Goal: Task Accomplishment & Management: Manage account settings

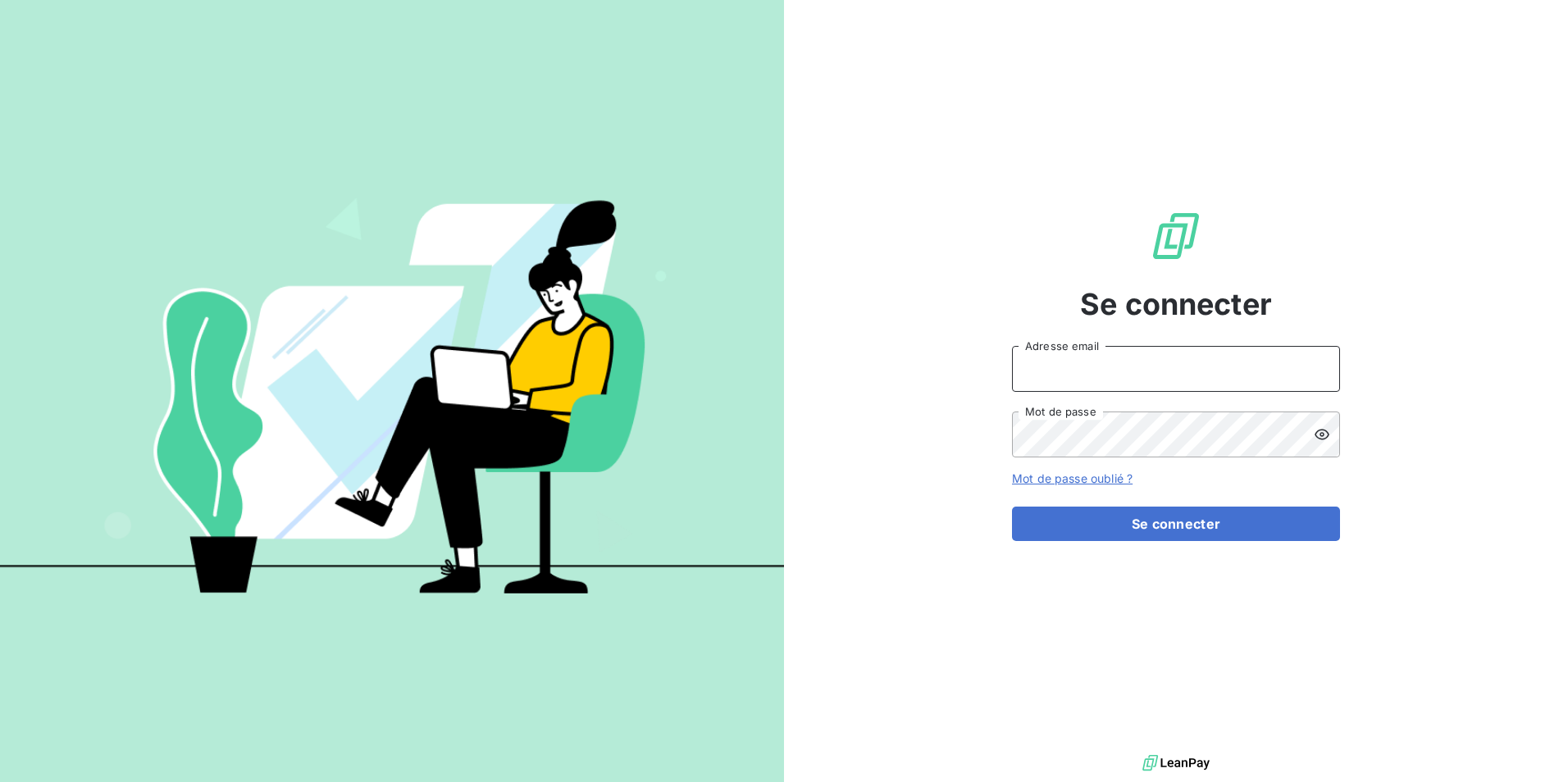
click at [1093, 369] on input "Adresse email" at bounding box center [1176, 369] width 328 height 46
click at [1117, 377] on input "Adresse email" at bounding box center [1176, 369] width 328 height 46
click at [1222, 535] on button "Se connecter" at bounding box center [1176, 523] width 328 height 34
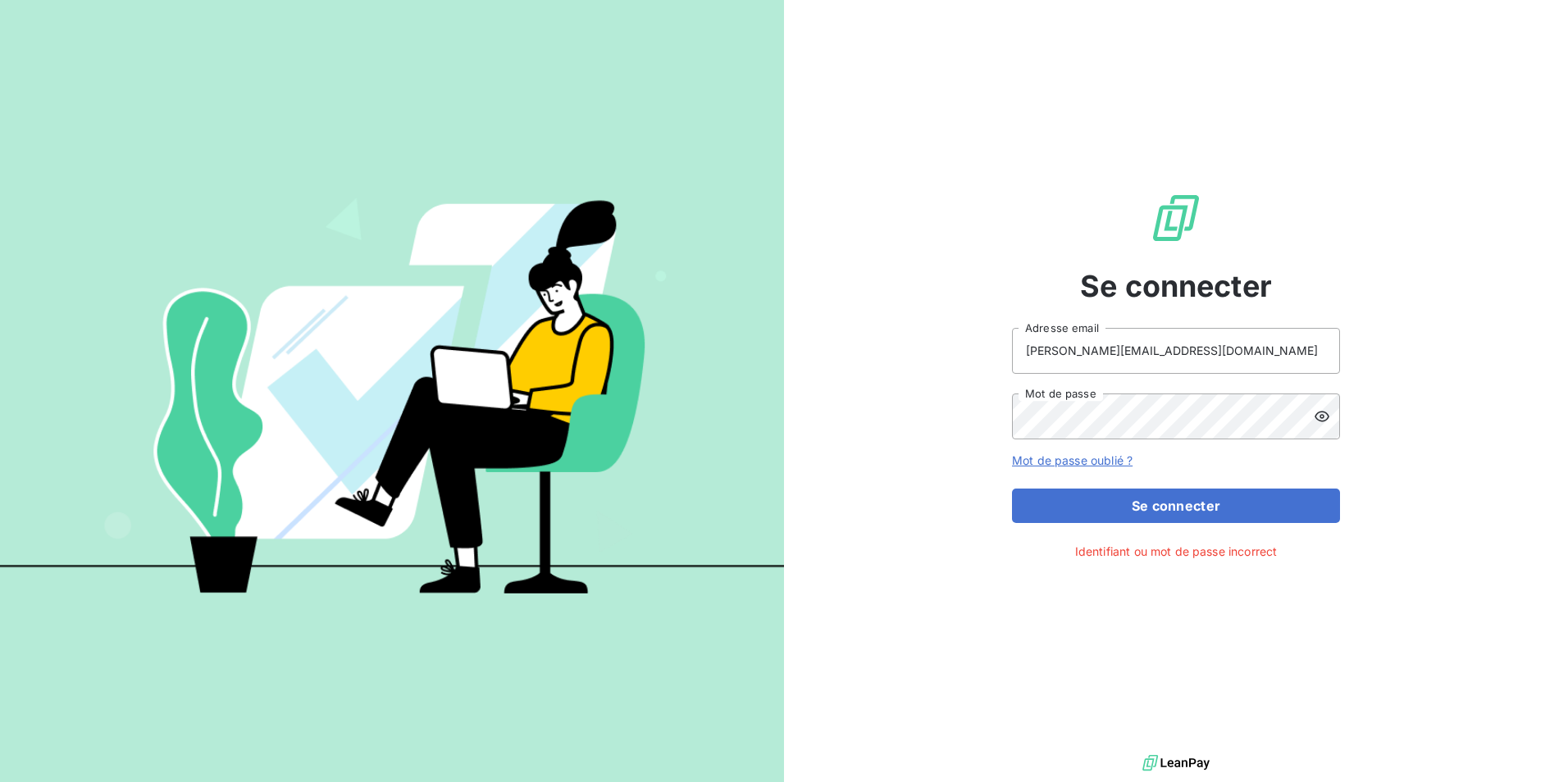
click at [1324, 421] on icon at bounding box center [1321, 416] width 17 height 17
click at [925, 418] on div "Se connecter [PERSON_NAME][EMAIL_ADDRESS][DOMAIN_NAME] Adresse email Mot de pas…" at bounding box center [1176, 376] width 784 height 751
click at [1119, 551] on span "Identifiant ou mot de passe incorrect" at bounding box center [1176, 550] width 202 height 17
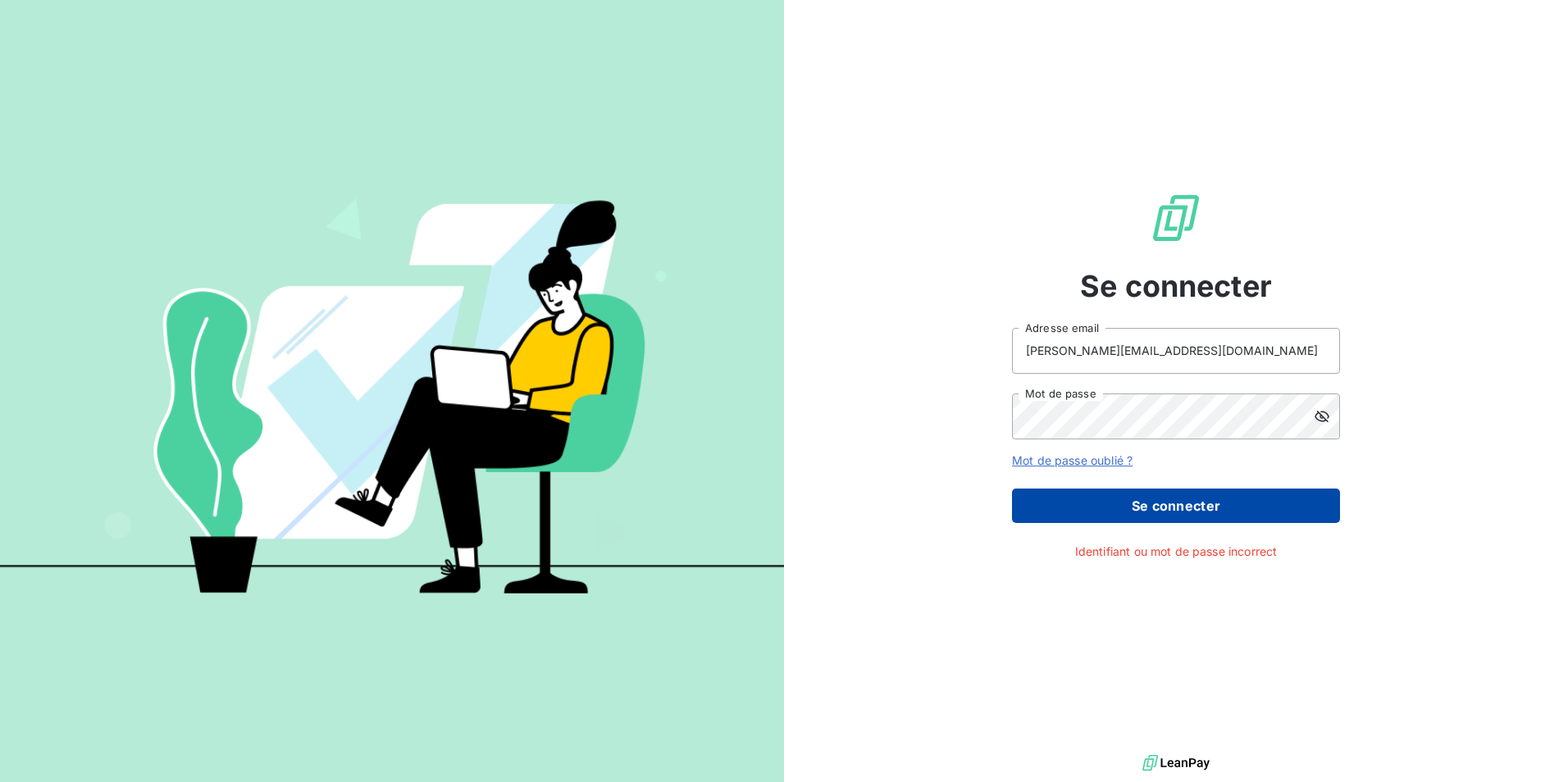
click at [1188, 503] on button "Se connecter" at bounding box center [1176, 505] width 328 height 34
click at [1189, 502] on button "Se connecter" at bounding box center [1176, 505] width 328 height 34
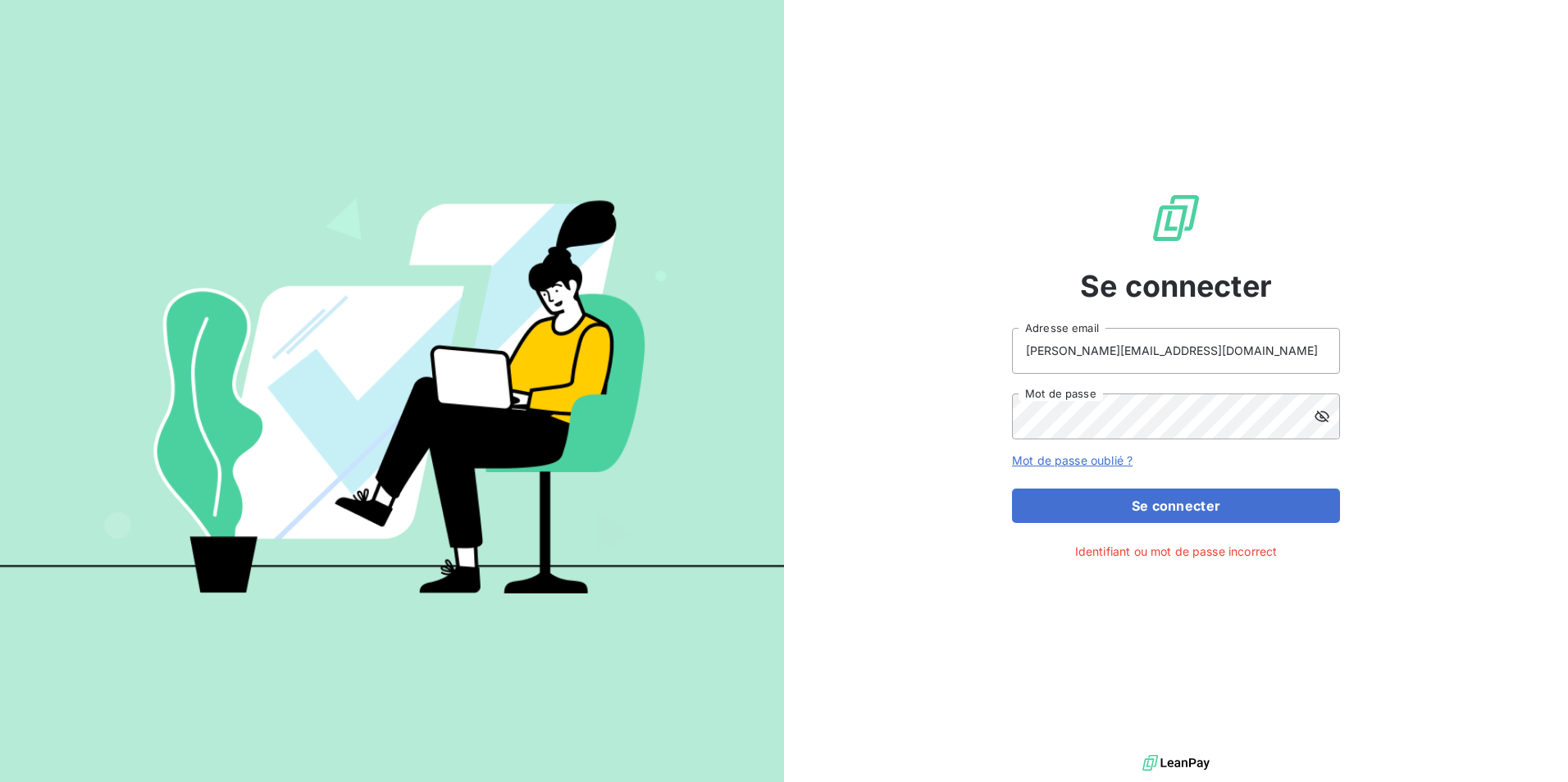
click at [1079, 594] on div "Se connecter [PERSON_NAME][EMAIL_ADDRESS][DOMAIN_NAME] Adresse email Mot de pas…" at bounding box center [1176, 376] width 328 height 751
click at [1017, 126] on div "Se connecter [PERSON_NAME][EMAIL_ADDRESS][DOMAIN_NAME] Adresse email Mot de pas…" at bounding box center [1176, 376] width 784 height 751
drag, startPoint x: 978, startPoint y: 219, endPoint x: 949, endPoint y: 213, distance: 29.6
click at [978, 219] on div "Se connecter [PERSON_NAME][EMAIL_ADDRESS][DOMAIN_NAME] Adresse email Mot de pas…" at bounding box center [1176, 376] width 784 height 751
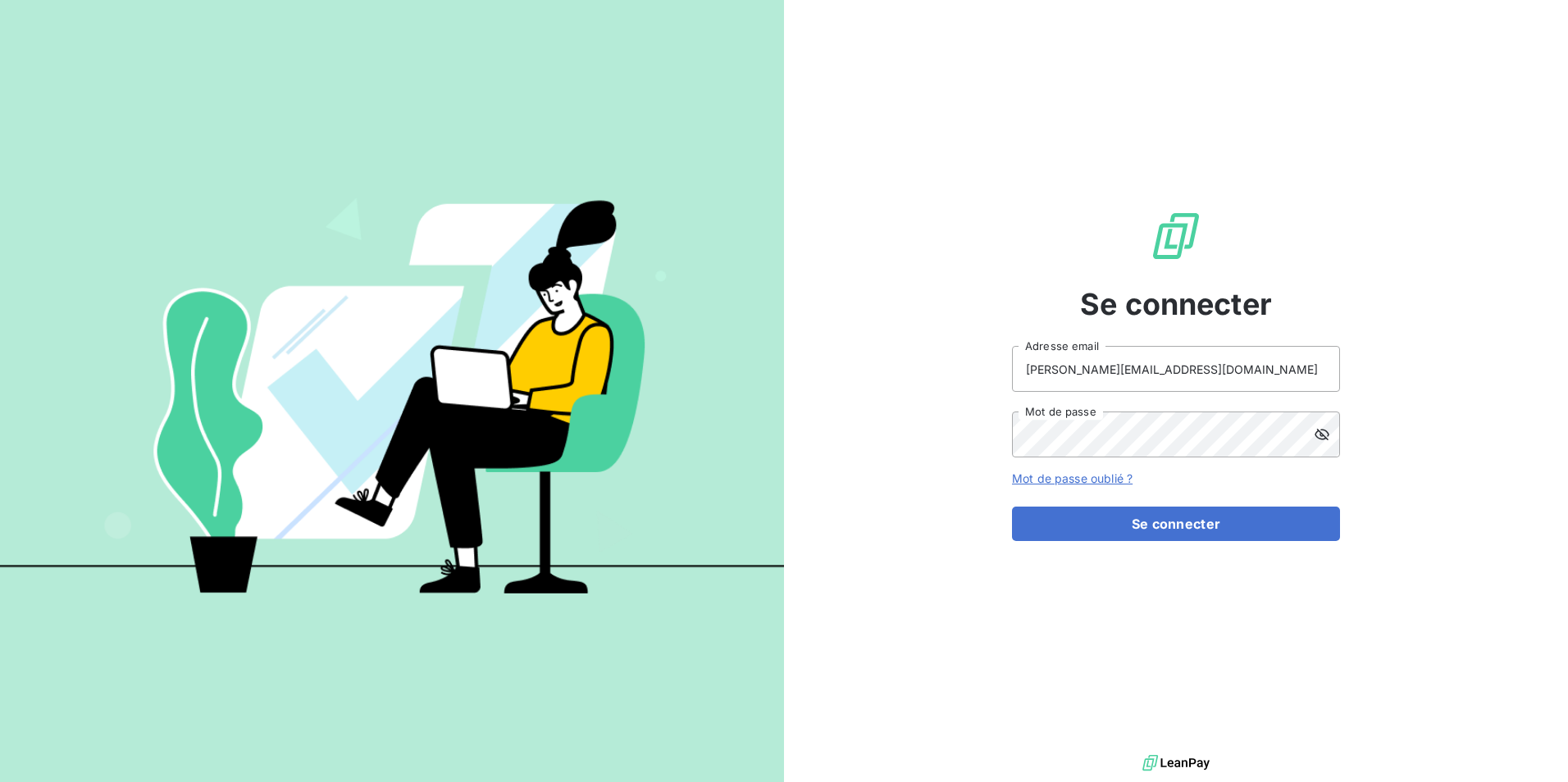
click at [1081, 644] on div "Se connecter [PERSON_NAME][EMAIL_ADDRESS][DOMAIN_NAME] Adresse email Mot de pas…" at bounding box center [1176, 376] width 328 height 751
drag, startPoint x: 1176, startPoint y: 369, endPoint x: 976, endPoint y: 376, distance: 200.1
click at [976, 376] on div "Se connecter [PERSON_NAME][EMAIL_ADDRESS][DOMAIN_NAME] Adresse email Mot de pas…" at bounding box center [1176, 376] width 784 height 751
click at [1168, 360] on input "[PERSON_NAME][EMAIL_ADDRESS][DOMAIN_NAME]" at bounding box center [1176, 369] width 328 height 46
paste input "[PERSON_NAME]"
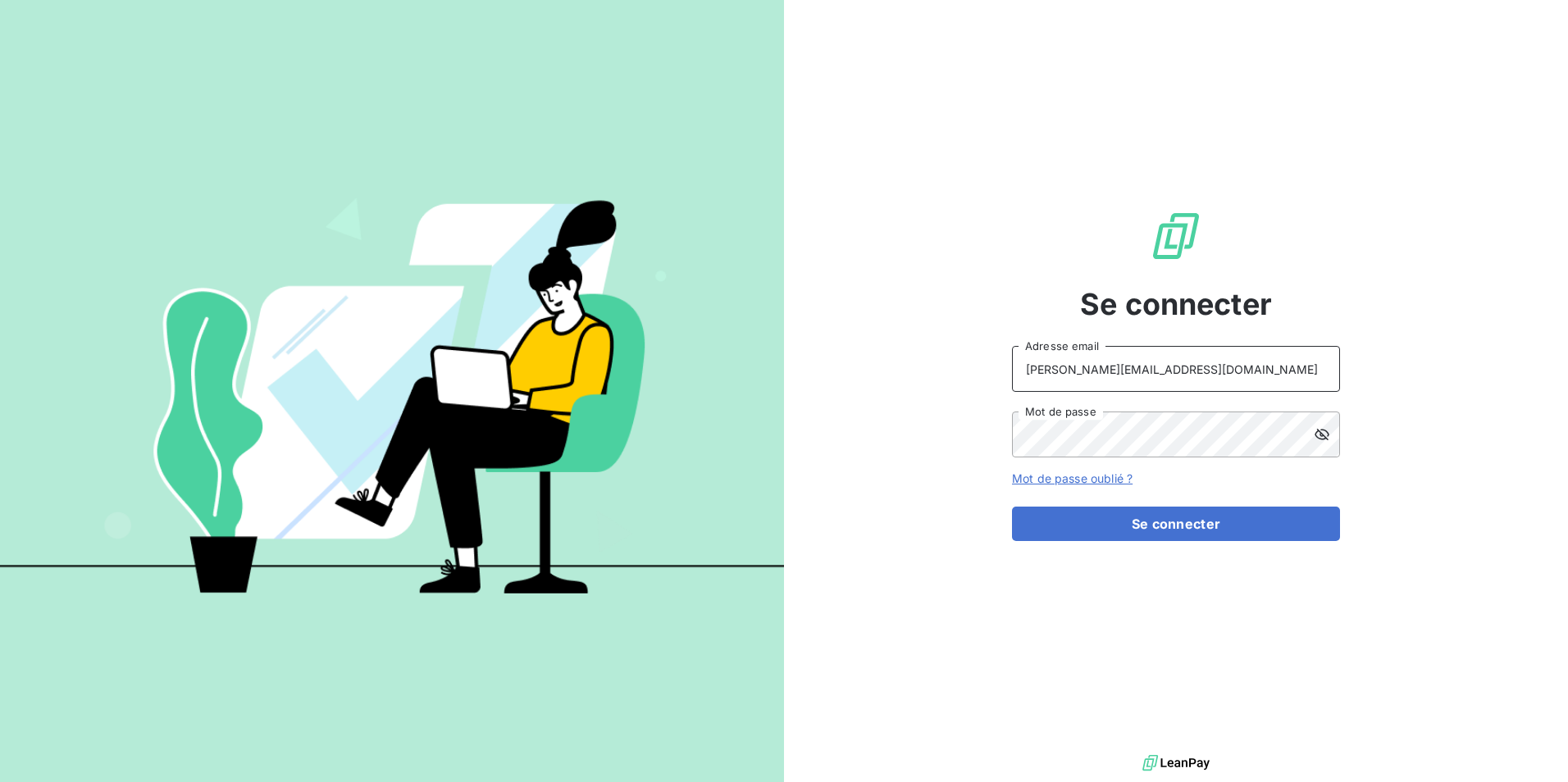
type input "[PERSON_NAME][EMAIL_ADDRESS][DOMAIN_NAME]"
click at [1165, 520] on button "Se connecter" at bounding box center [1176, 523] width 328 height 34
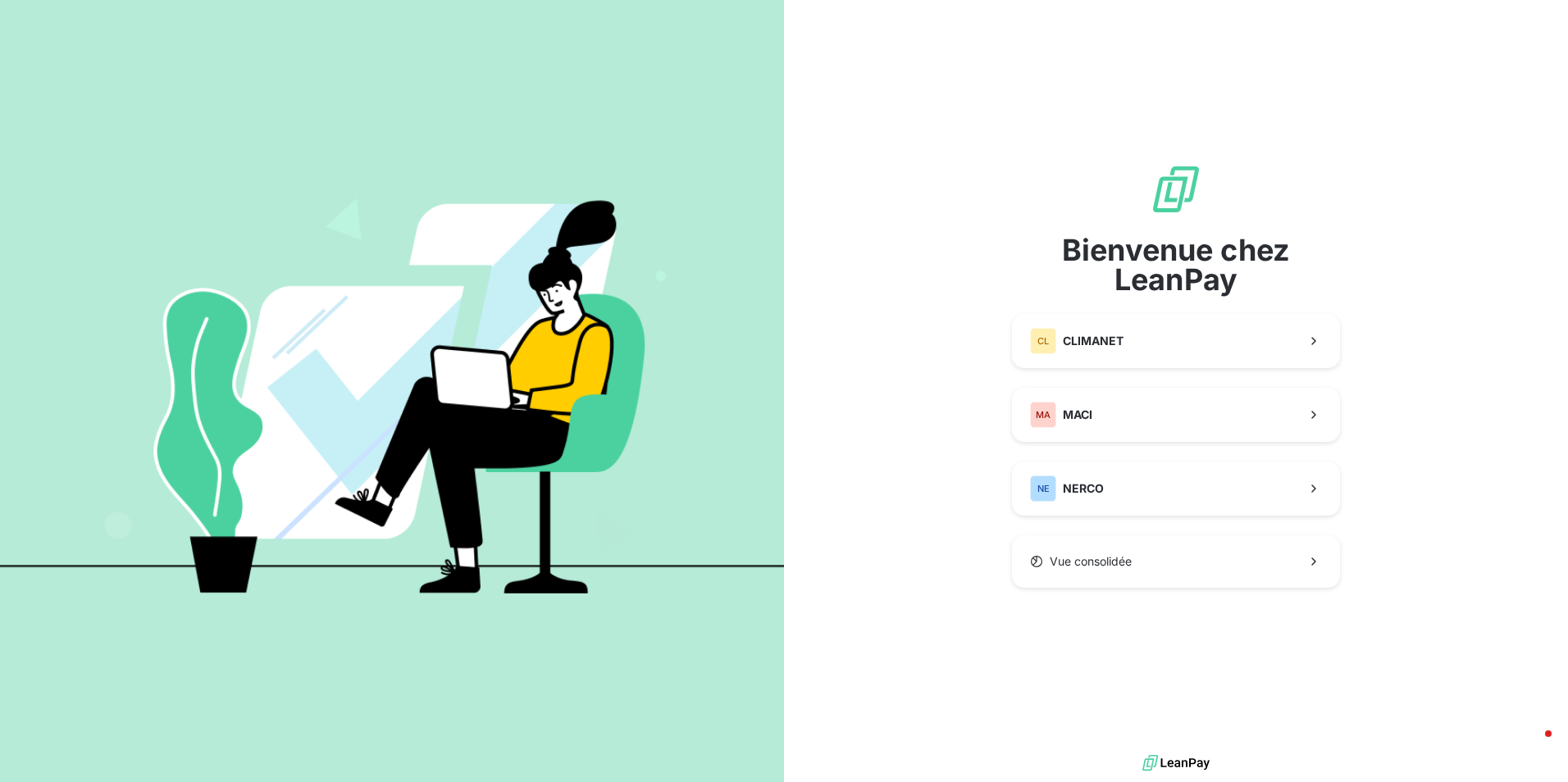
click at [1423, 334] on div "Bienvenue chez LeanPay CL CLIMANET MA MACI NE NERCO Vue consolidée" at bounding box center [1176, 376] width 784 height 751
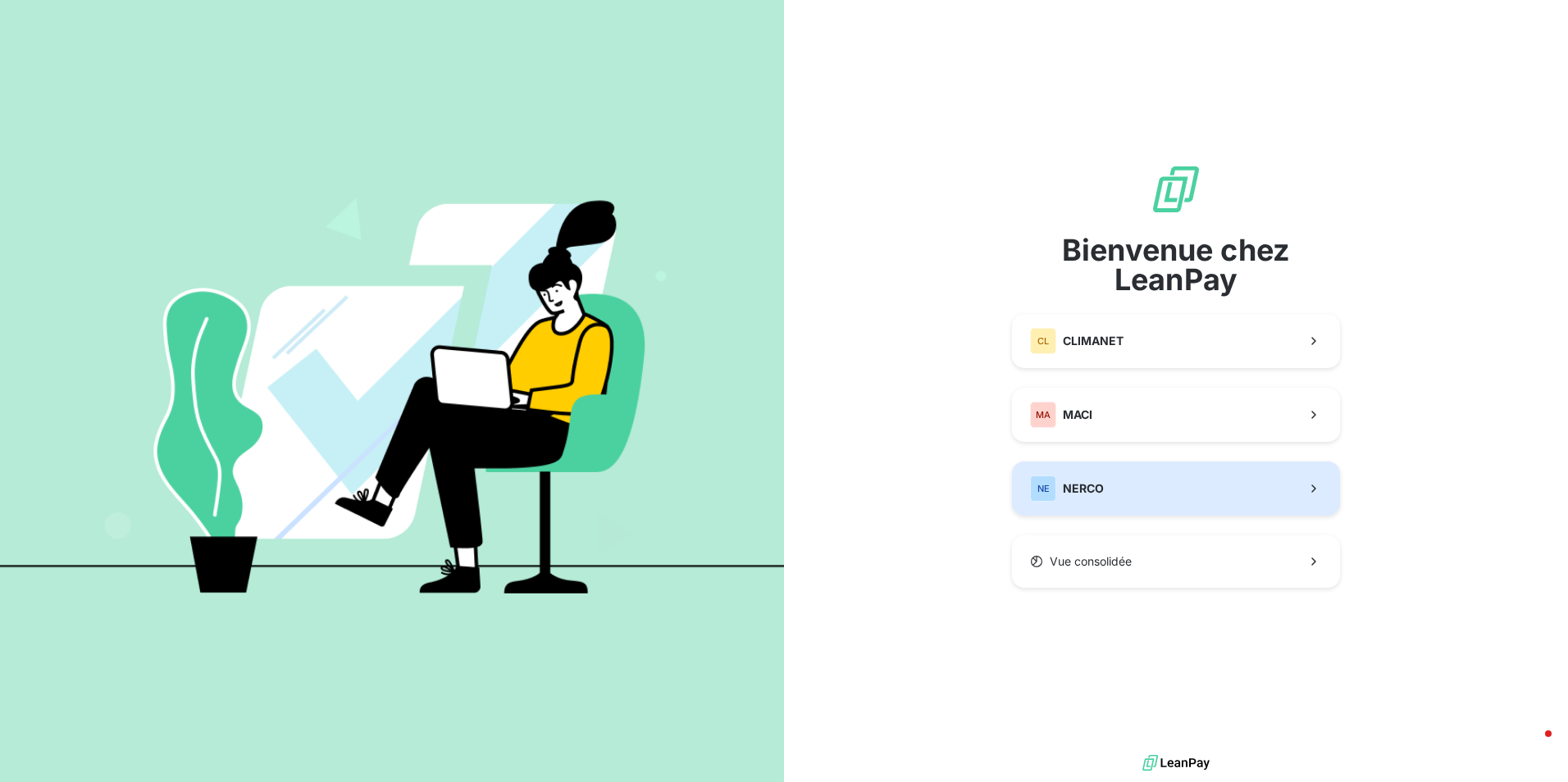
click at [1150, 492] on button "NE NERCO" at bounding box center [1176, 488] width 328 height 54
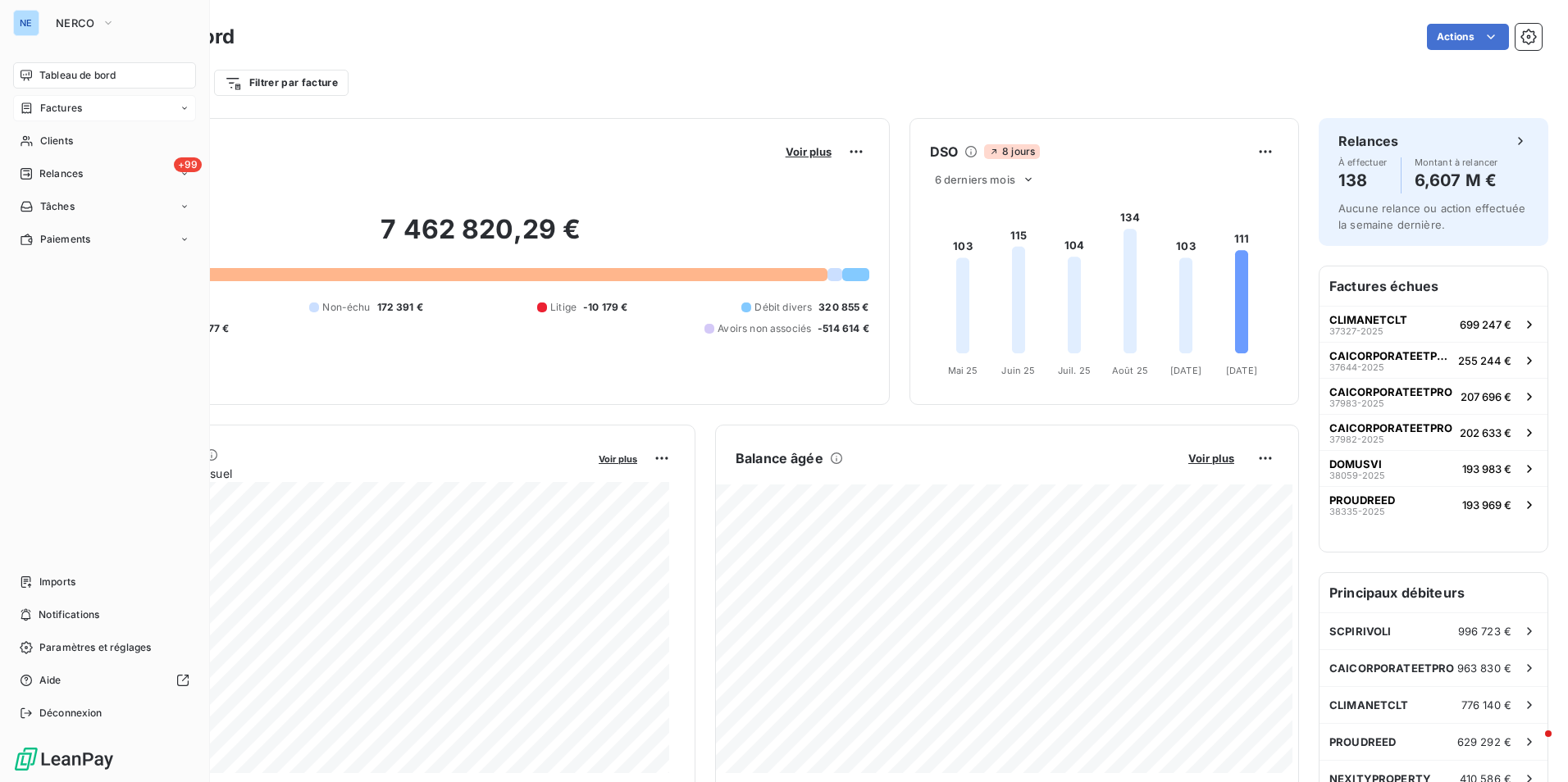
click at [186, 106] on icon at bounding box center [184, 108] width 10 height 10
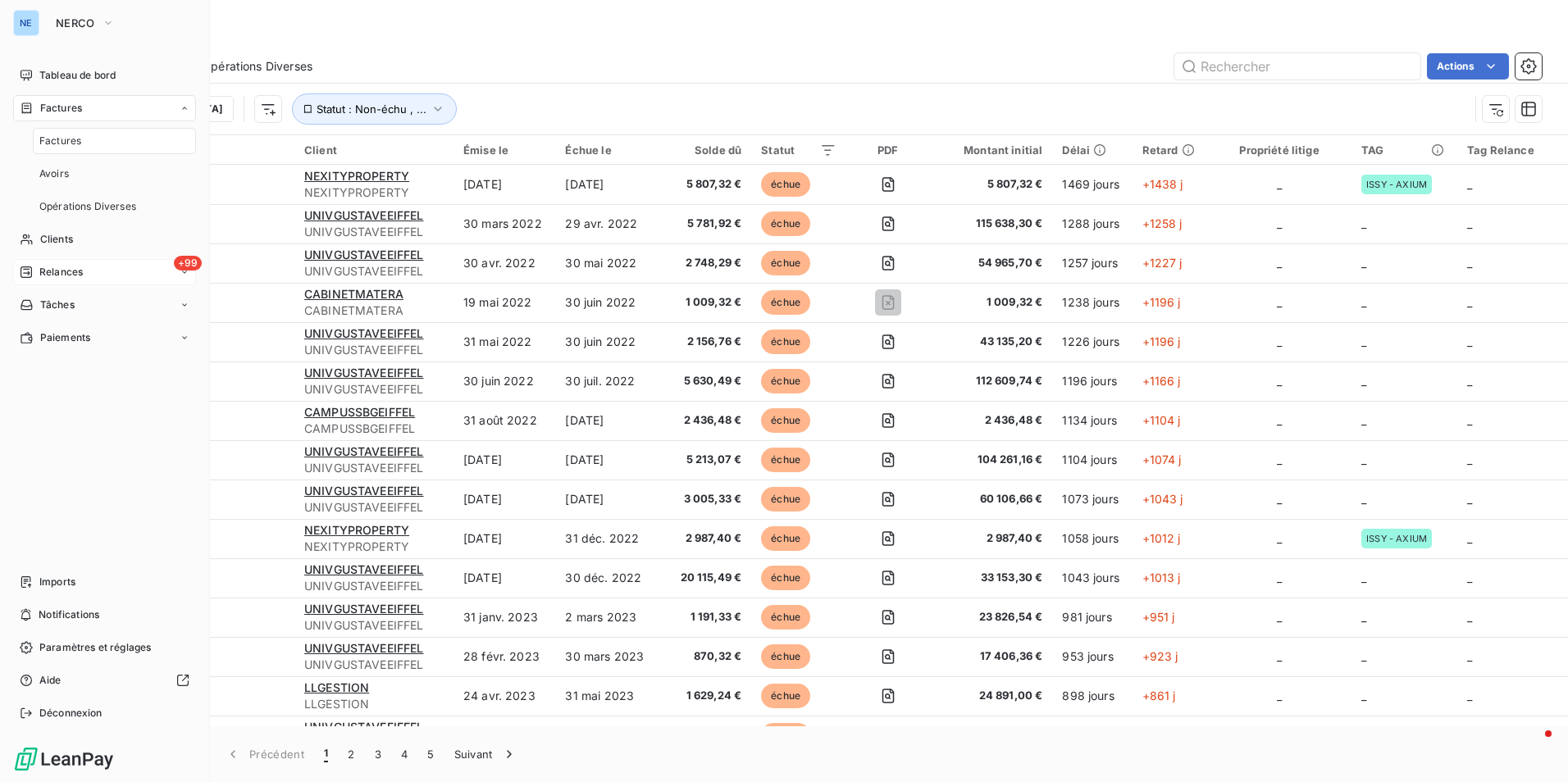
click at [79, 277] on span "Relances" at bounding box center [61, 272] width 43 height 15
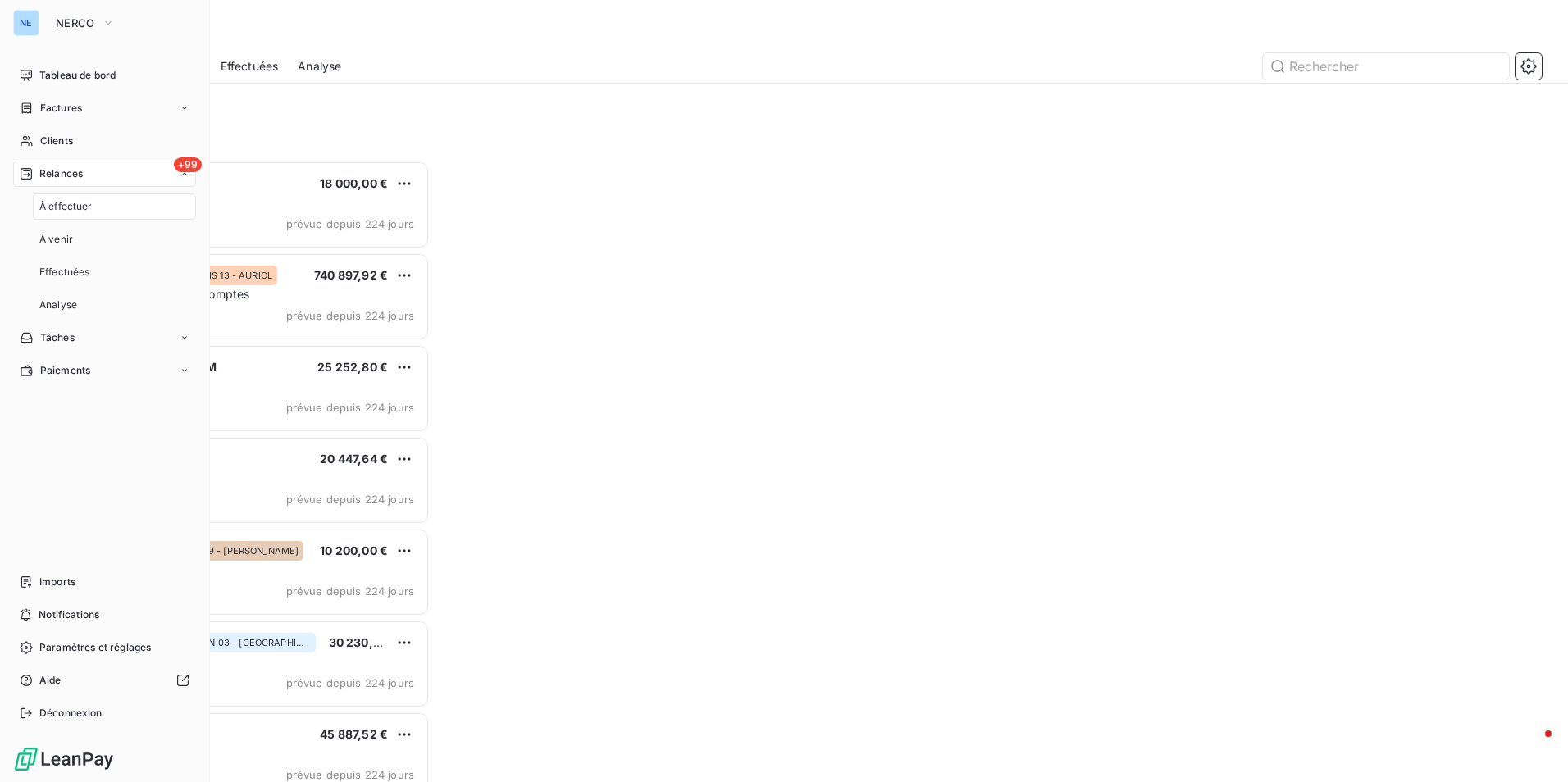
scroll to position [609, 339]
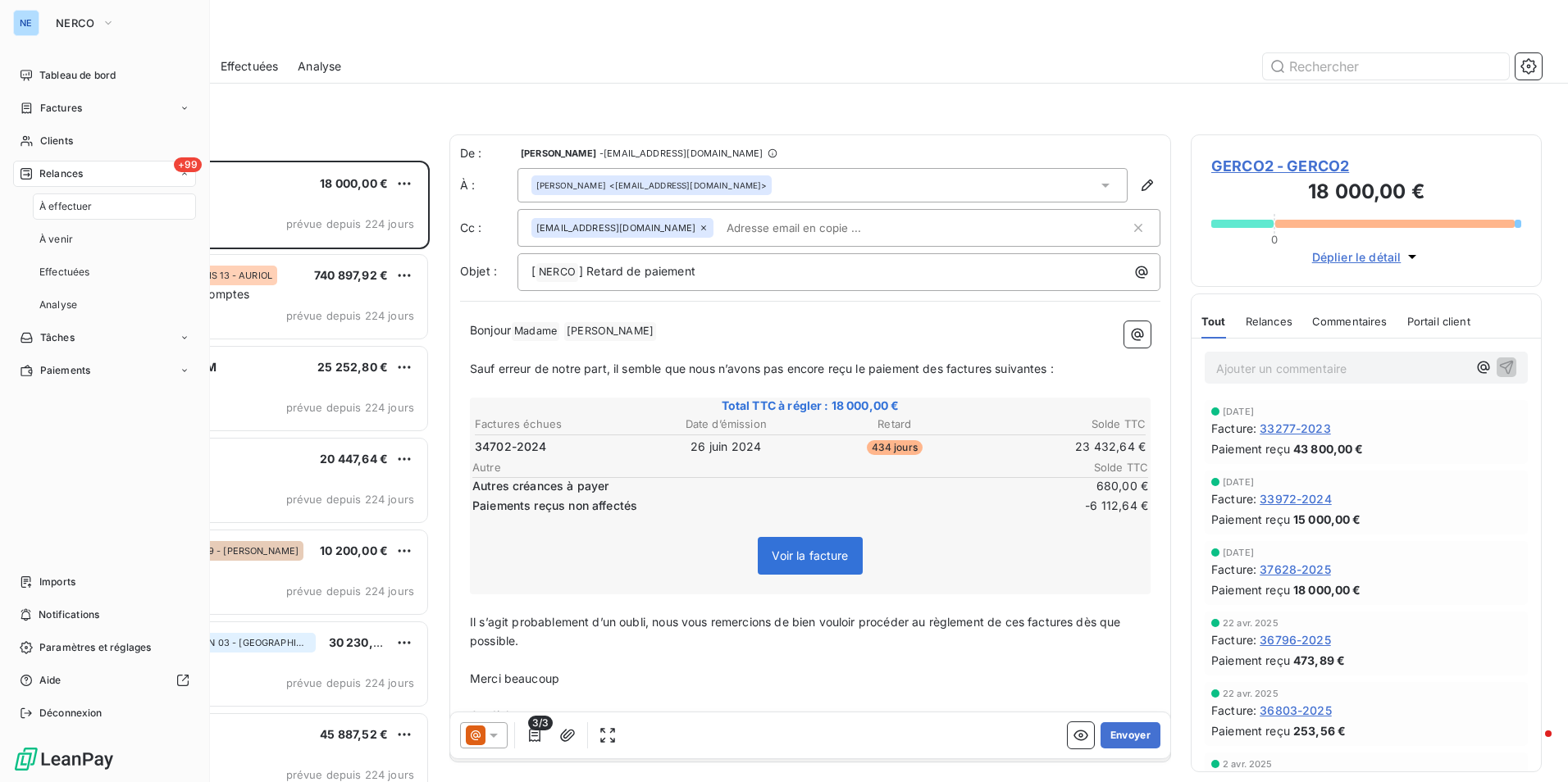
click at [177, 161] on span "+99" at bounding box center [188, 164] width 28 height 15
click at [176, 164] on span "+99" at bounding box center [188, 164] width 28 height 15
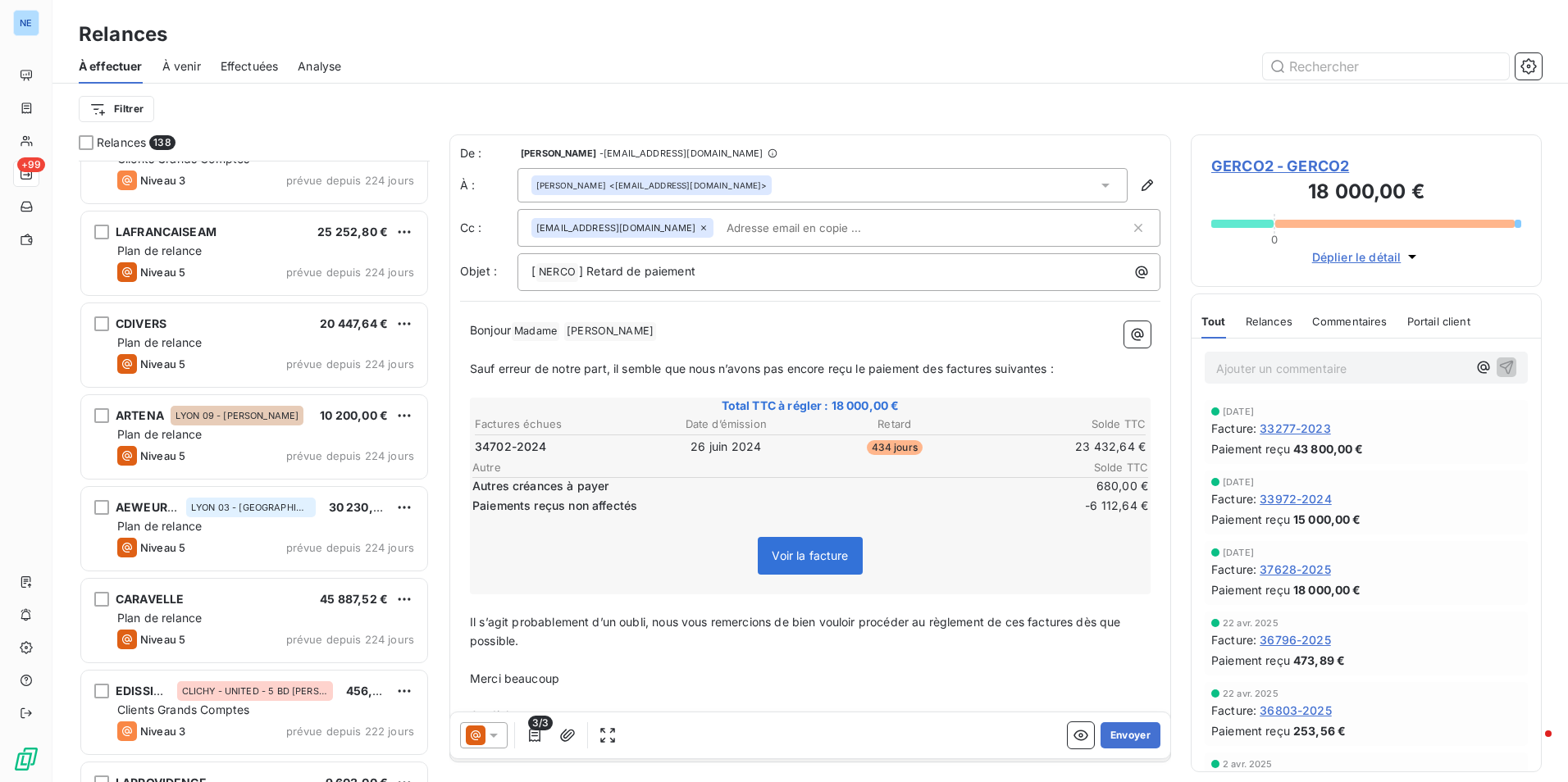
scroll to position [164, 0]
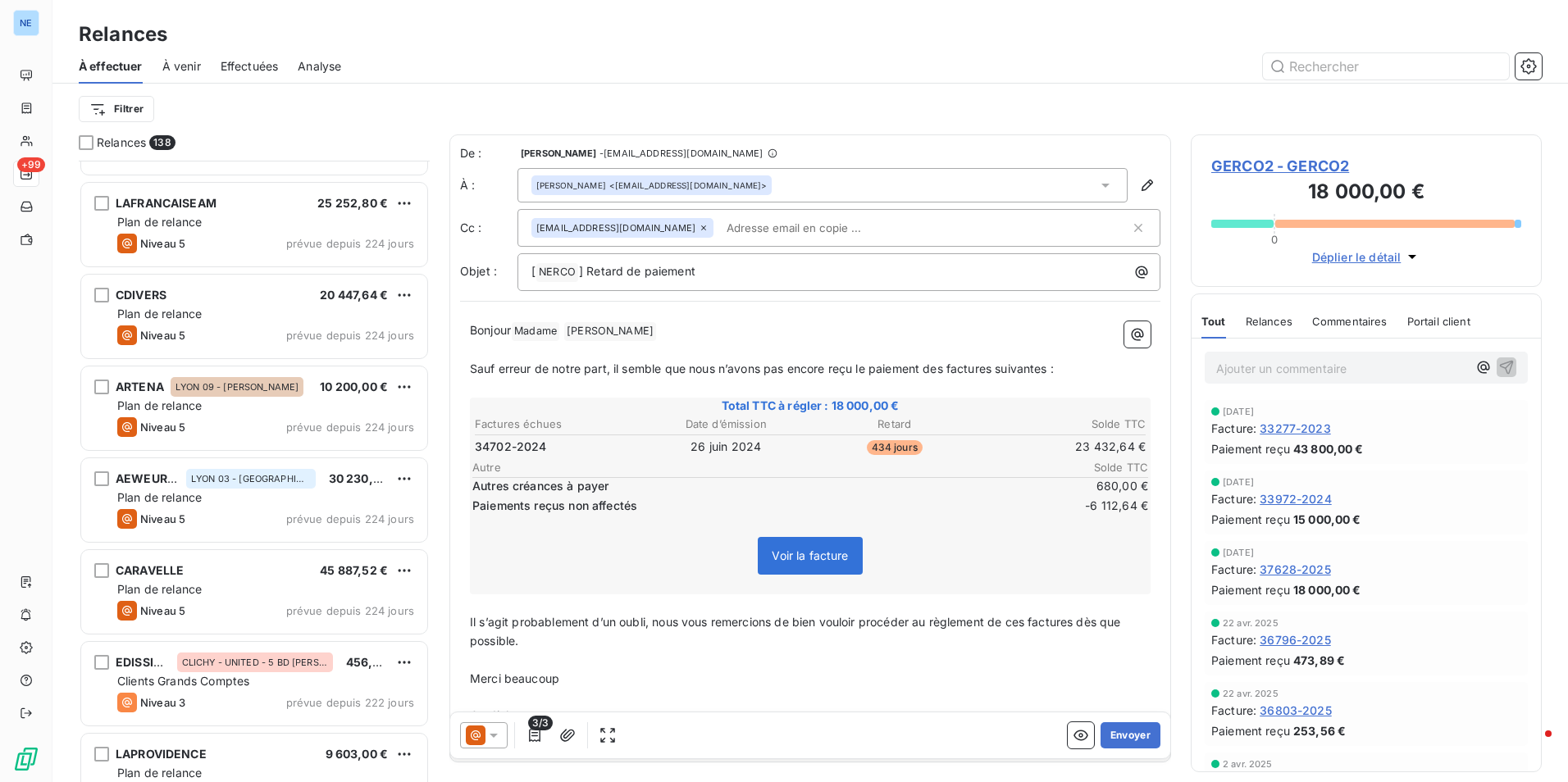
click at [1267, 324] on span "Relances" at bounding box center [1268, 321] width 47 height 13
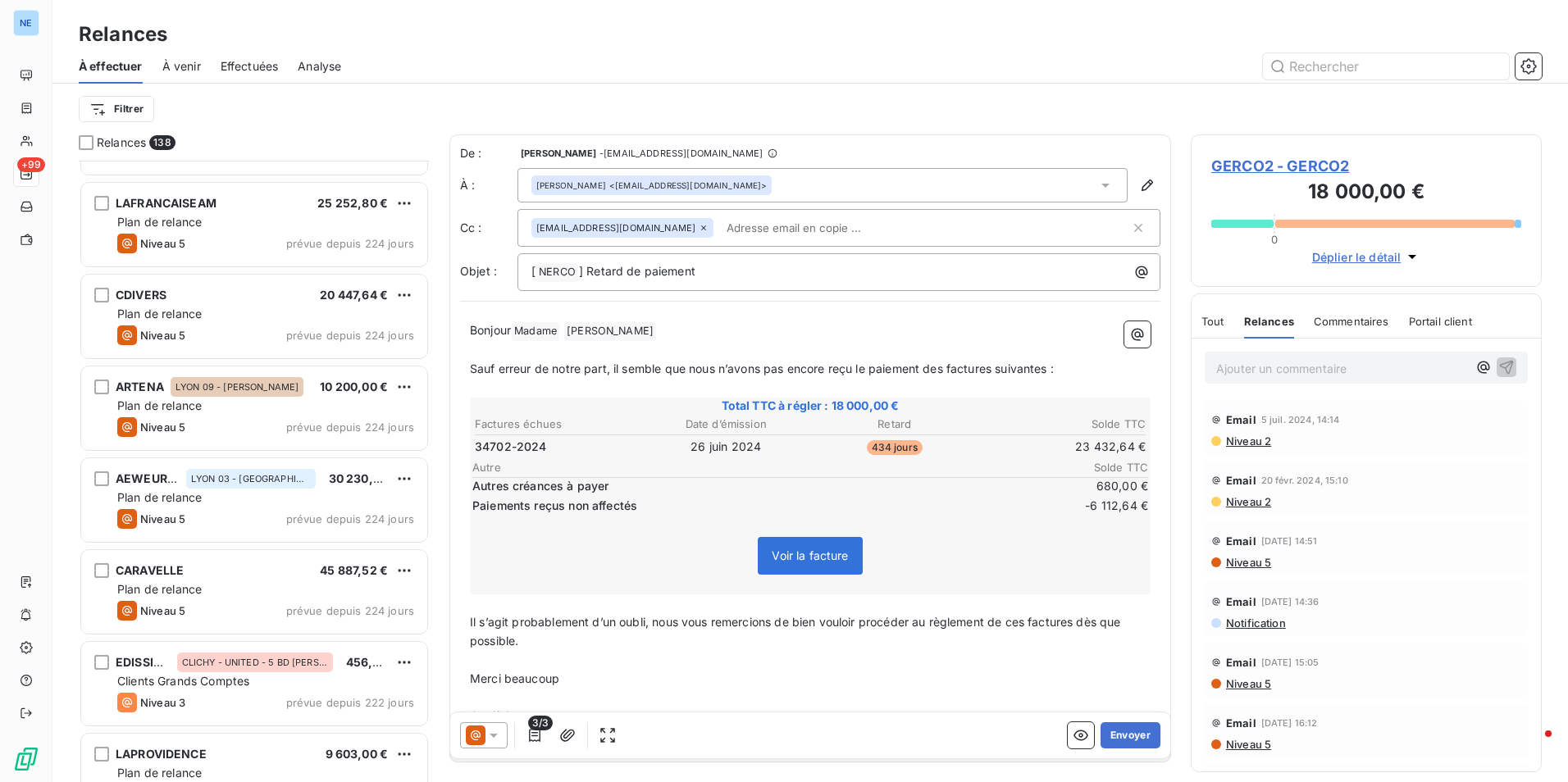
click at [1351, 318] on span "Commentaires" at bounding box center [1351, 321] width 75 height 13
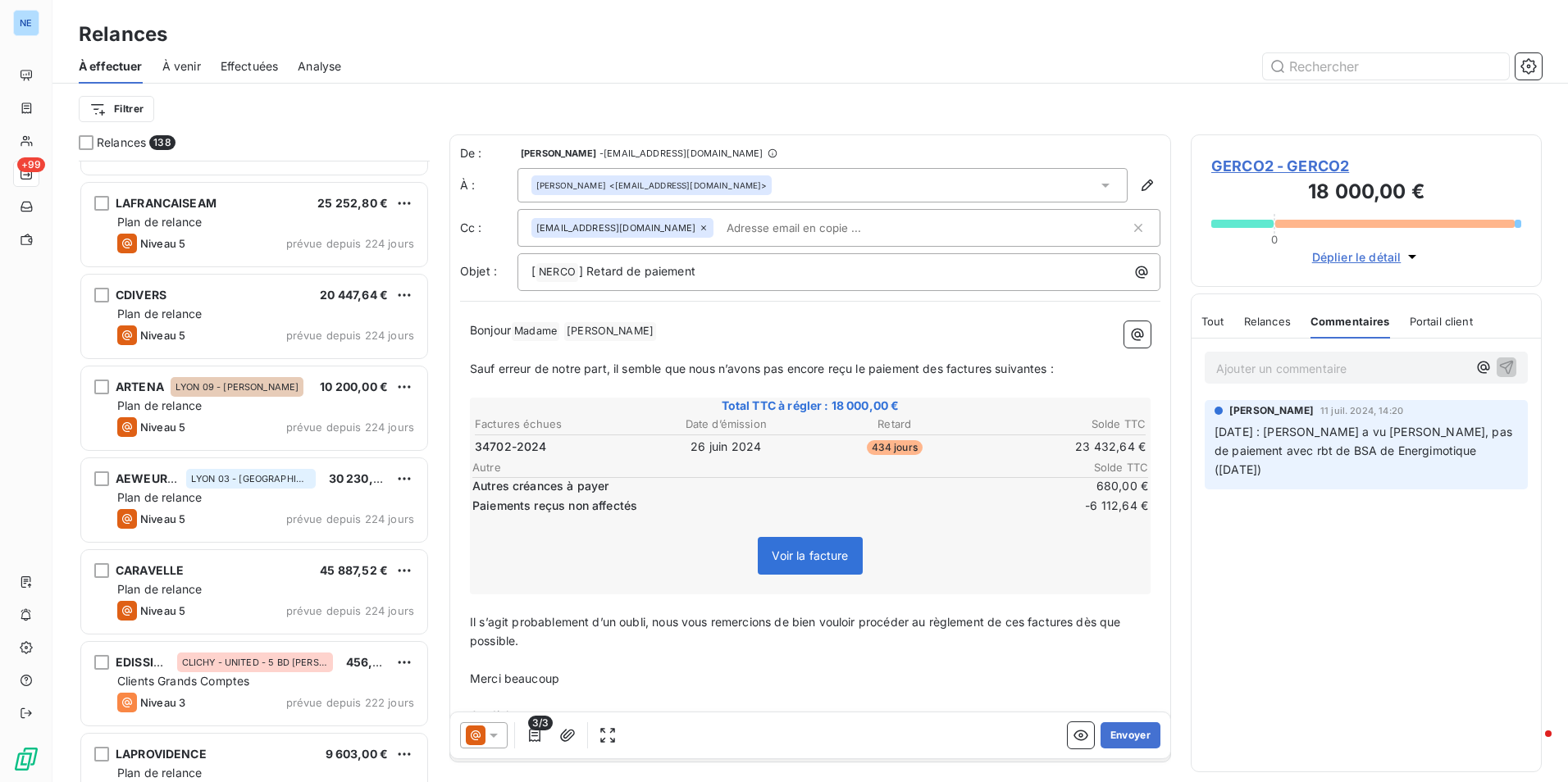
click at [515, 448] on span "34702-2024" at bounding box center [511, 446] width 72 height 17
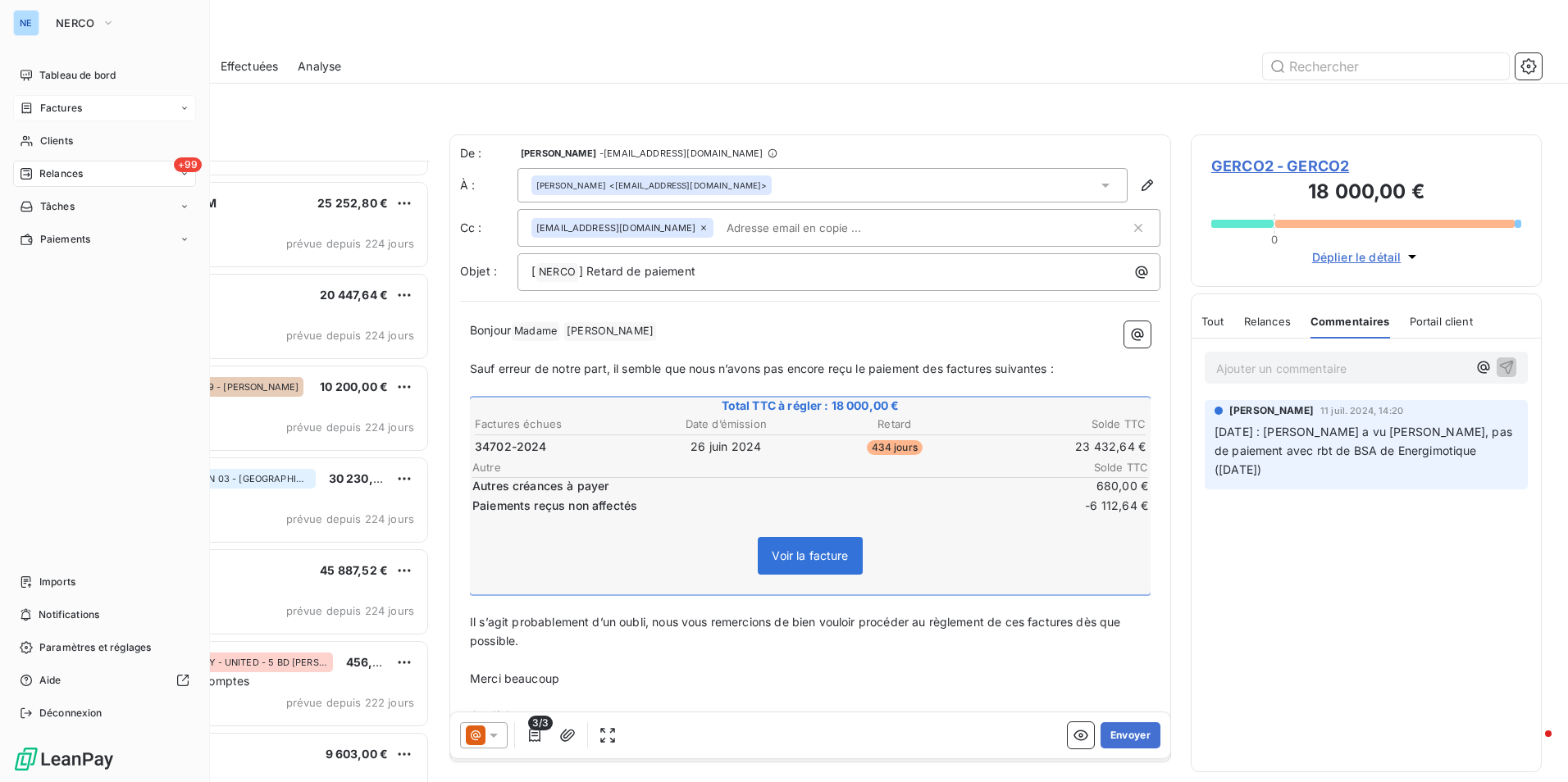
click at [79, 107] on span "Factures" at bounding box center [60, 108] width 42 height 15
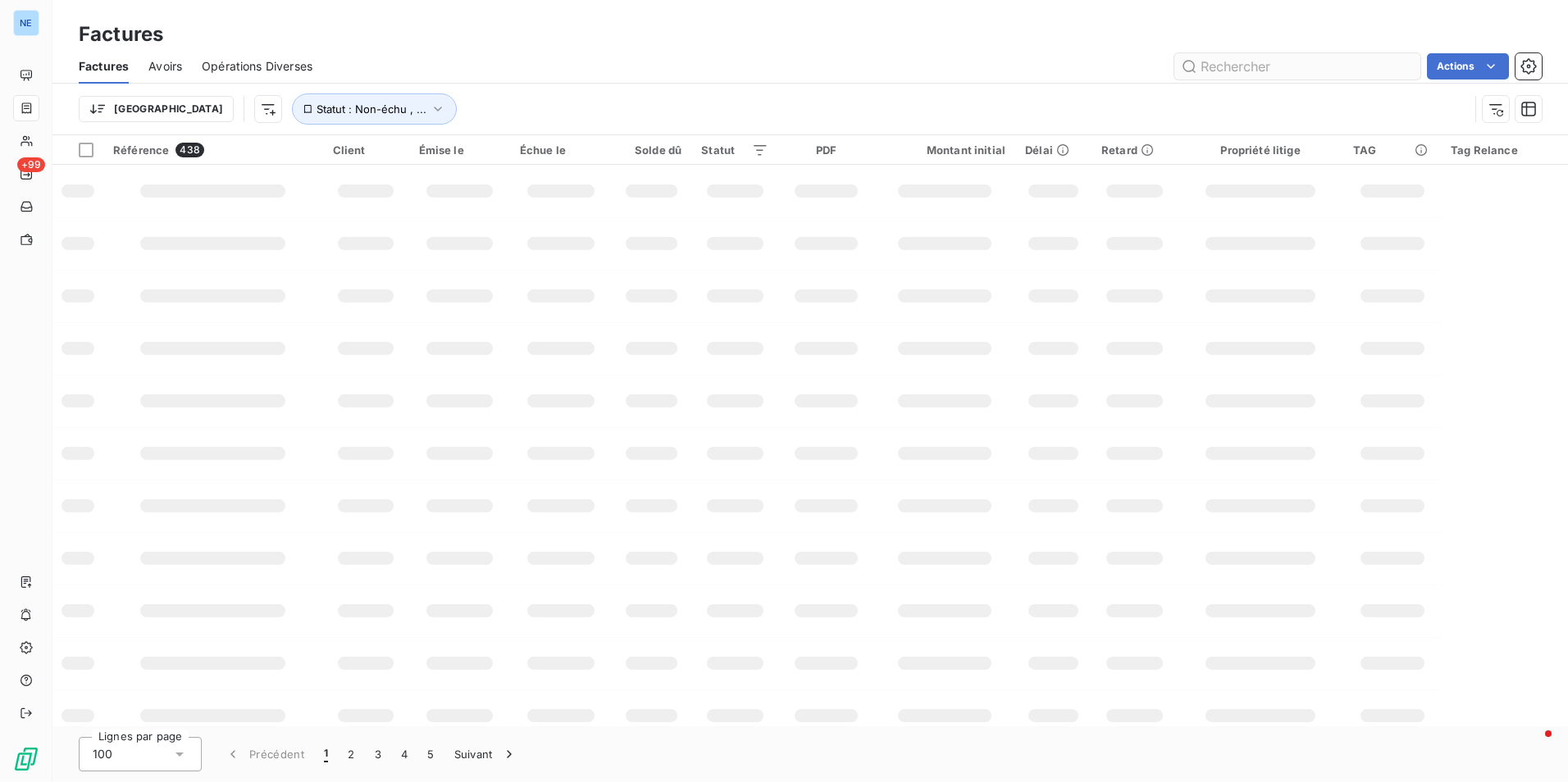
click at [1278, 64] on input "text" at bounding box center [1298, 66] width 246 height 27
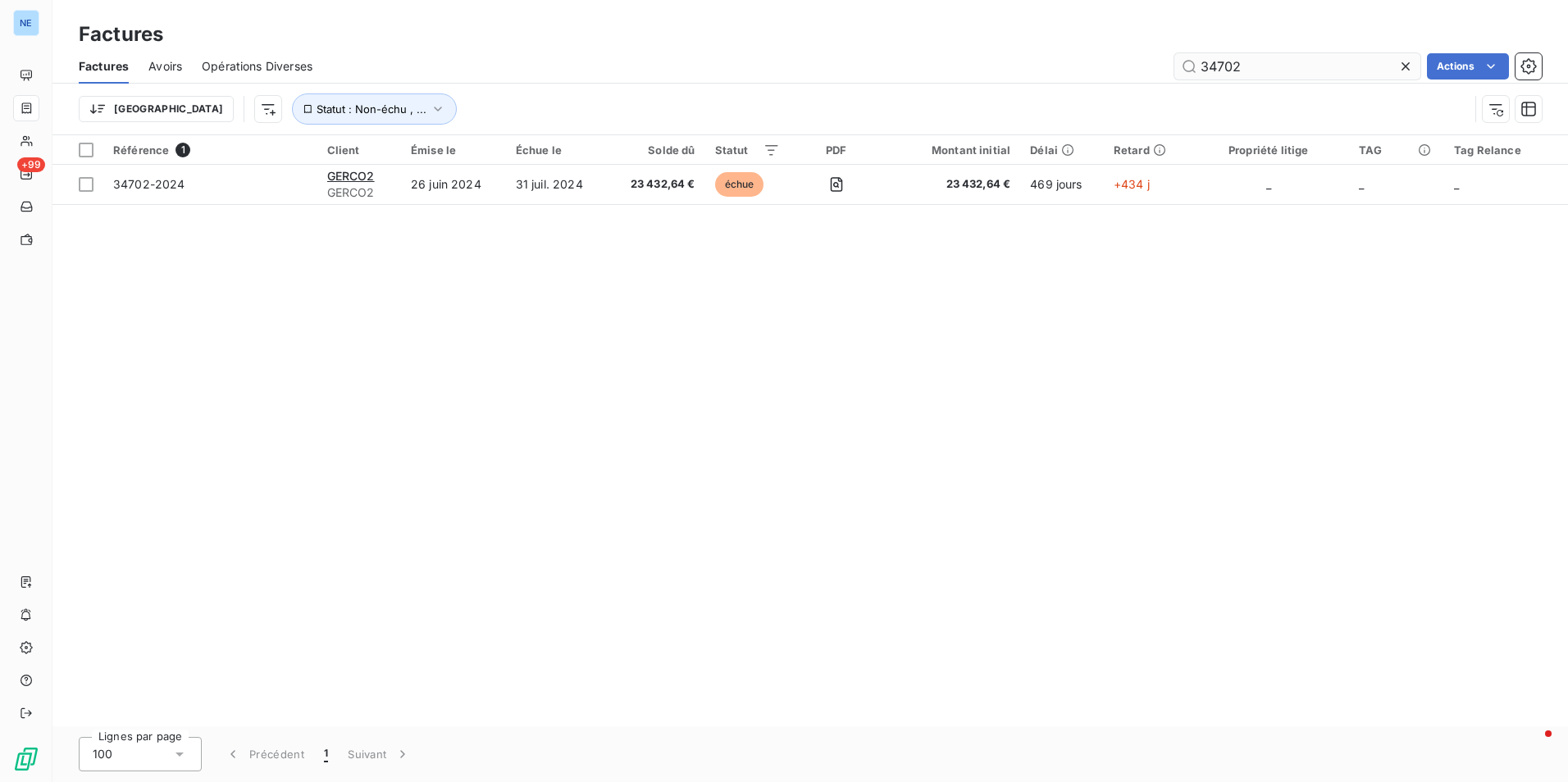
type input "34702"
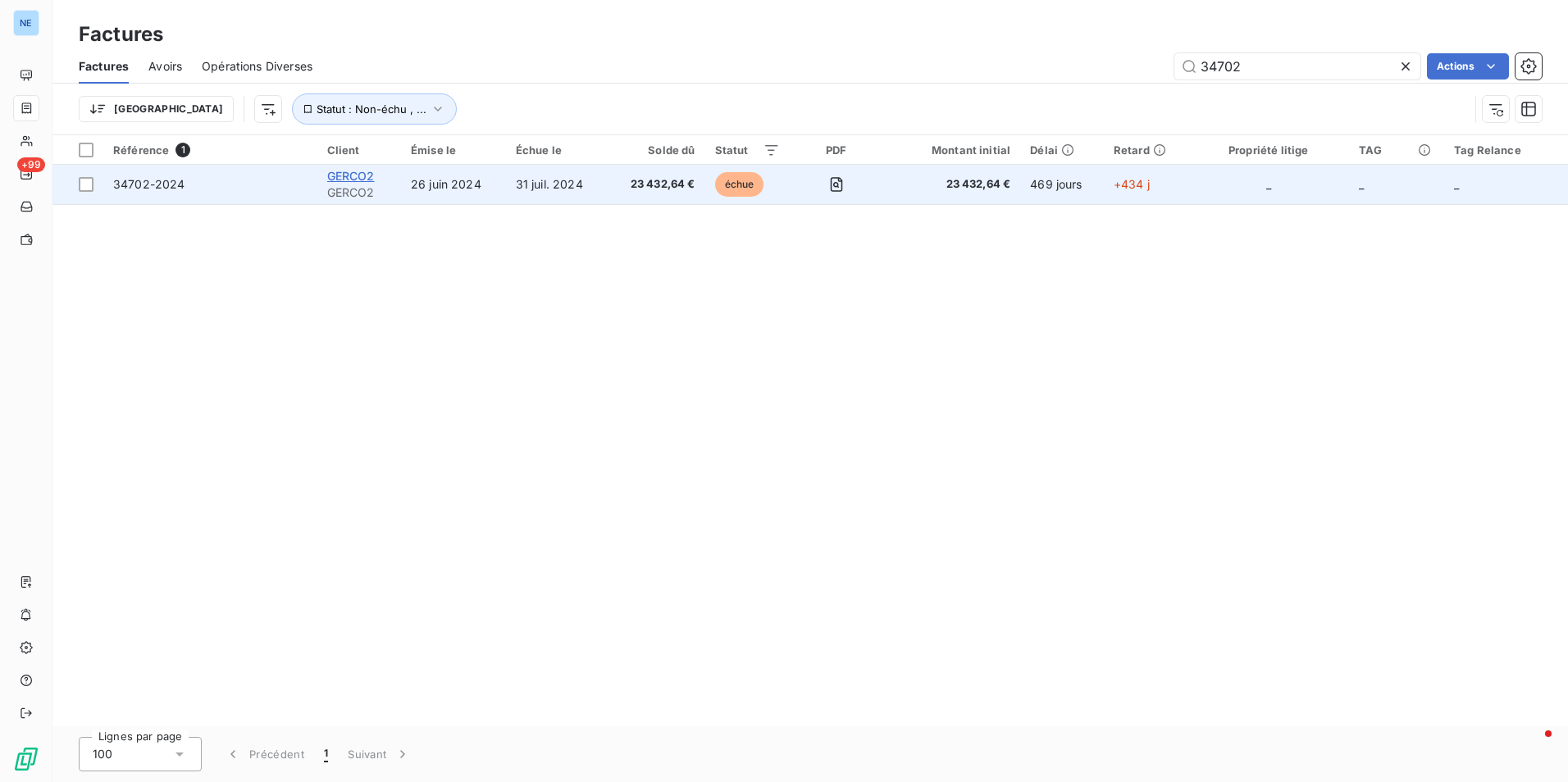
click at [354, 174] on span "GERCO2" at bounding box center [351, 176] width 48 height 14
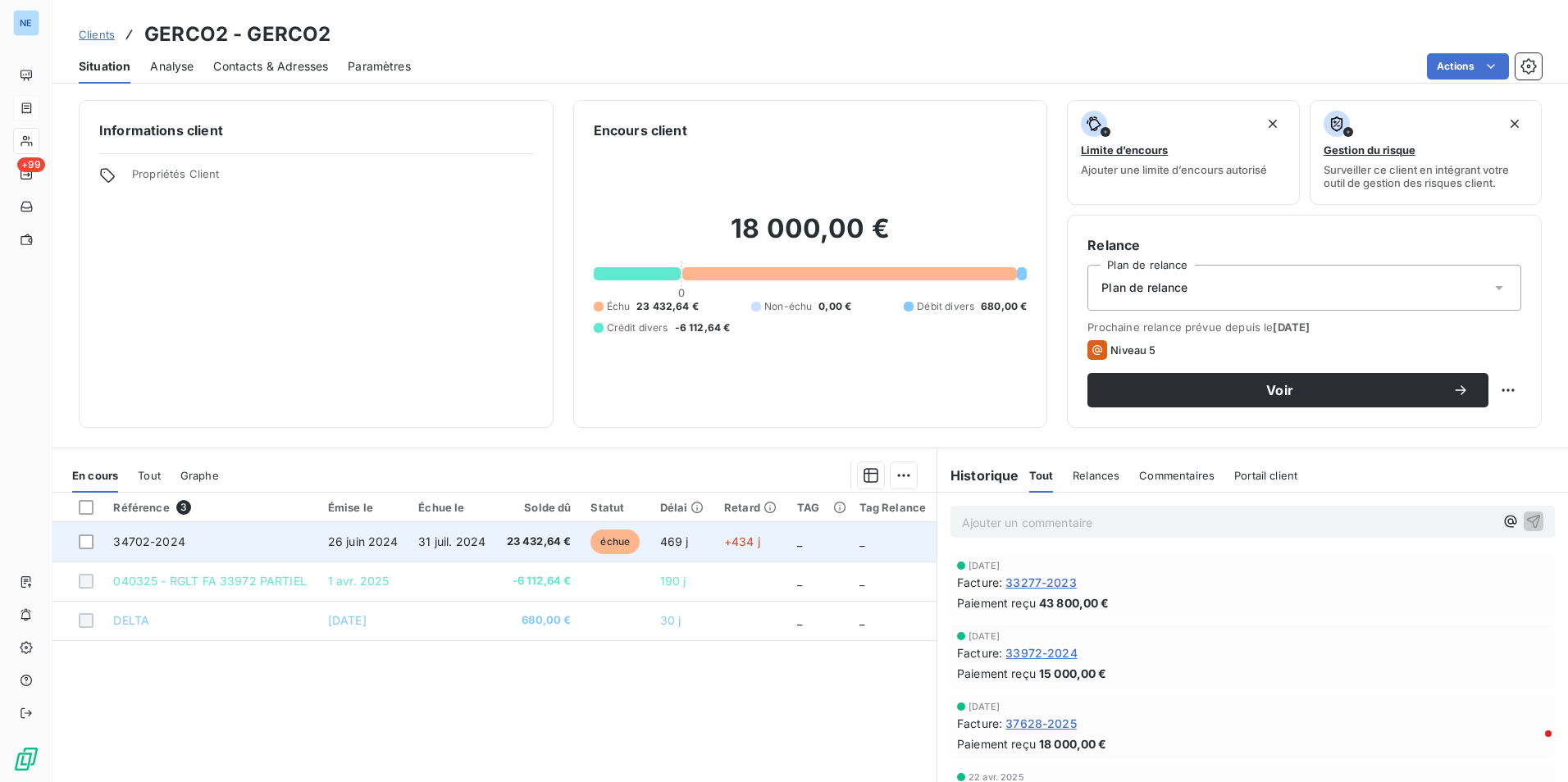
click at [174, 545] on span "34702-2024" at bounding box center [149, 542] width 72 height 14
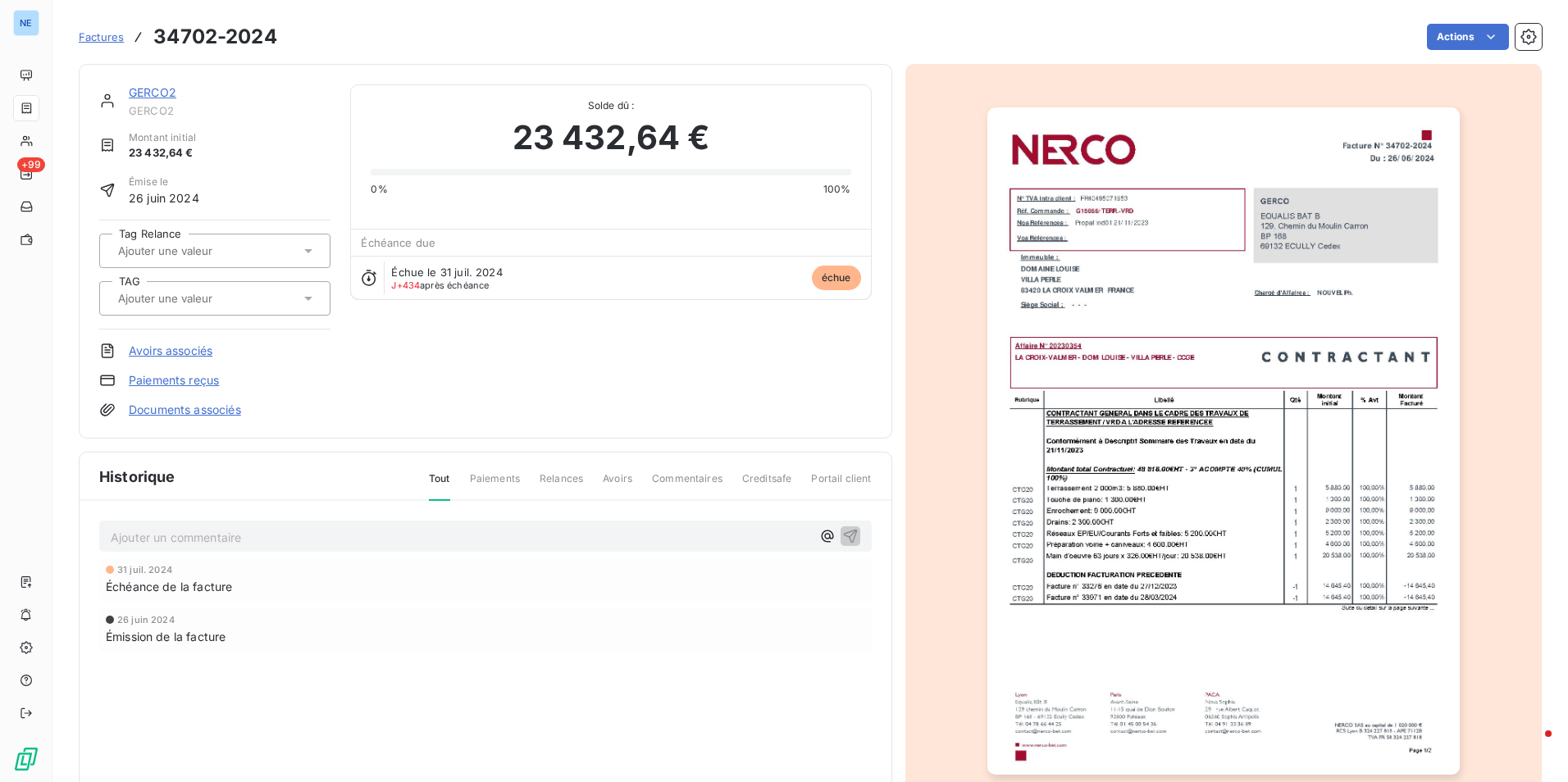
click at [180, 539] on p "Ajouter un commentaire ﻿" at bounding box center [461, 537] width 700 height 20
click at [160, 95] on link "GERCO2" at bounding box center [153, 92] width 48 height 14
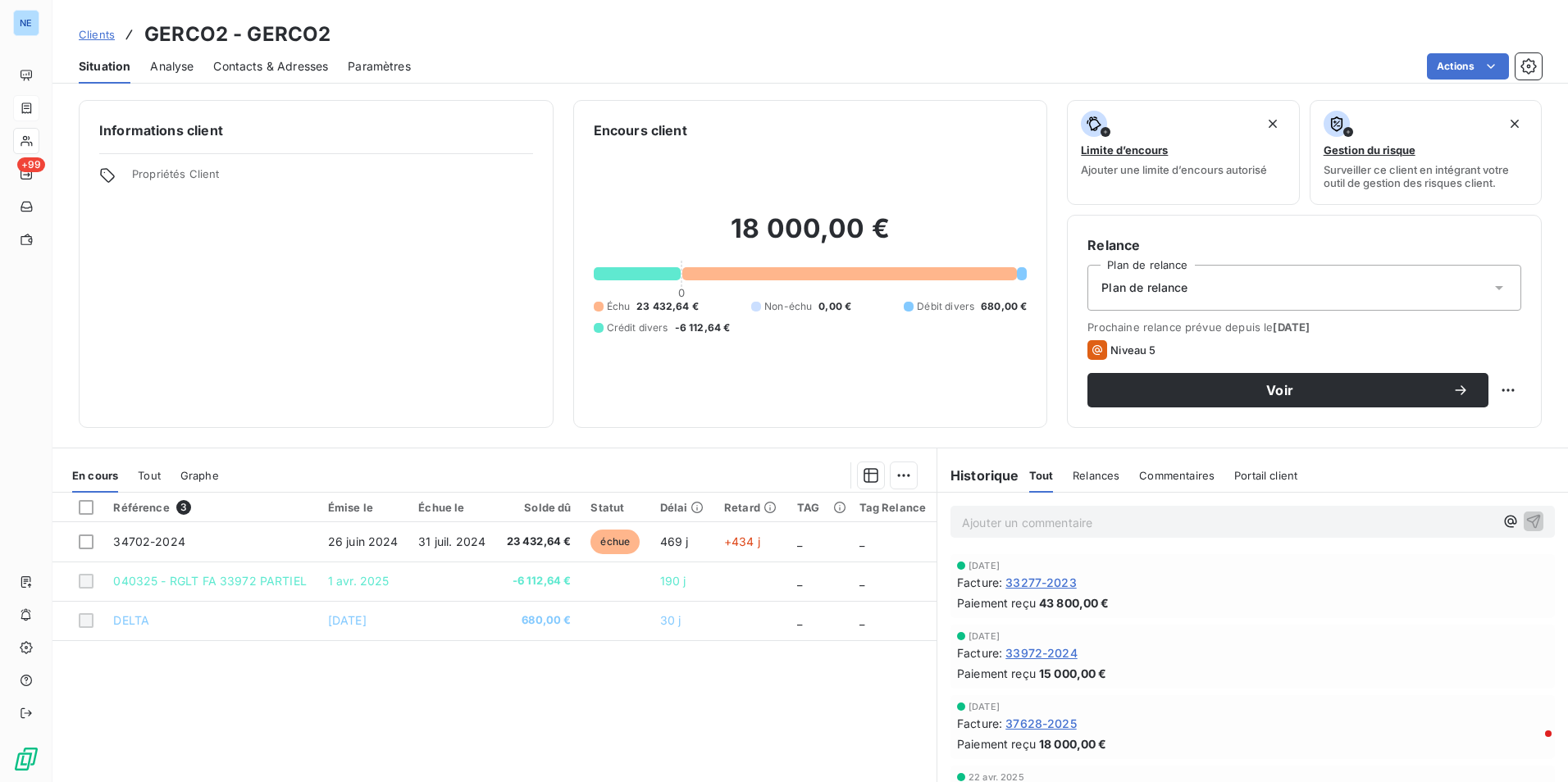
click at [267, 69] on span "Contacts & Adresses" at bounding box center [270, 66] width 115 height 17
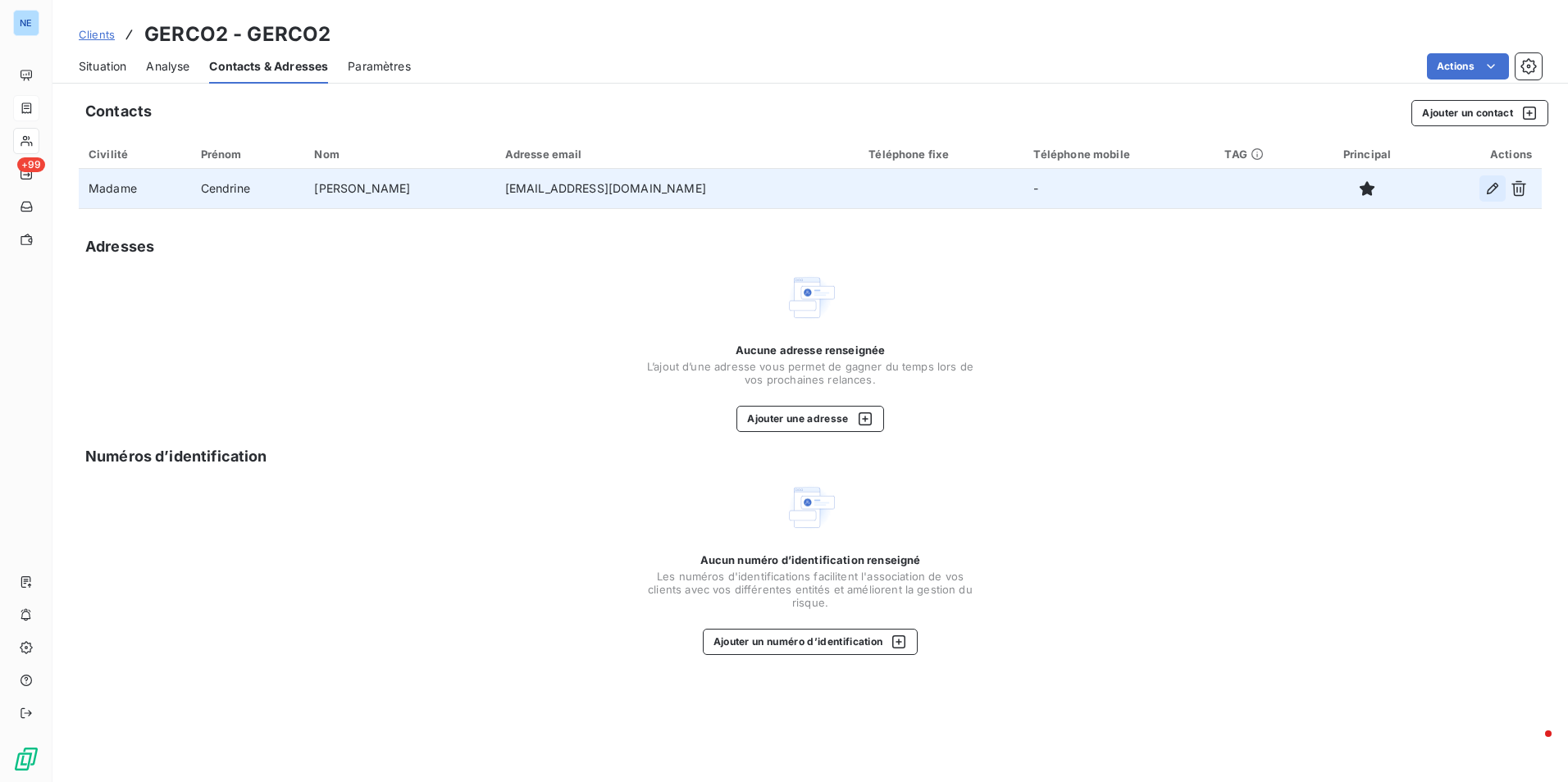
click at [1493, 191] on icon "button" at bounding box center [1492, 188] width 11 height 11
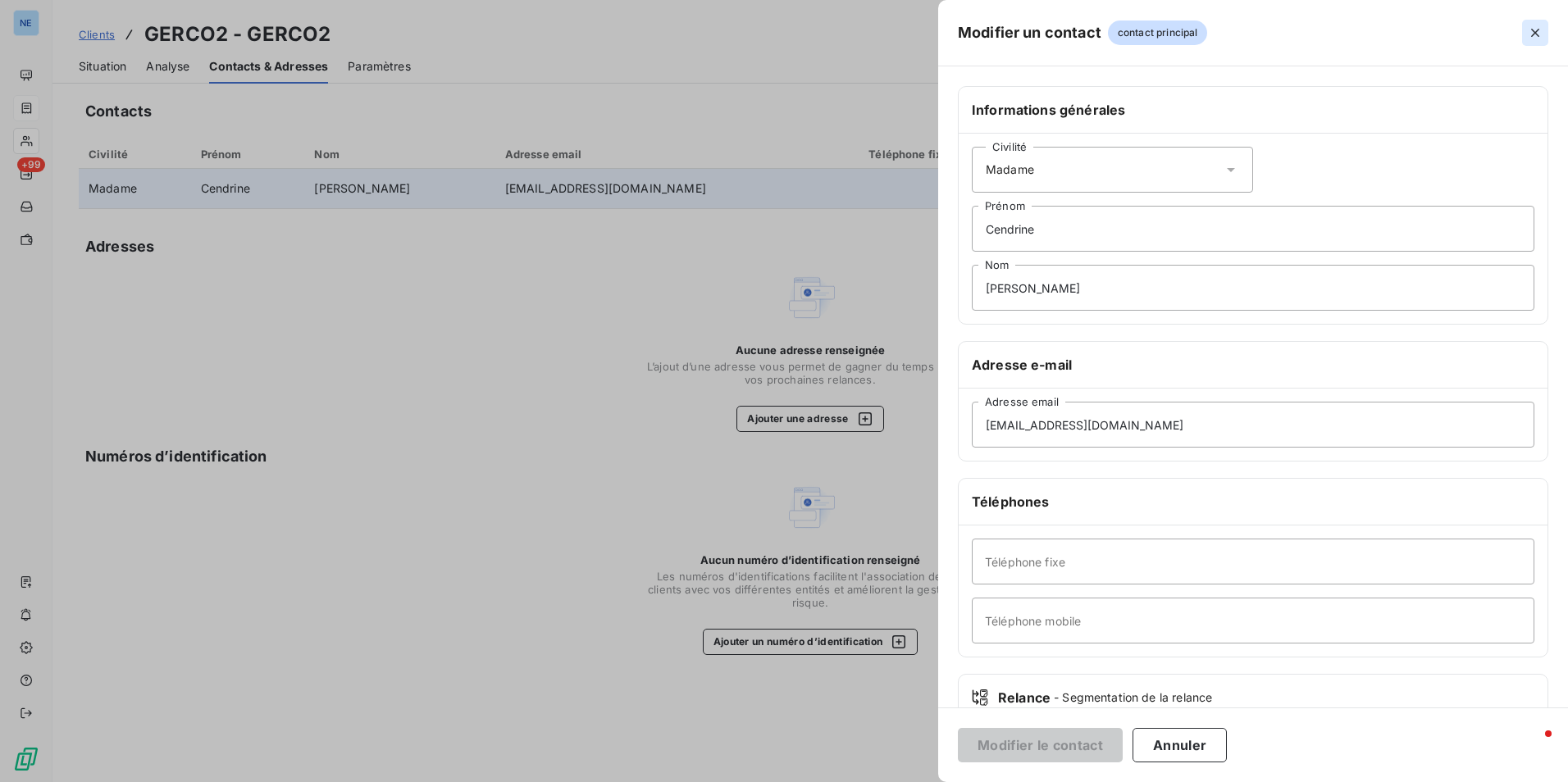
click at [1533, 32] on icon "button" at bounding box center [1535, 33] width 17 height 17
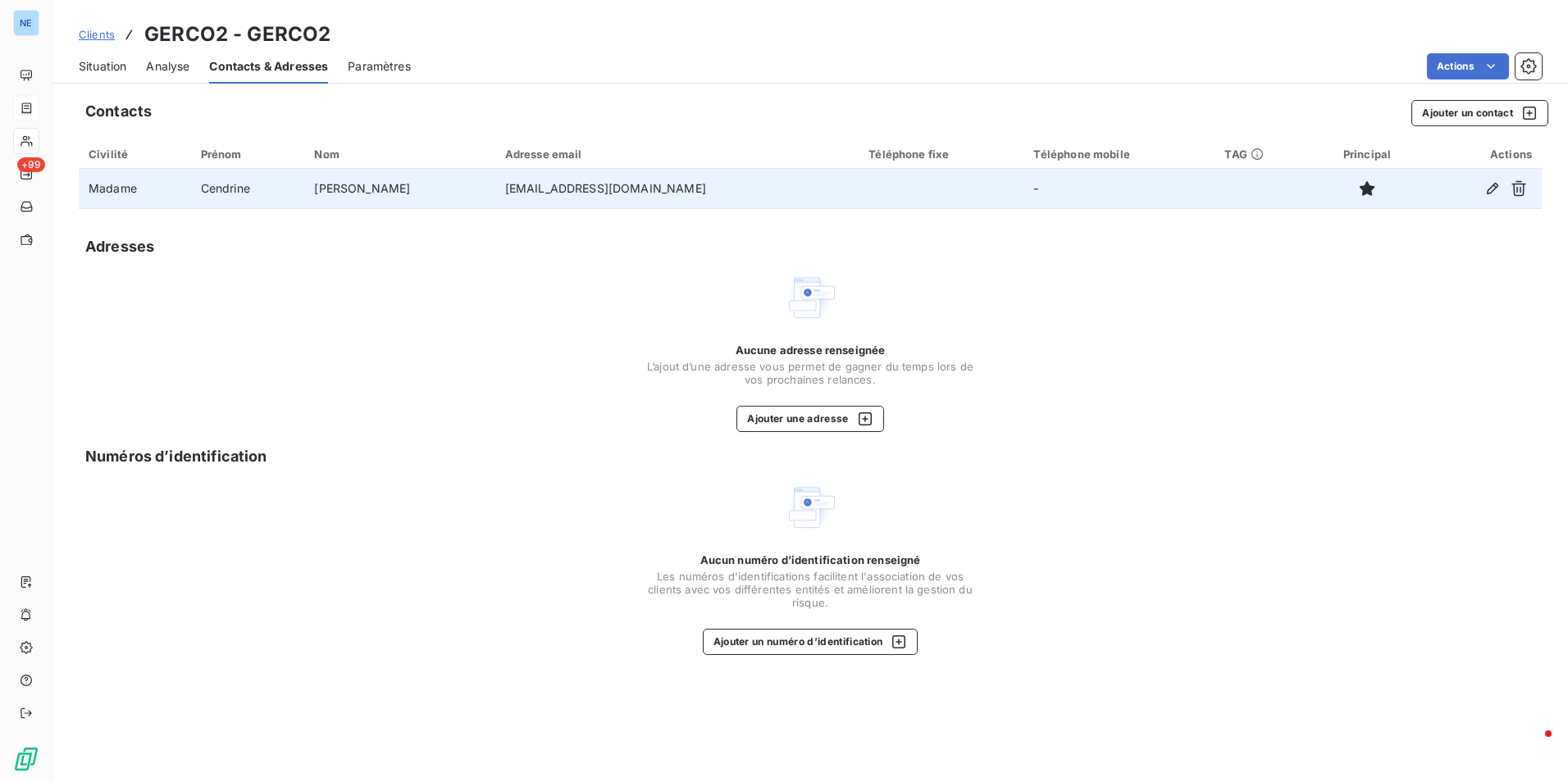
click at [306, 346] on div "Aucune adresse renseignée L’ajout d’une adresse vous permet de gagner du temps …" at bounding box center [810, 352] width 1463 height 161
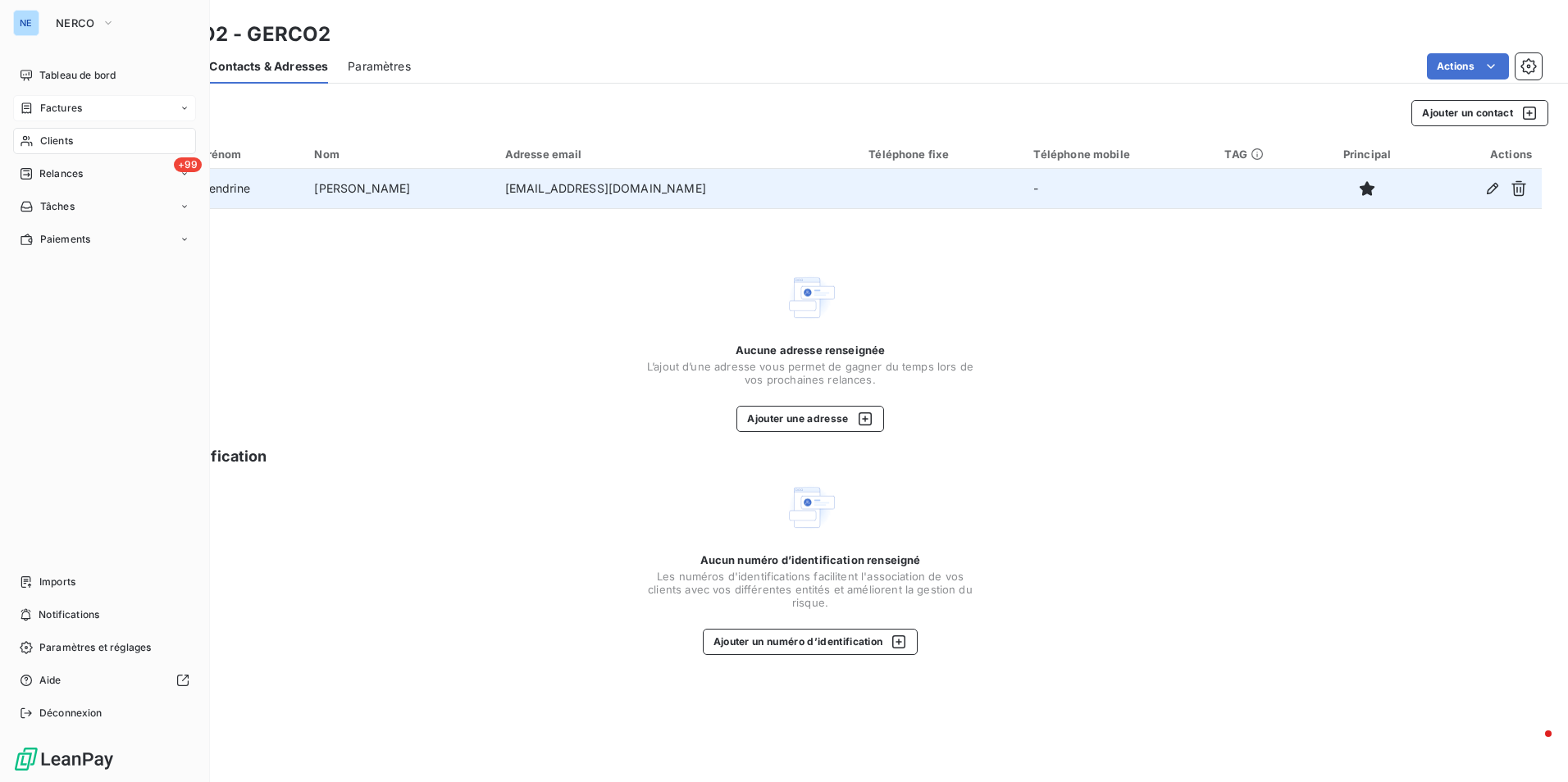
click at [71, 98] on div "Factures" at bounding box center [104, 109] width 183 height 27
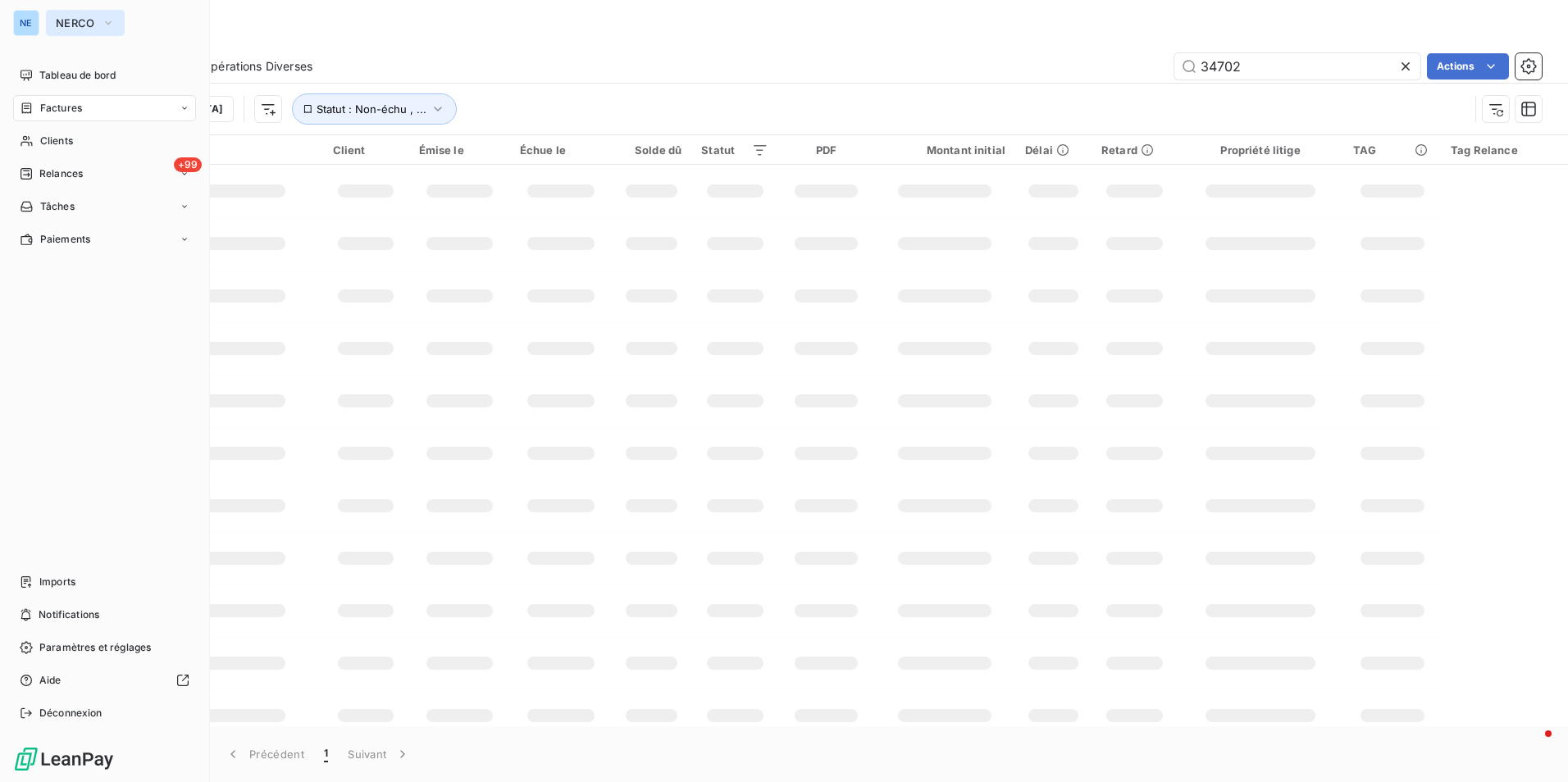
click at [104, 21] on icon "button" at bounding box center [108, 23] width 13 height 17
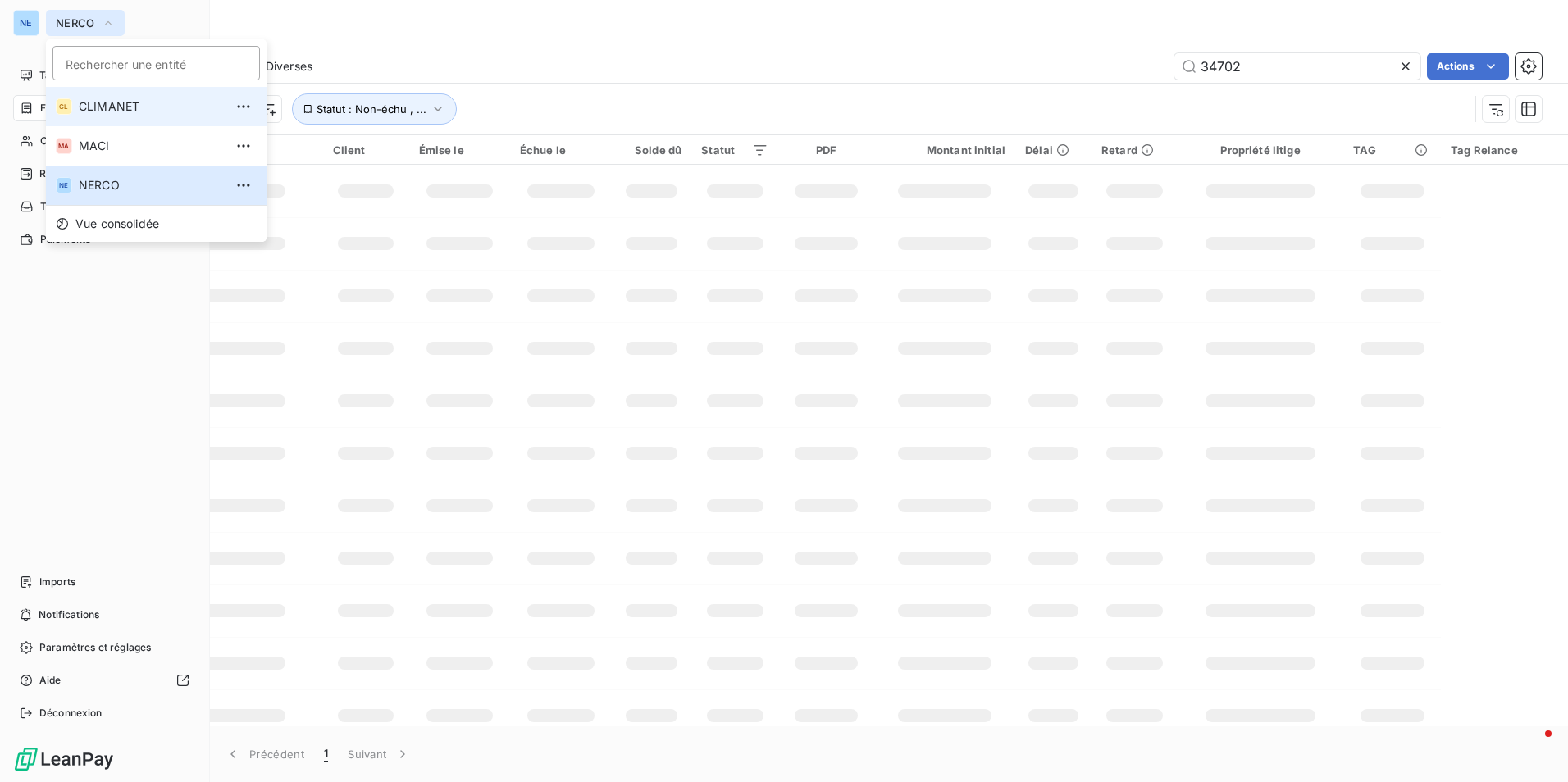
click at [100, 104] on span "CLIMANET" at bounding box center [151, 106] width 145 height 17
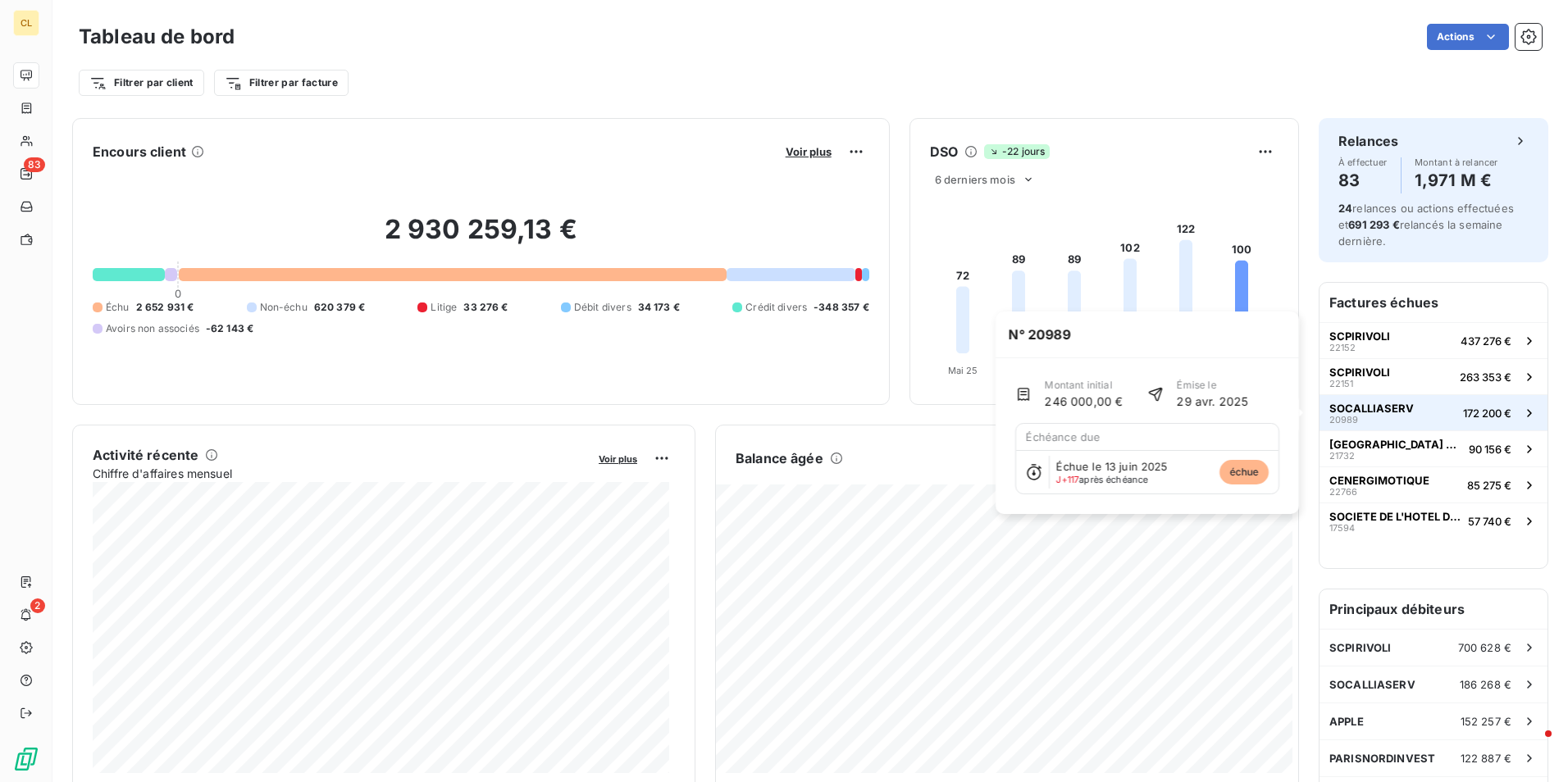
click at [1359, 415] on div "SOCALLIASERV 20989" at bounding box center [1372, 414] width 85 height 23
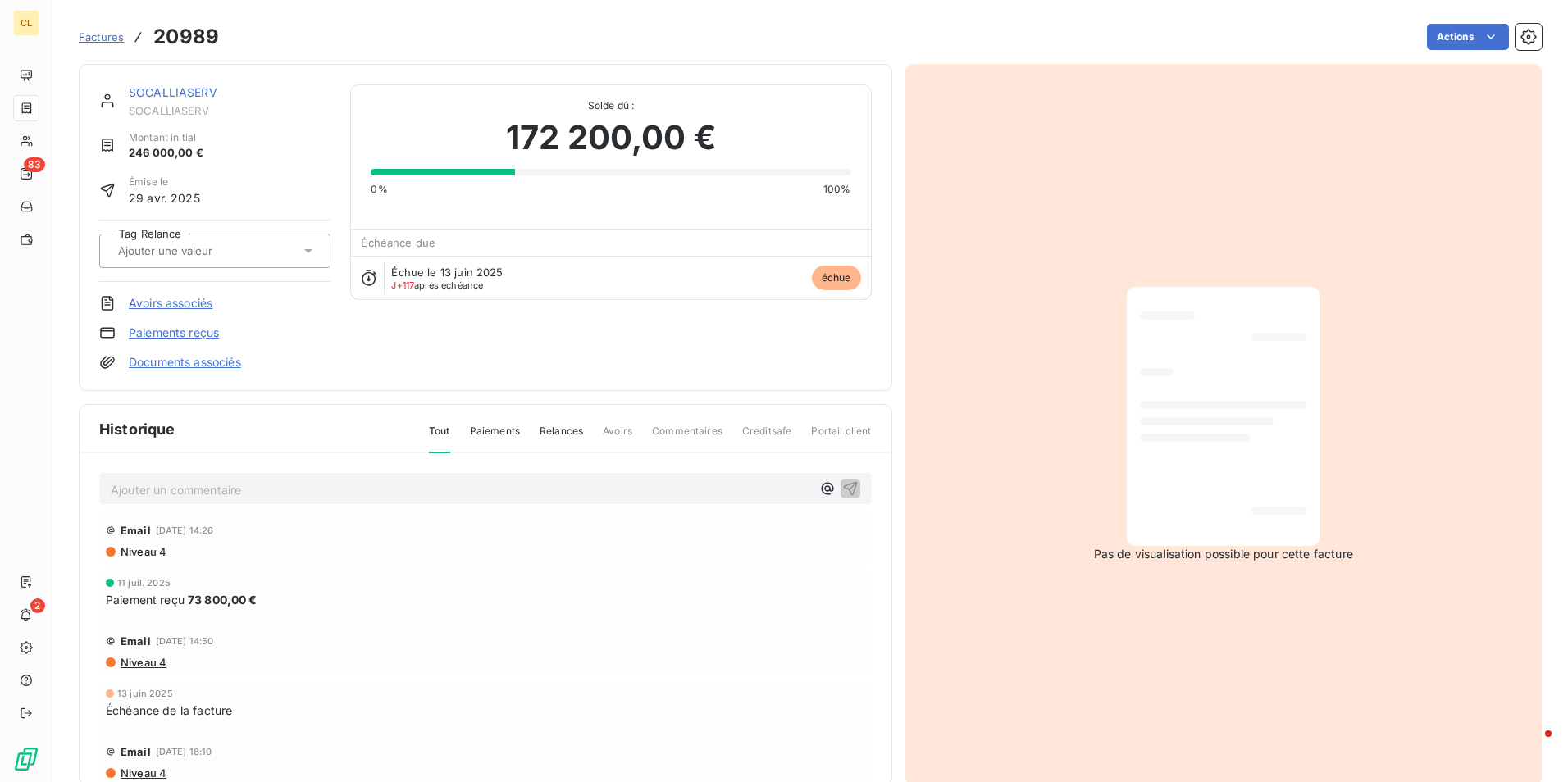
click at [302, 591] on div "Paiement reçu 73 800,00 €" at bounding box center [485, 599] width 759 height 17
click at [299, 576] on div "[DATE] Paiement reçu 73 800,00 €" at bounding box center [485, 593] width 773 height 43
click at [182, 92] on link "SOCALLIASERV" at bounding box center [173, 92] width 88 height 14
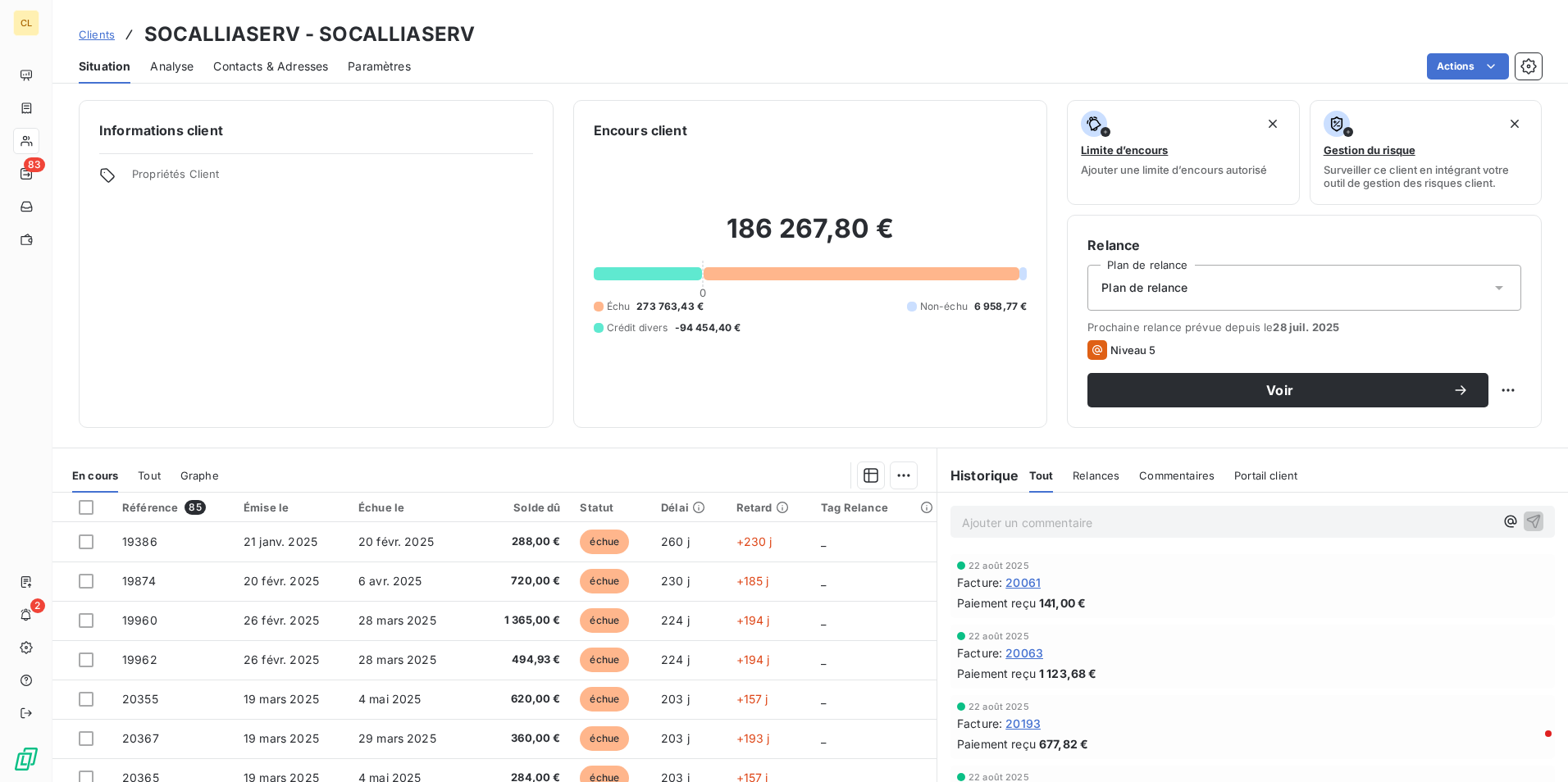
click at [275, 65] on span "Contacts & Adresses" at bounding box center [270, 66] width 115 height 17
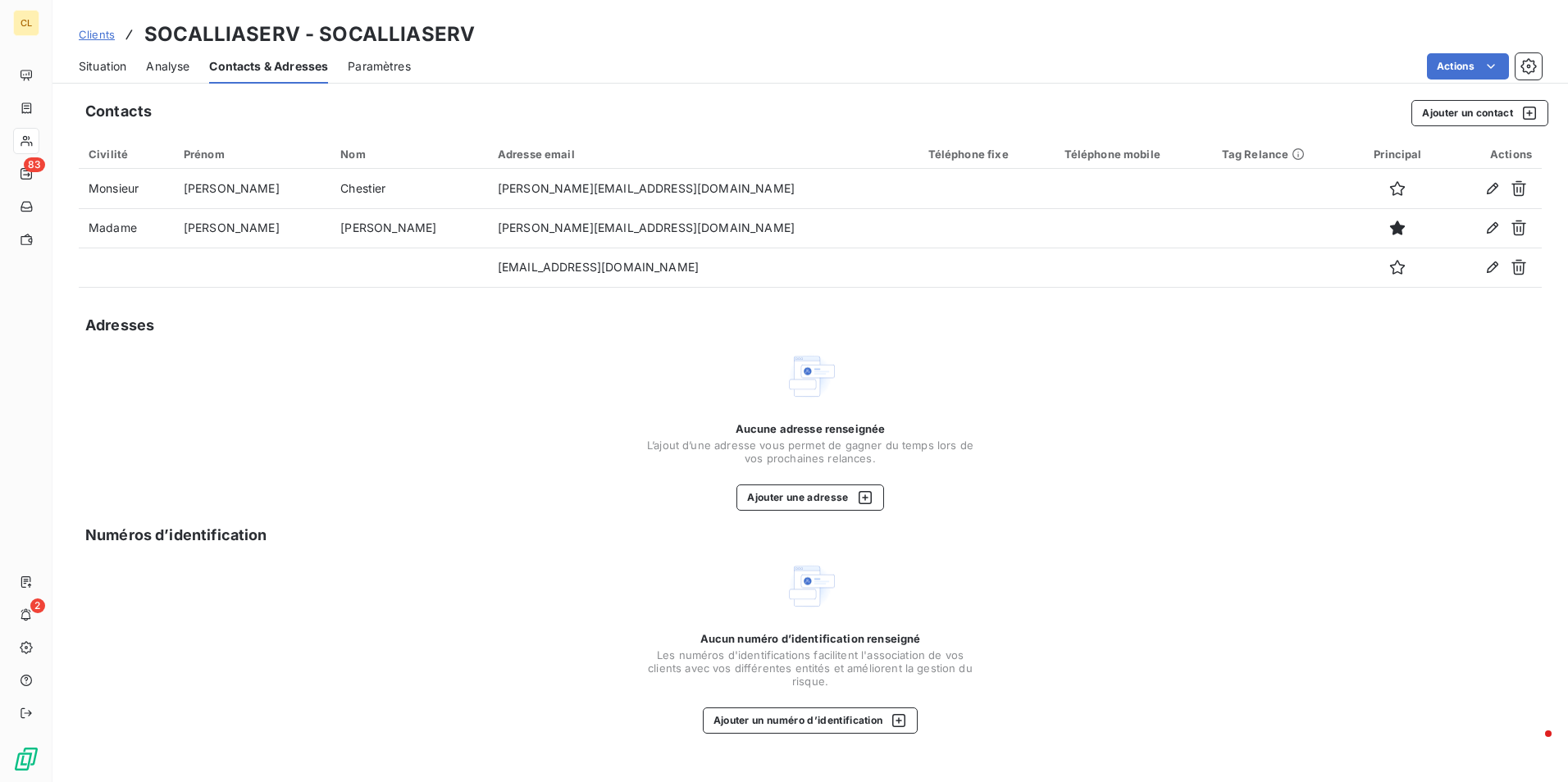
click at [93, 65] on span "Situation" at bounding box center [103, 66] width 48 height 17
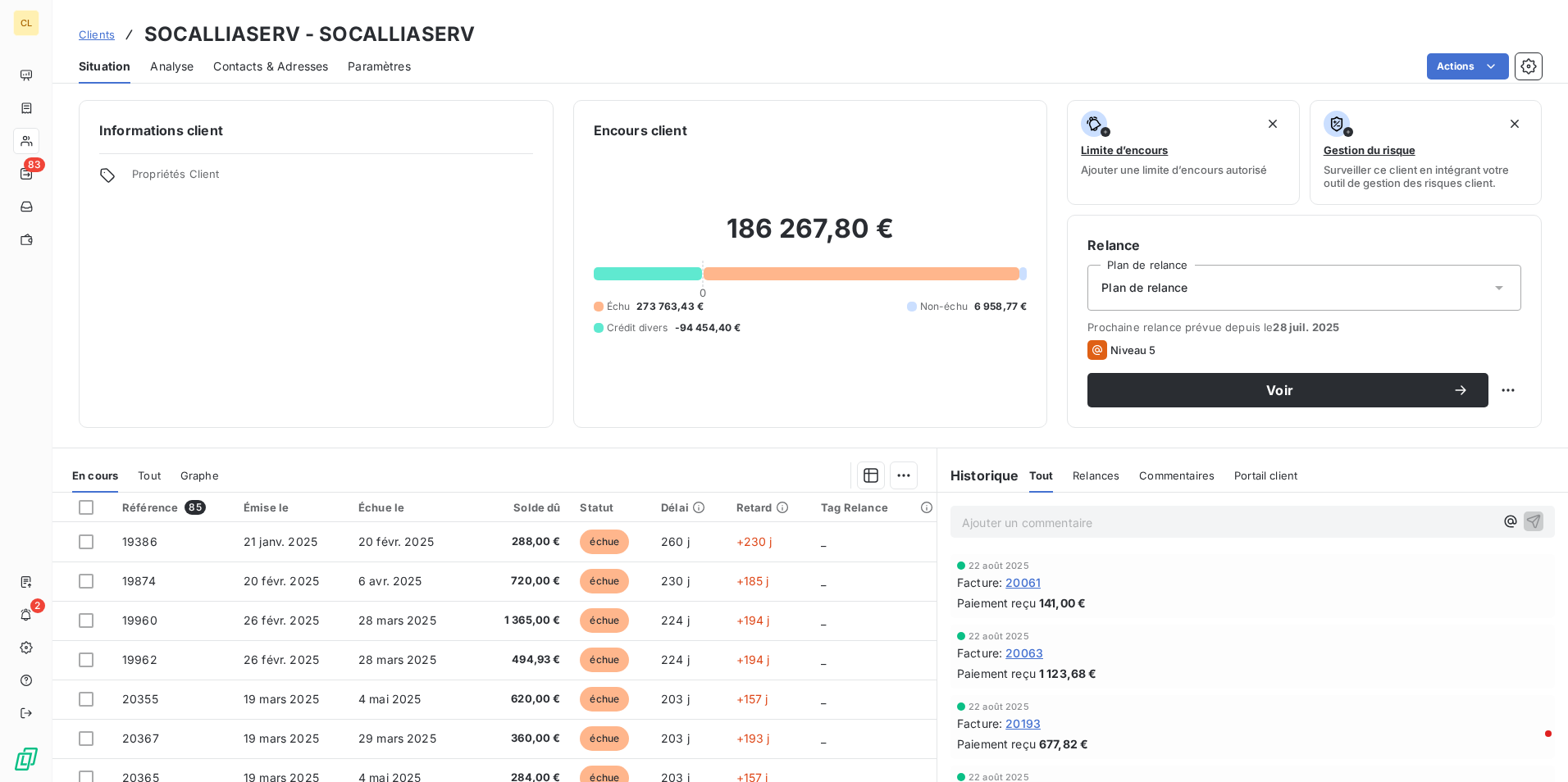
click at [157, 65] on span "Analyse" at bounding box center [171, 66] width 43 height 17
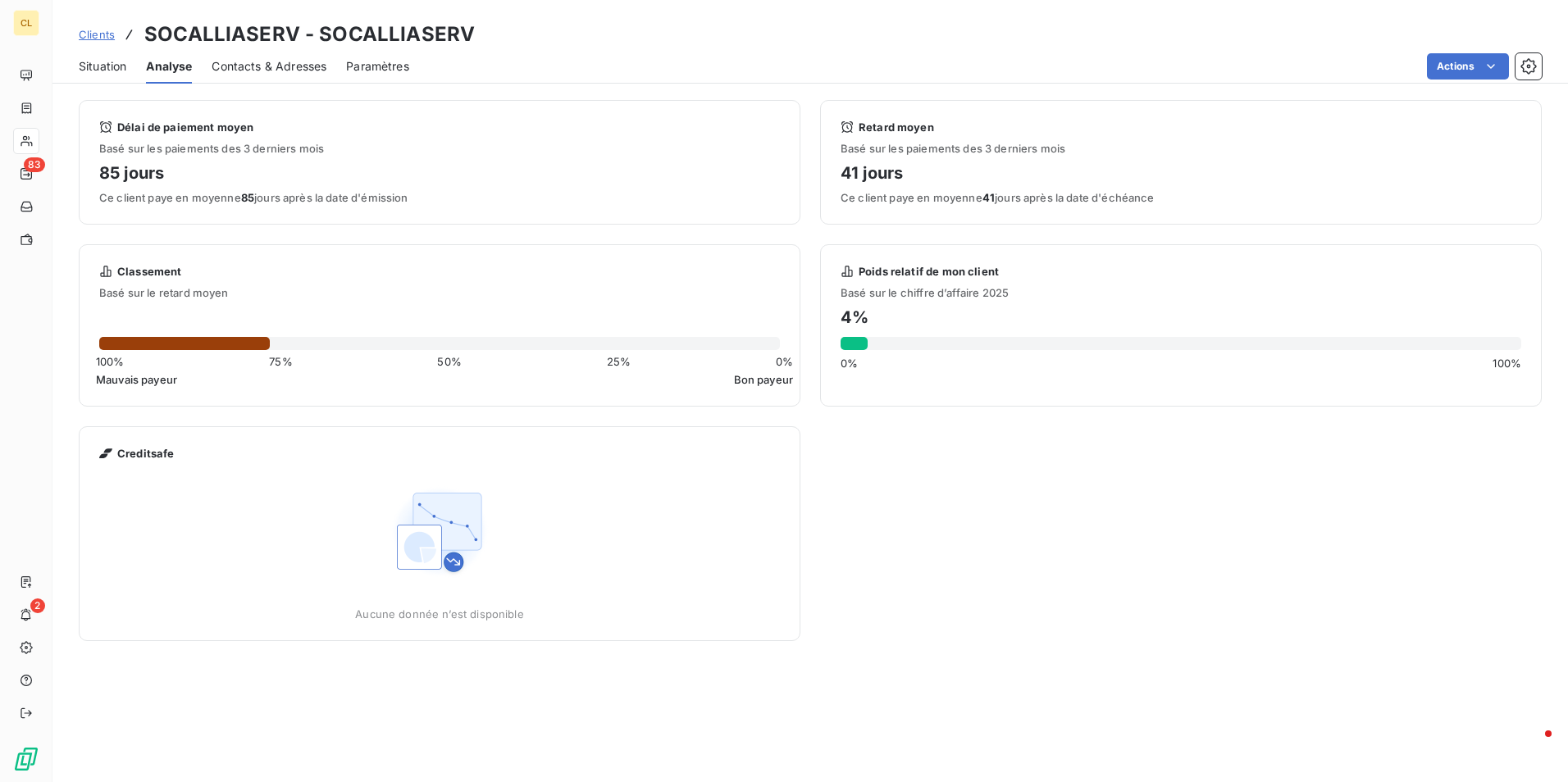
click at [285, 64] on span "Contacts & Adresses" at bounding box center [269, 66] width 115 height 17
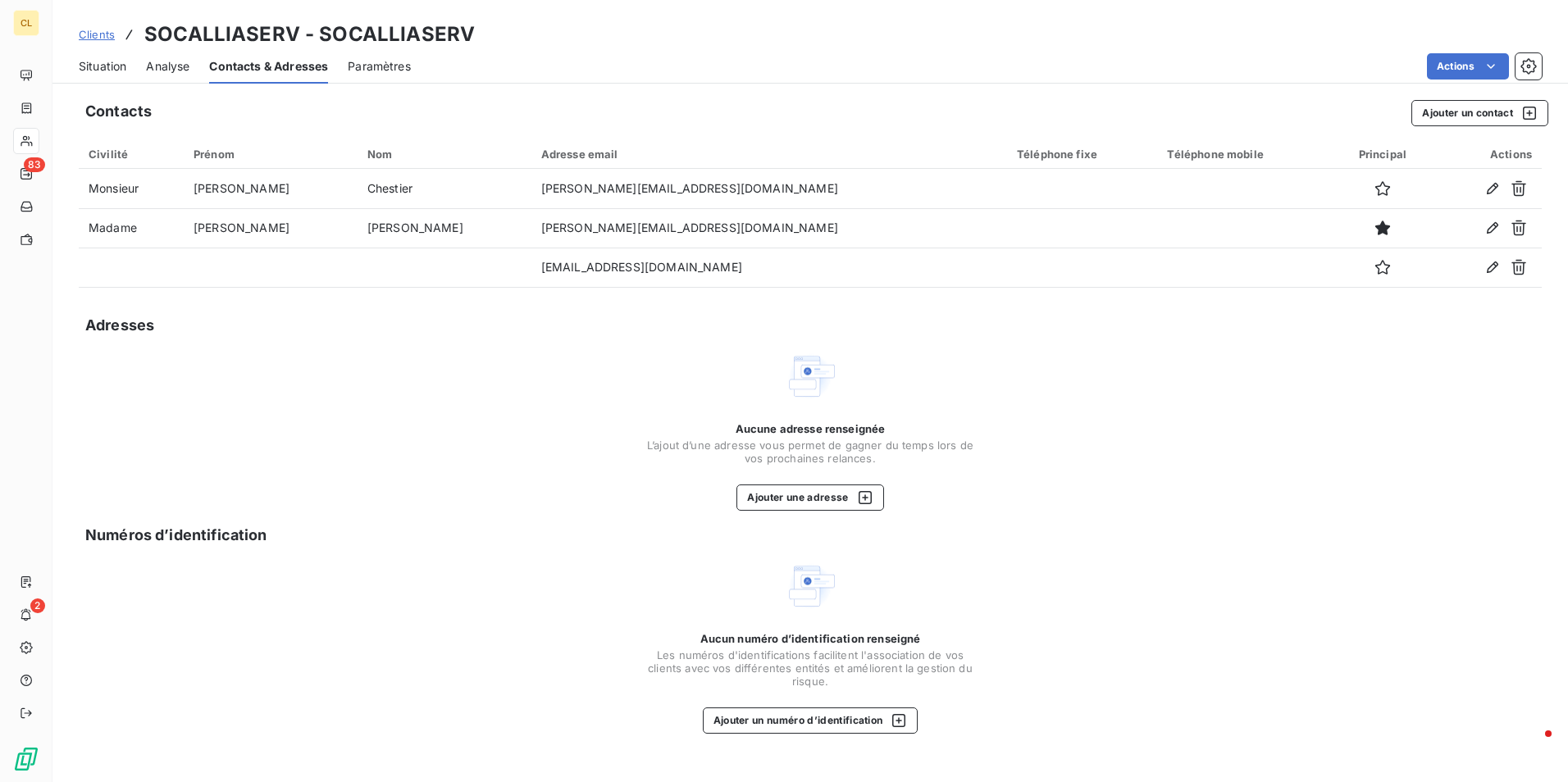
click at [108, 63] on span "Situation" at bounding box center [103, 66] width 48 height 17
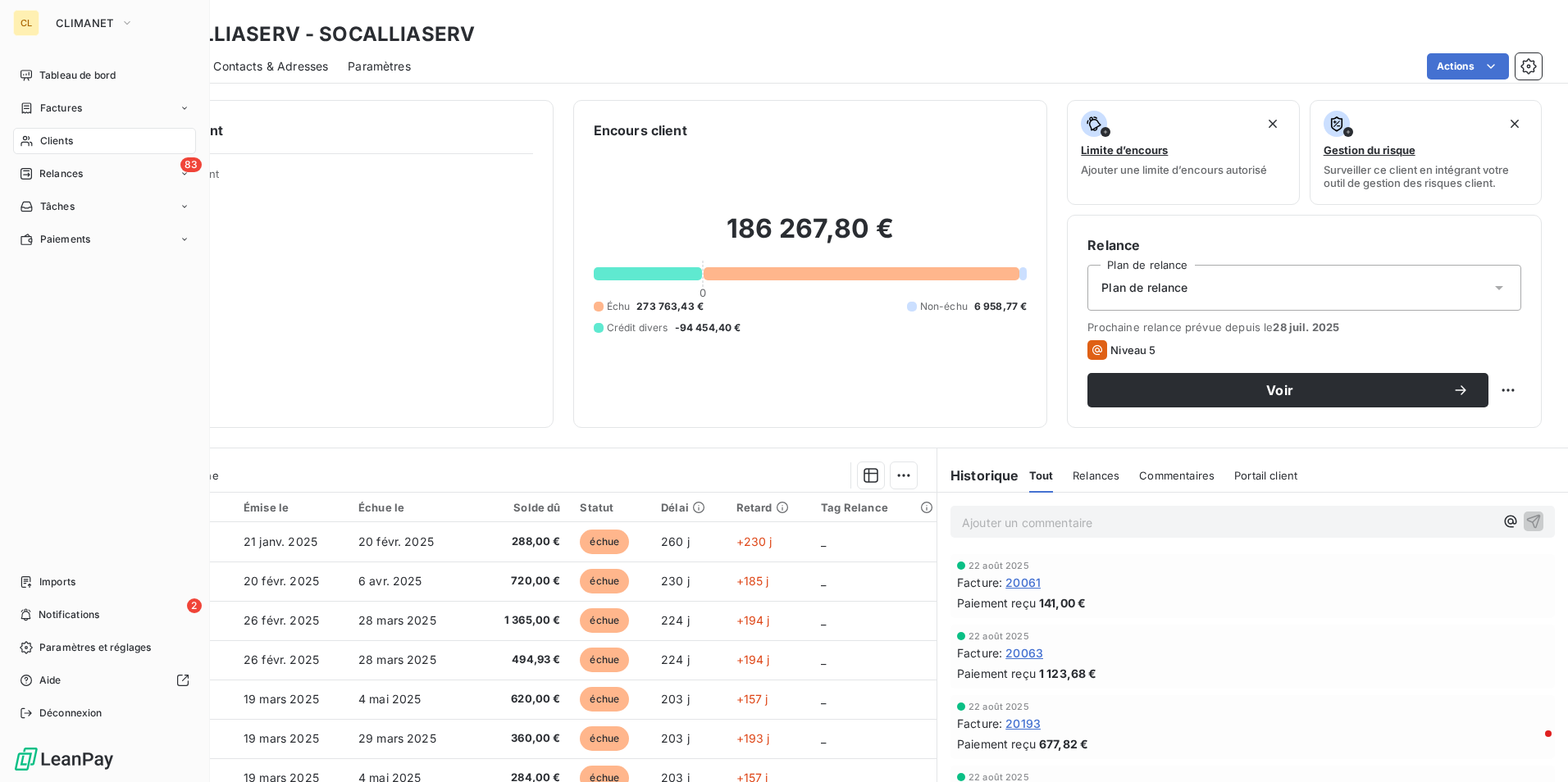
click at [118, 140] on div "Clients" at bounding box center [104, 141] width 183 height 27
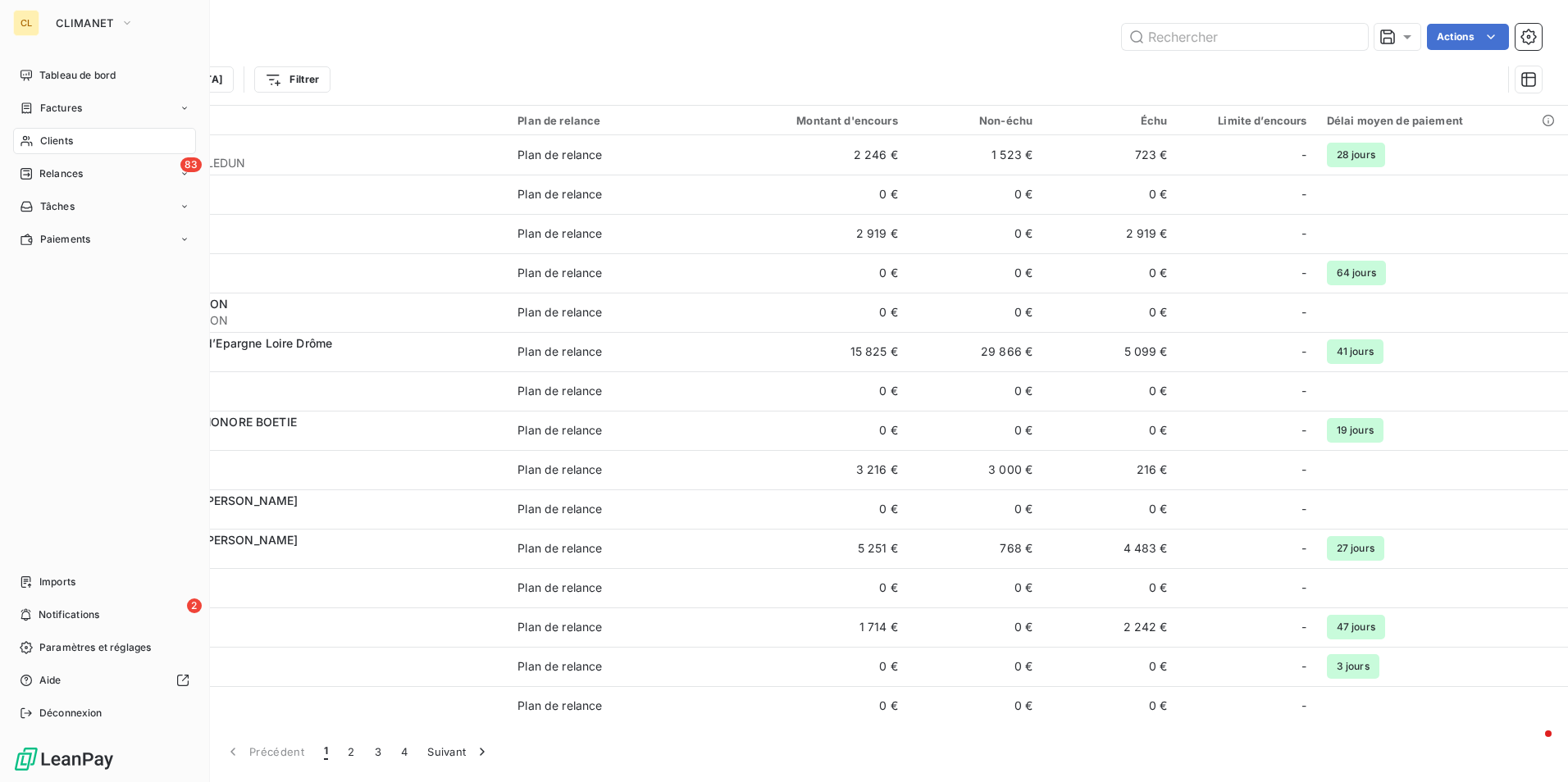
click at [63, 136] on span "Clients" at bounding box center [56, 140] width 33 height 15
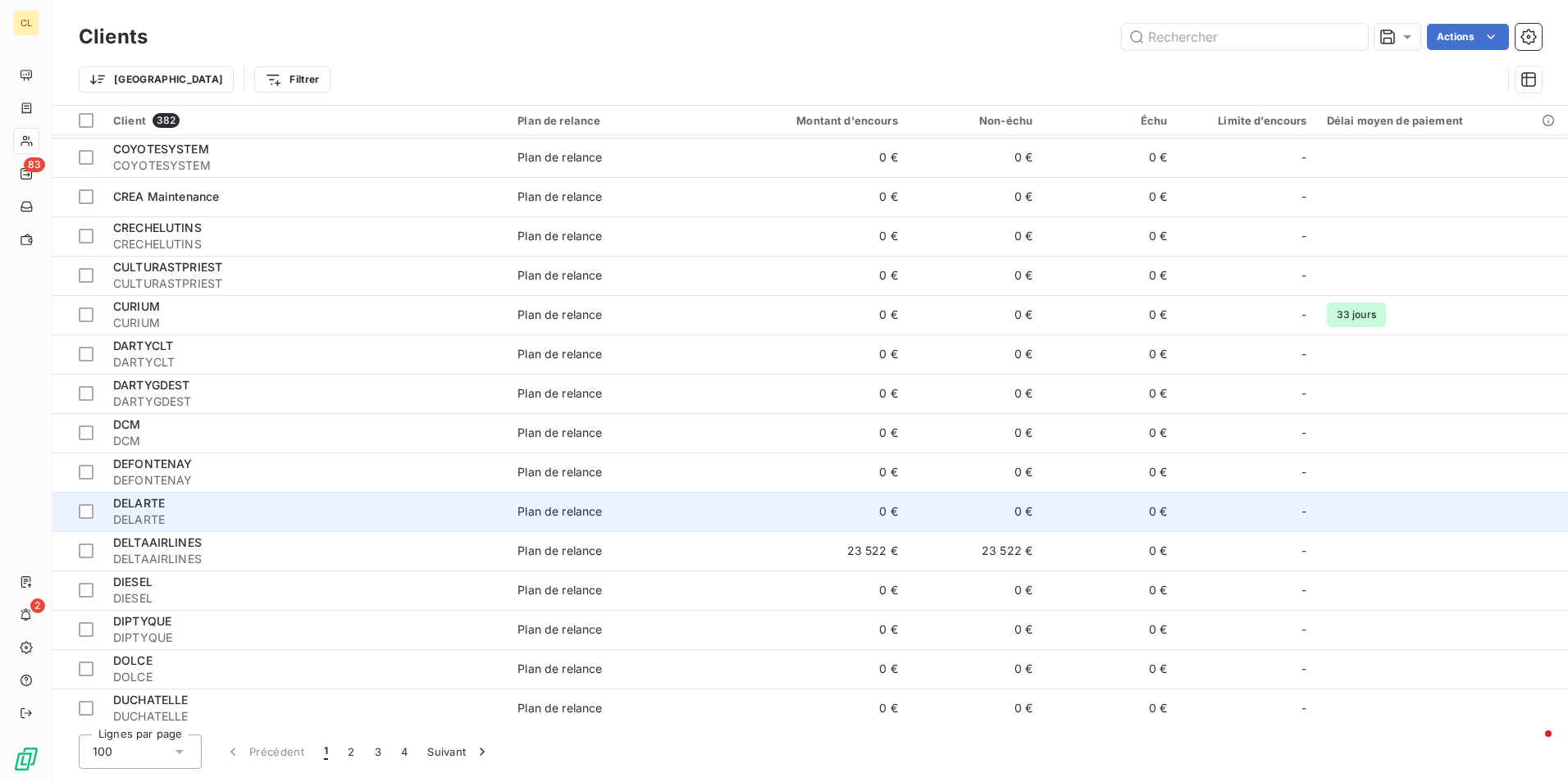
scroll to position [3350, 0]
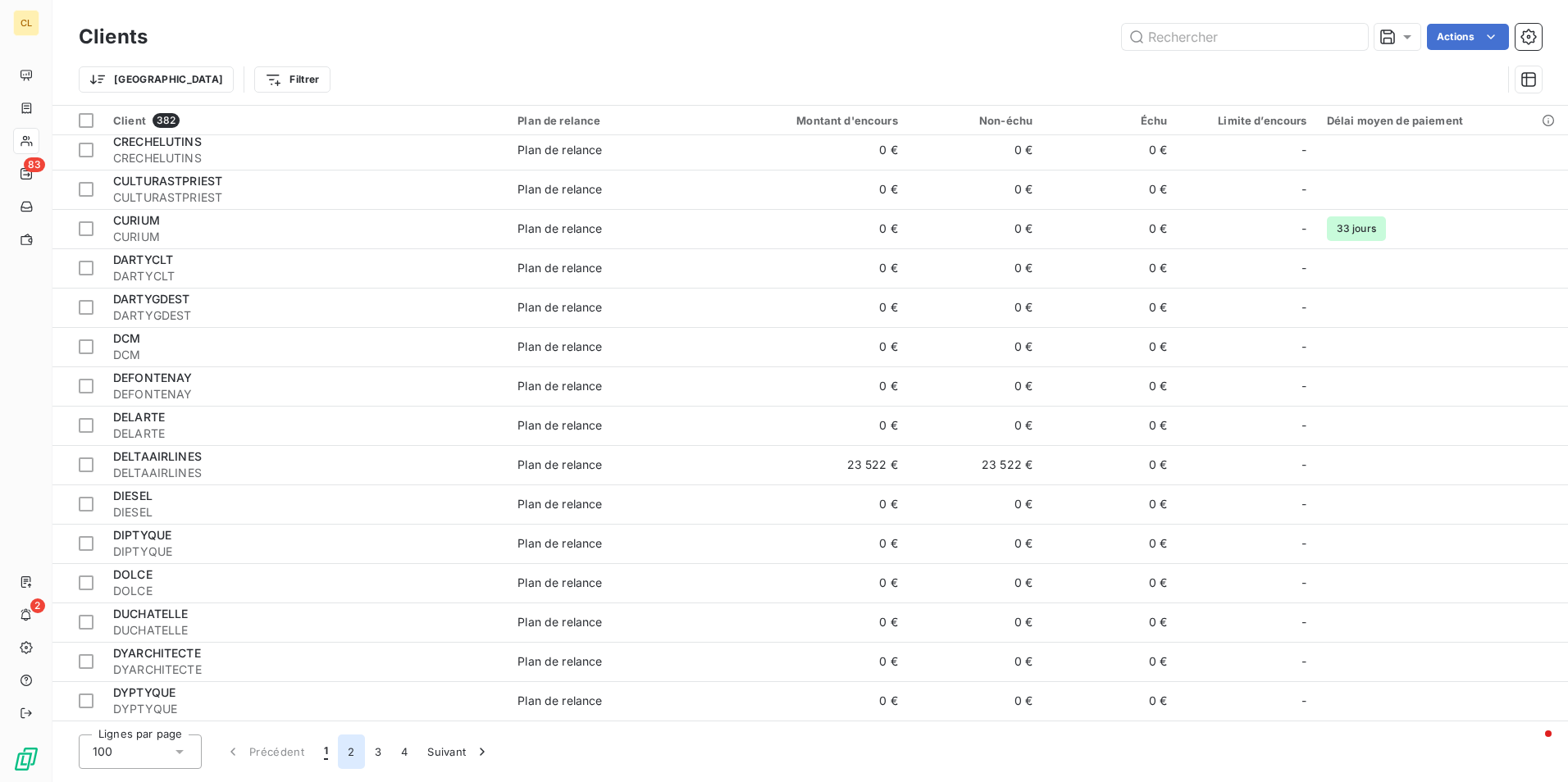
click at [354, 752] on button "2" at bounding box center [351, 751] width 27 height 34
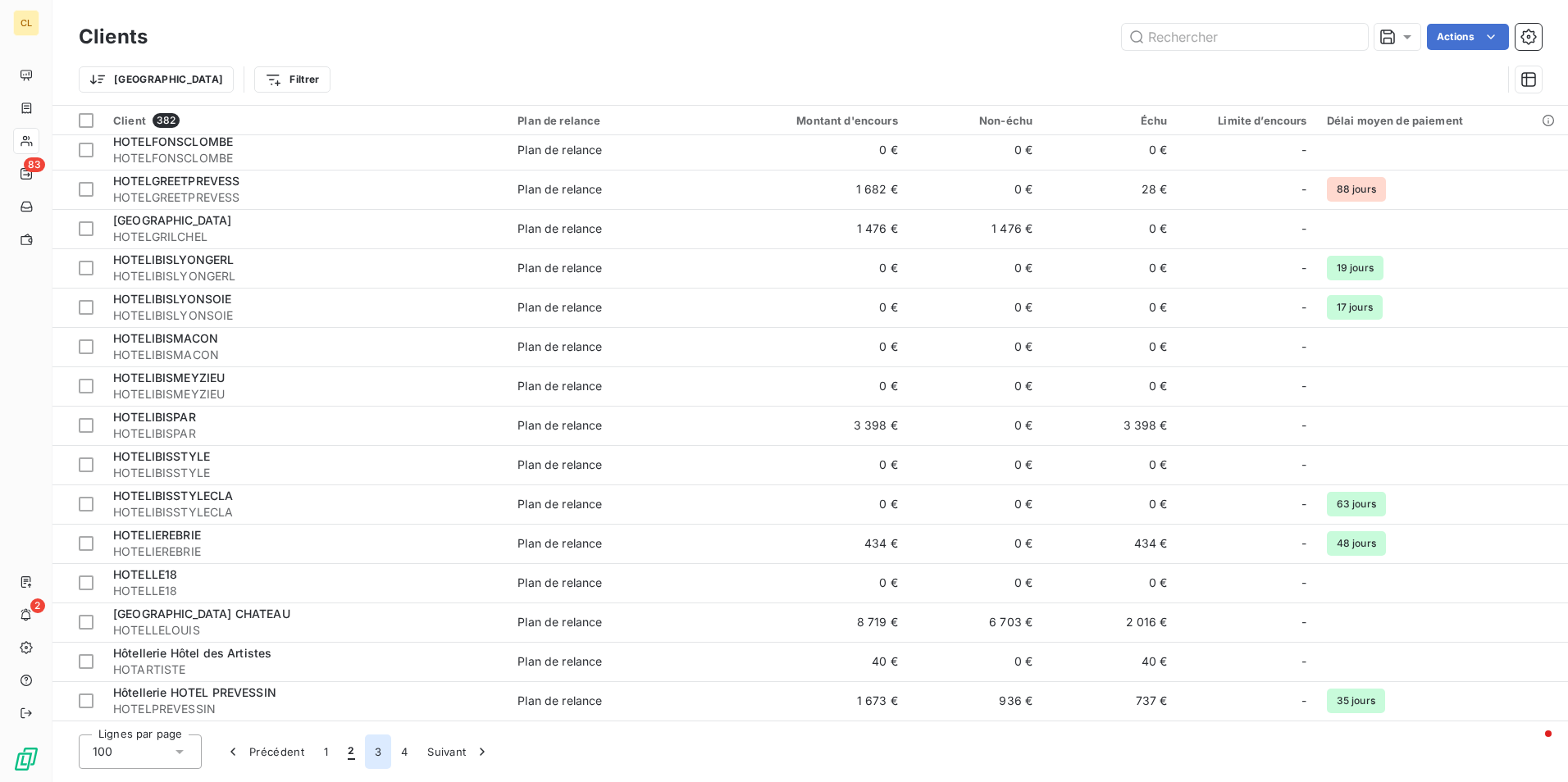
click at [371, 752] on button "3" at bounding box center [378, 751] width 27 height 34
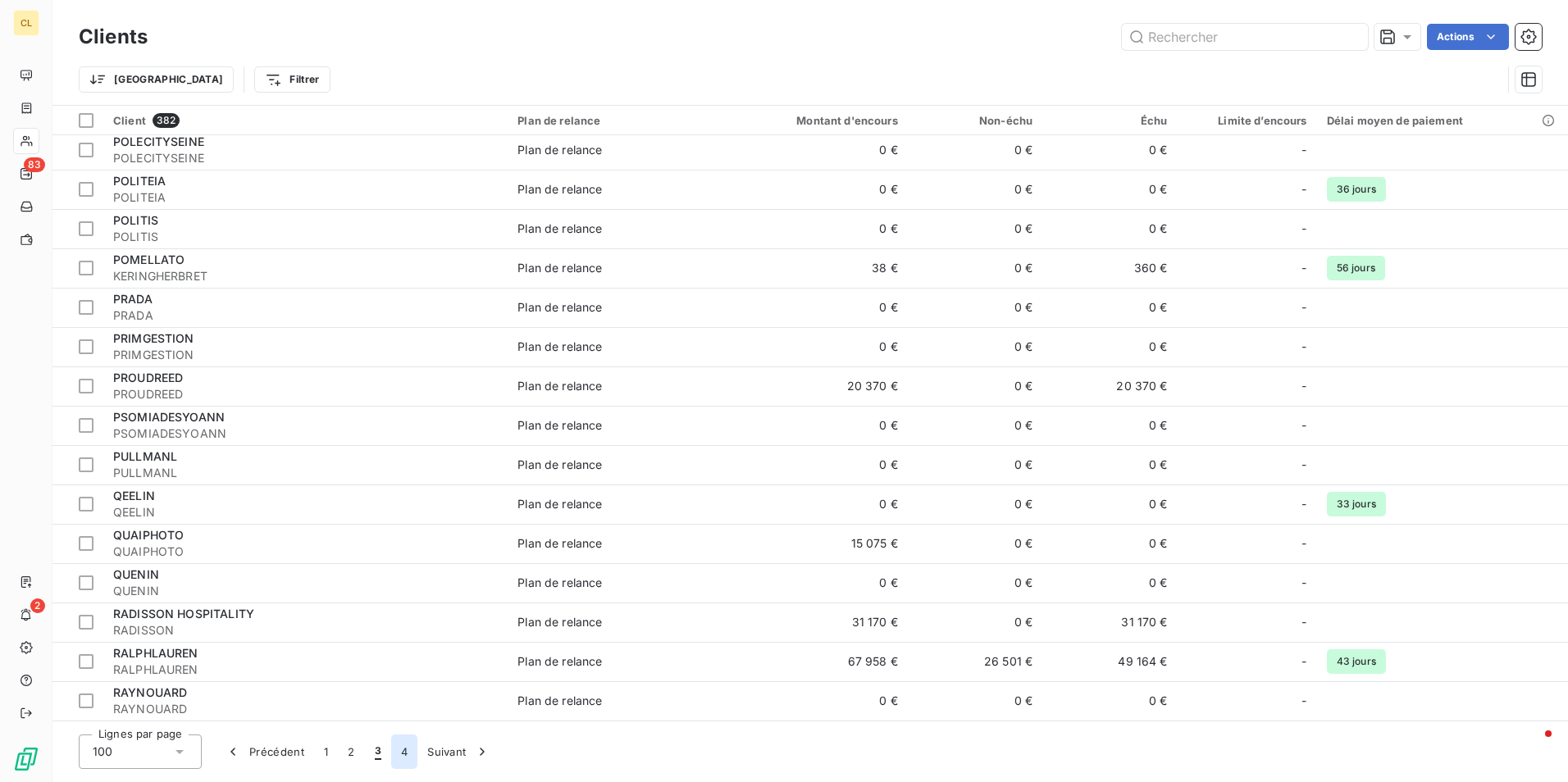
click at [397, 751] on button "4" at bounding box center [405, 751] width 27 height 34
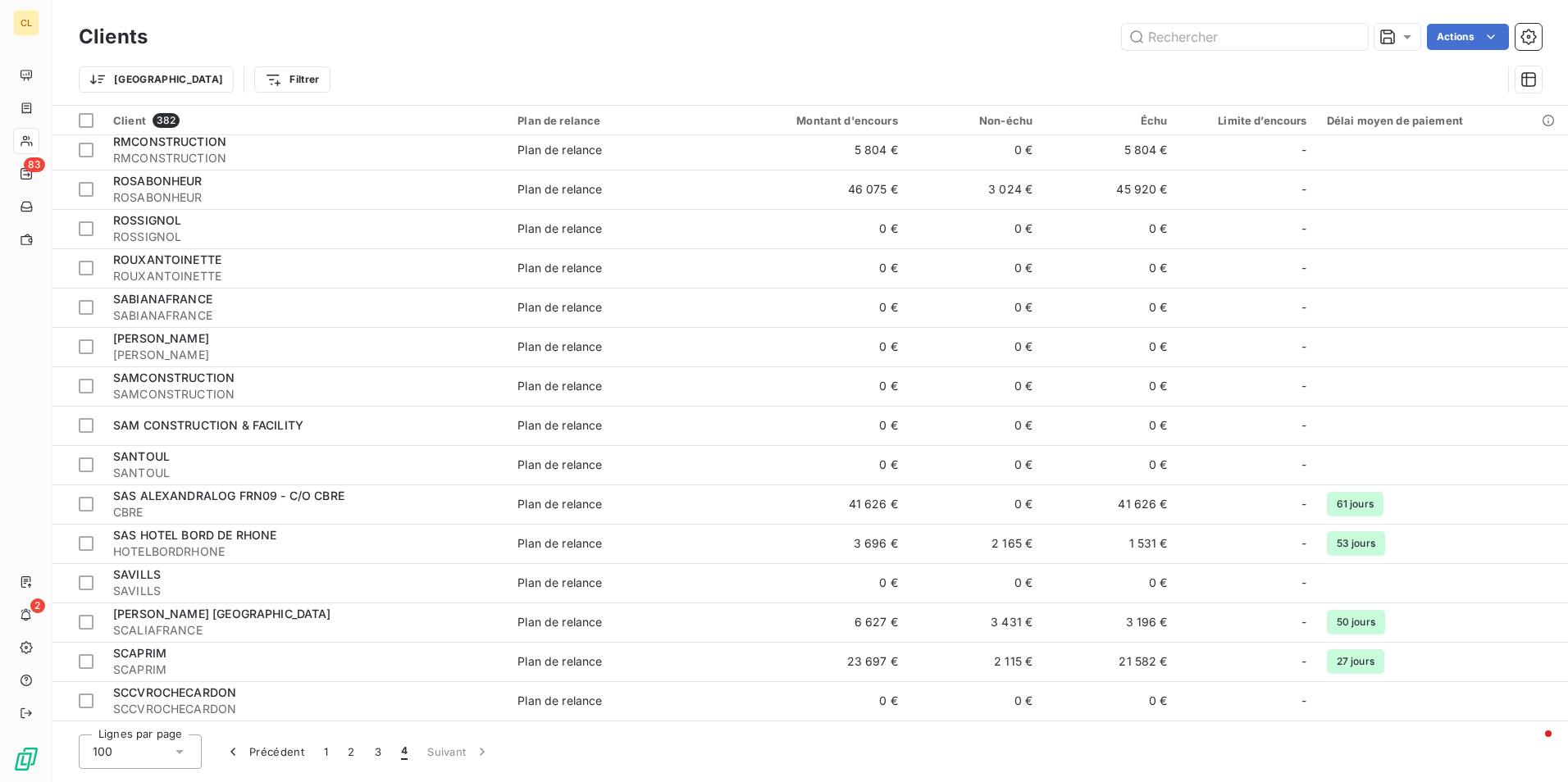
scroll to position [2641, 0]
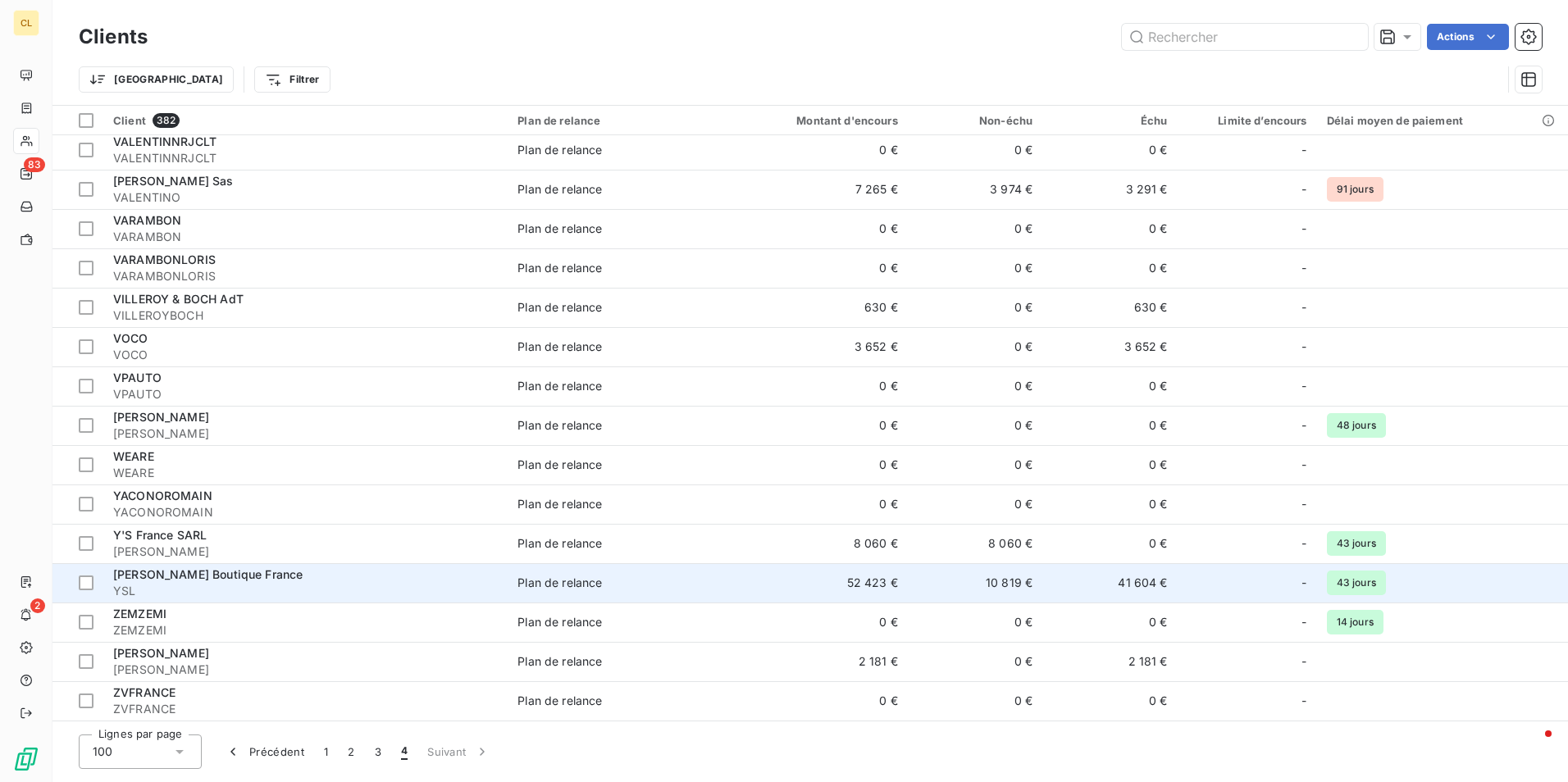
click at [256, 575] on span "[PERSON_NAME] Boutique France" at bounding box center [208, 574] width 189 height 14
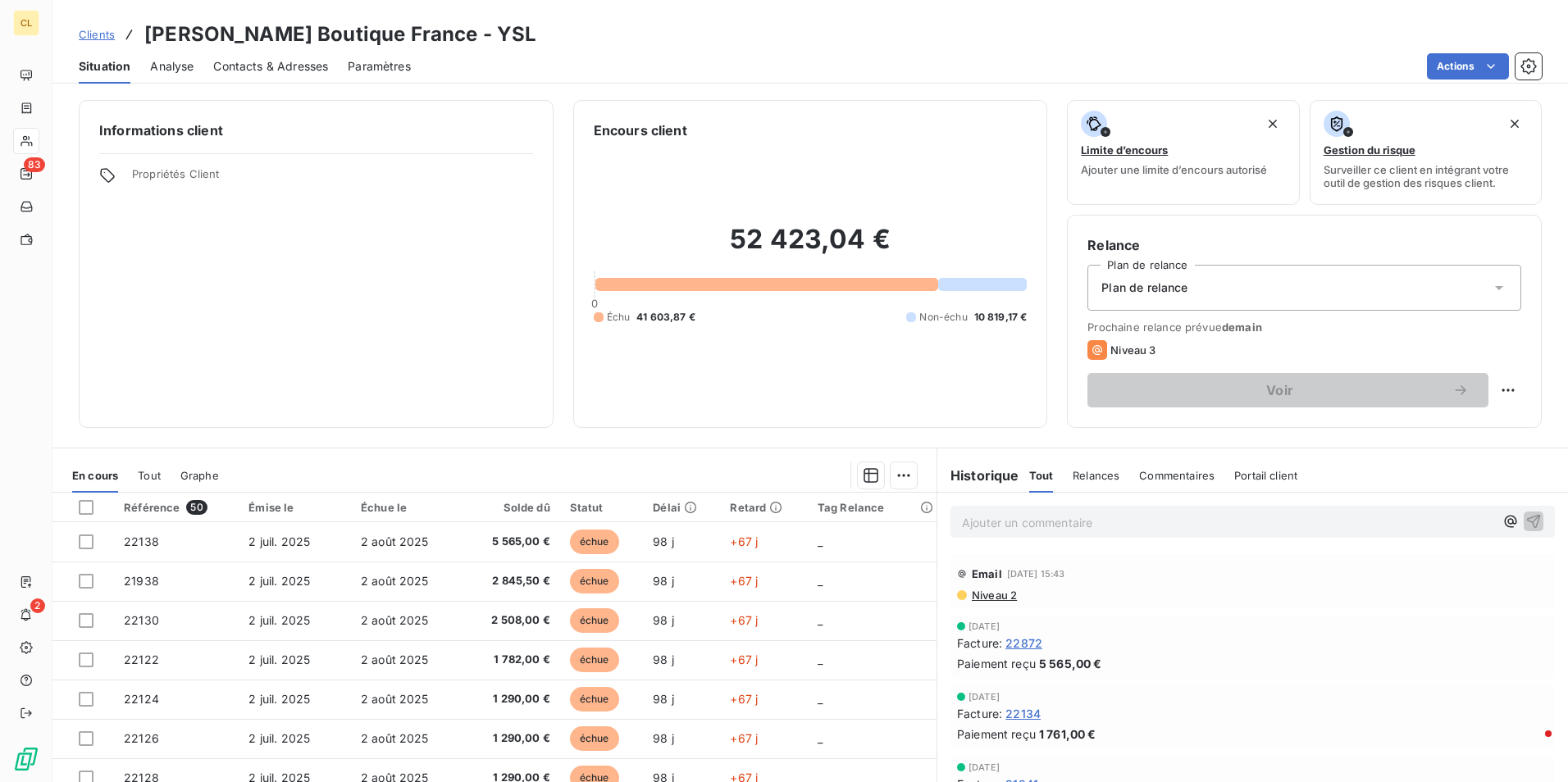
click at [278, 61] on span "Contacts & Adresses" at bounding box center [270, 66] width 115 height 17
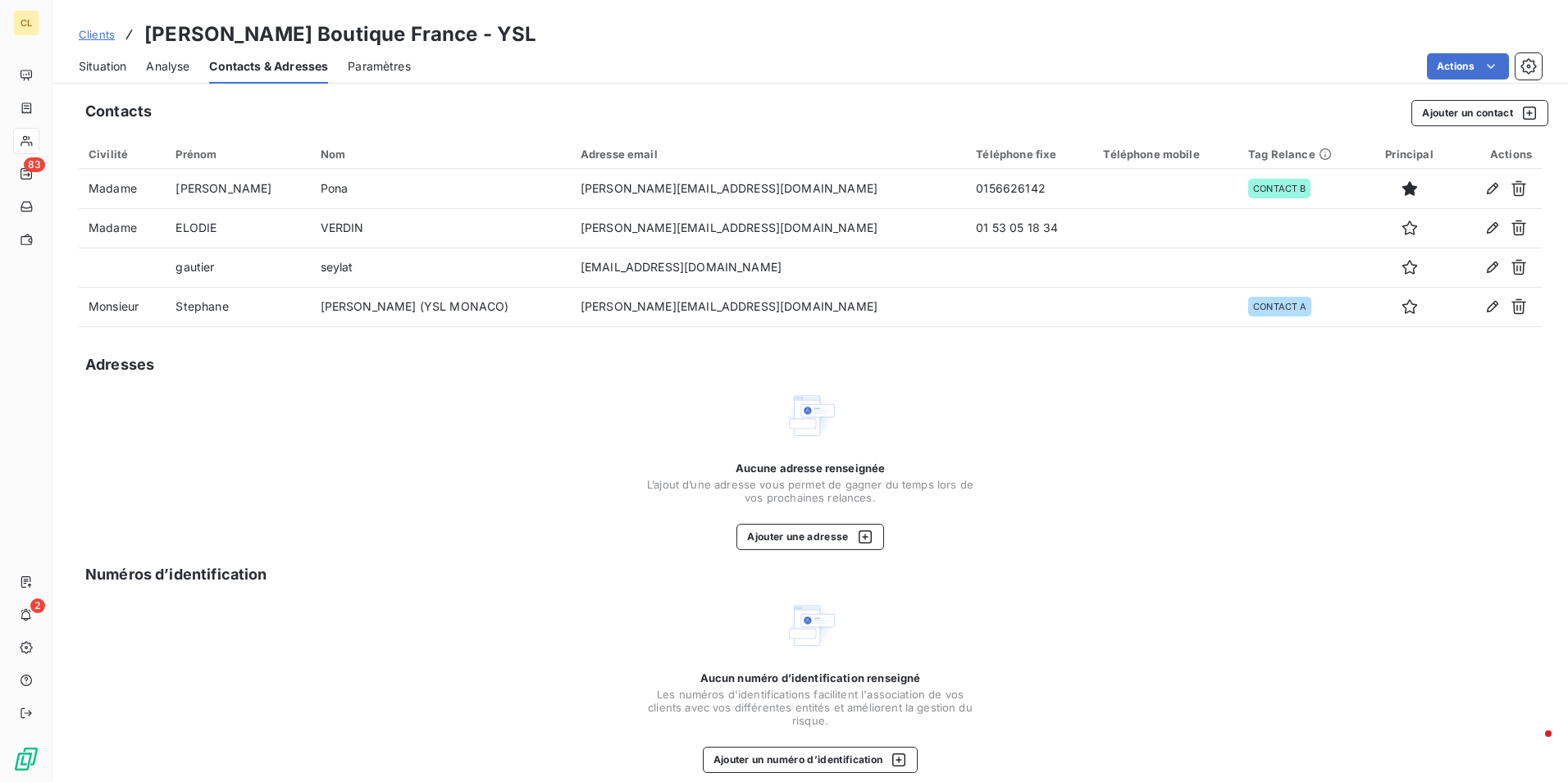
click at [98, 65] on span "Situation" at bounding box center [103, 66] width 48 height 17
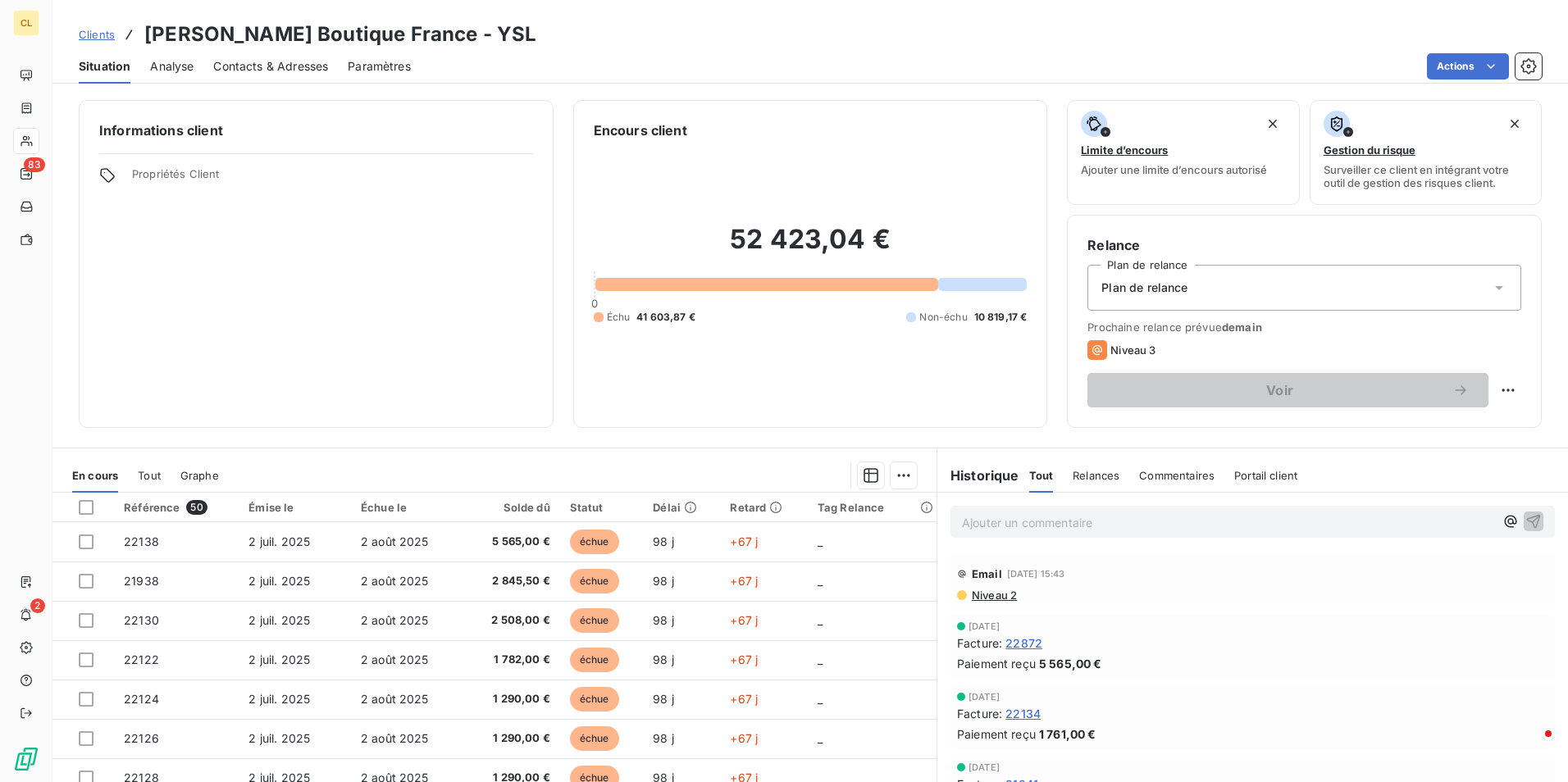
click at [110, 38] on span "Clients" at bounding box center [96, 34] width 36 height 13
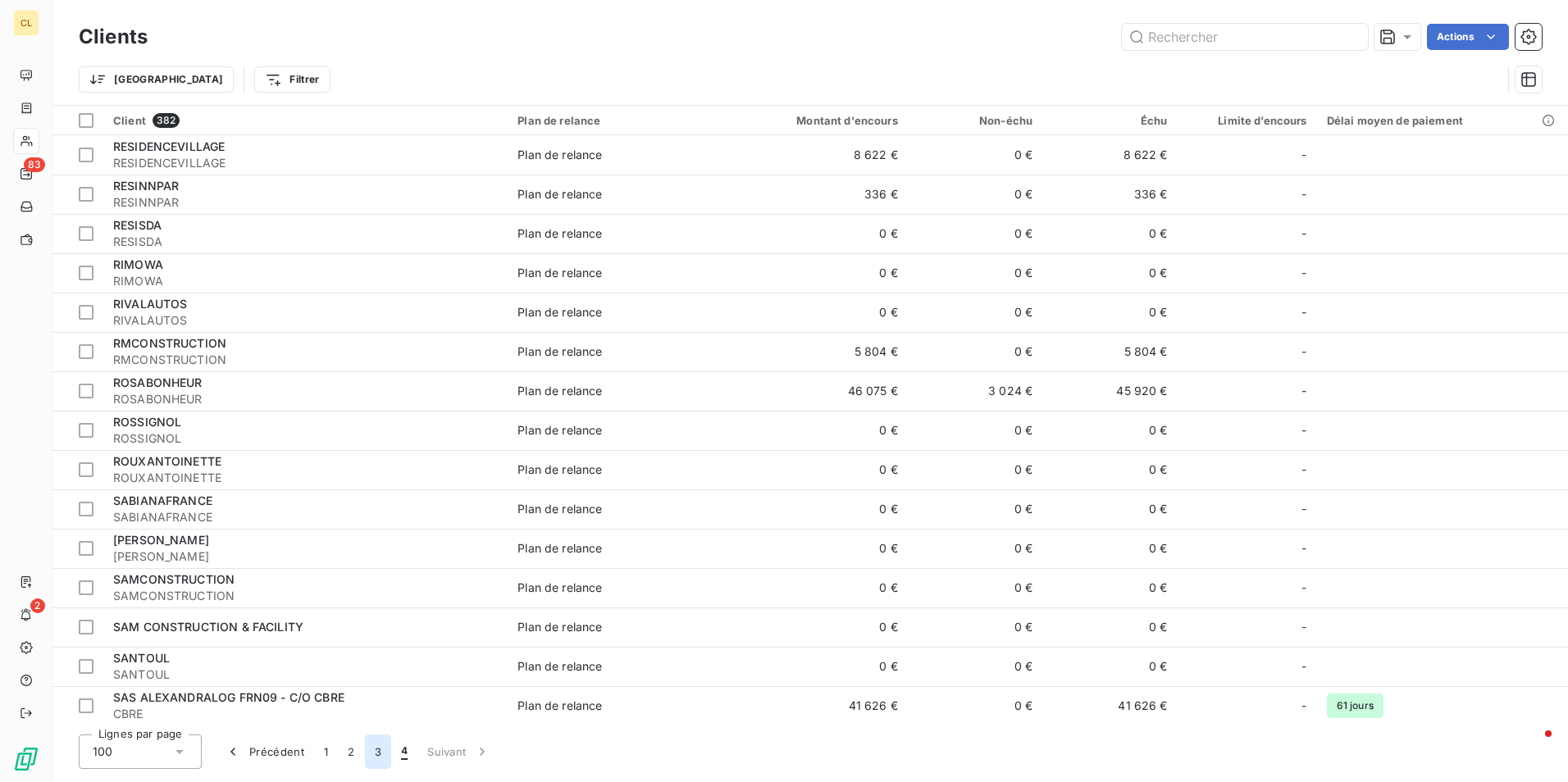
click at [376, 745] on button "3" at bounding box center [378, 751] width 27 height 34
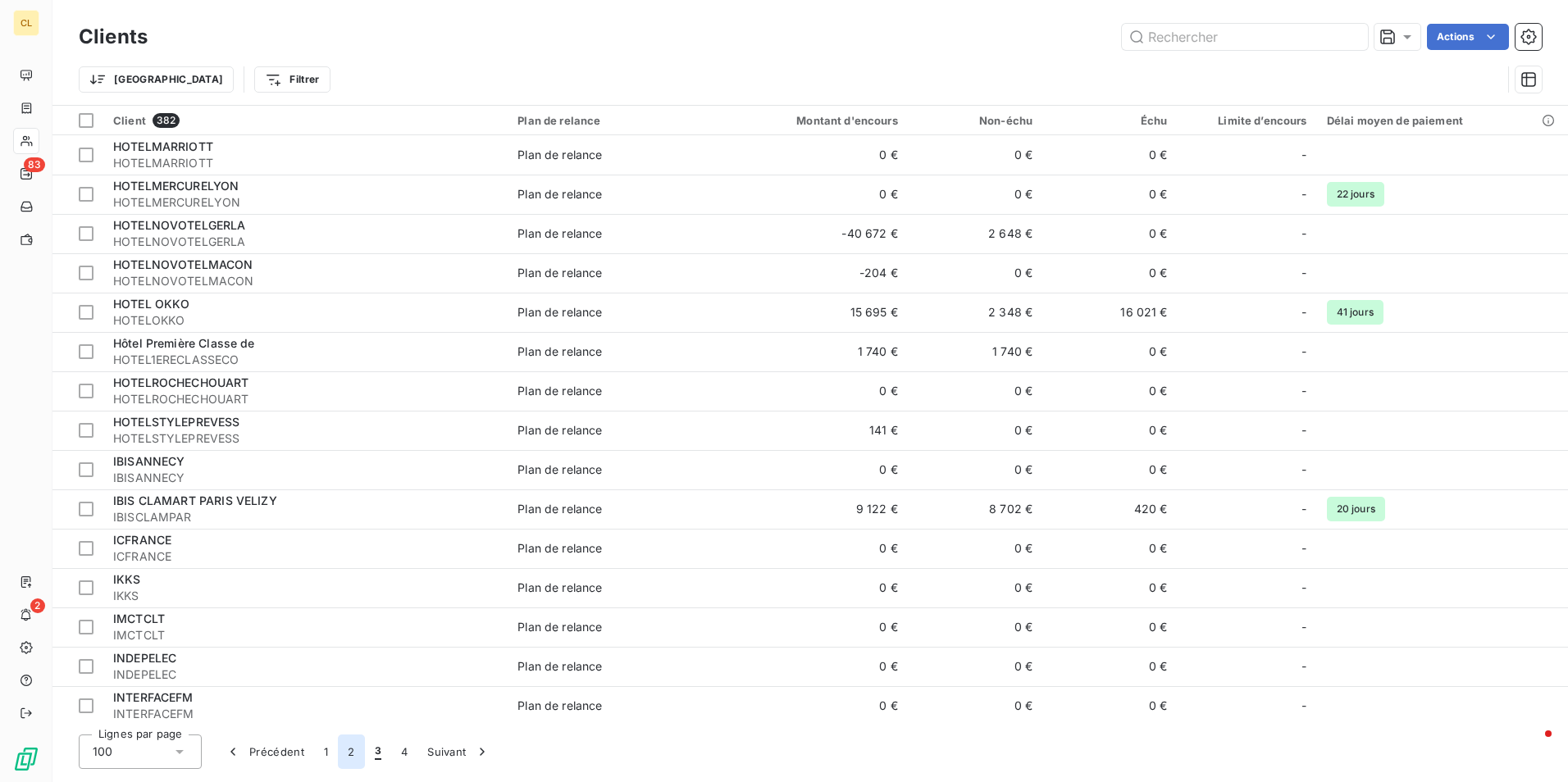
click at [346, 747] on button "2" at bounding box center [351, 751] width 27 height 34
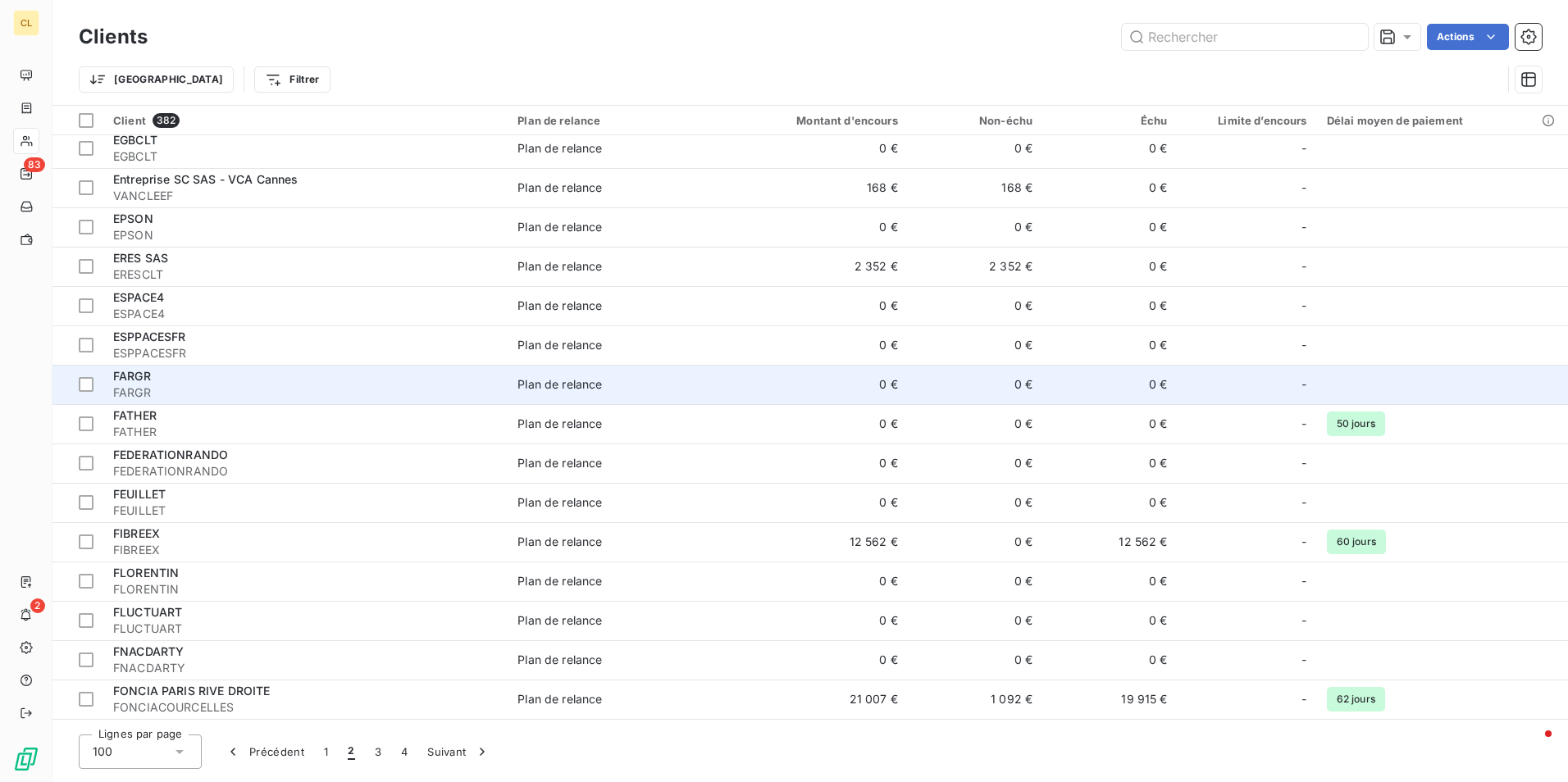
scroll to position [246, 0]
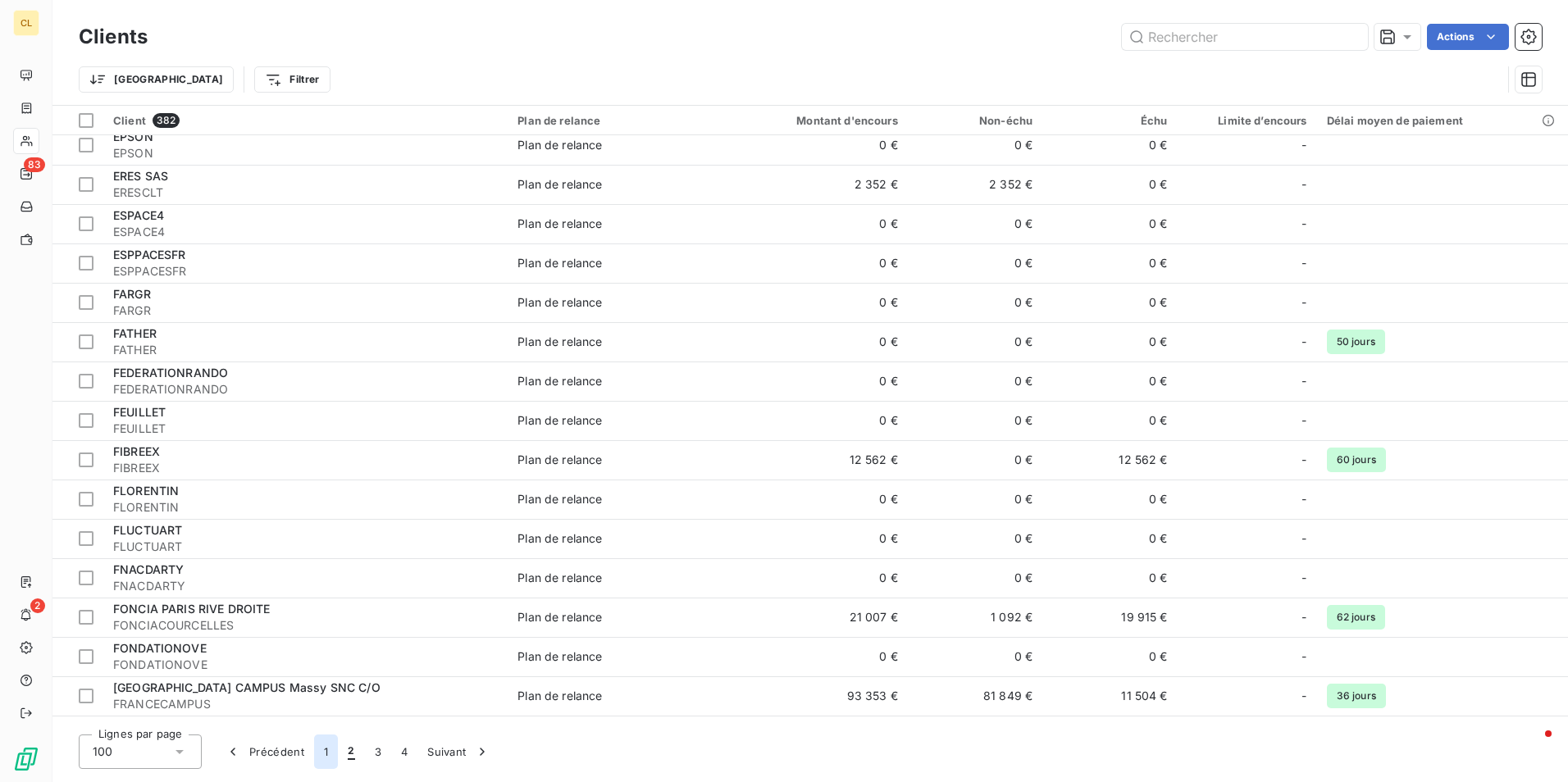
click at [326, 755] on button "1" at bounding box center [325, 751] width 24 height 34
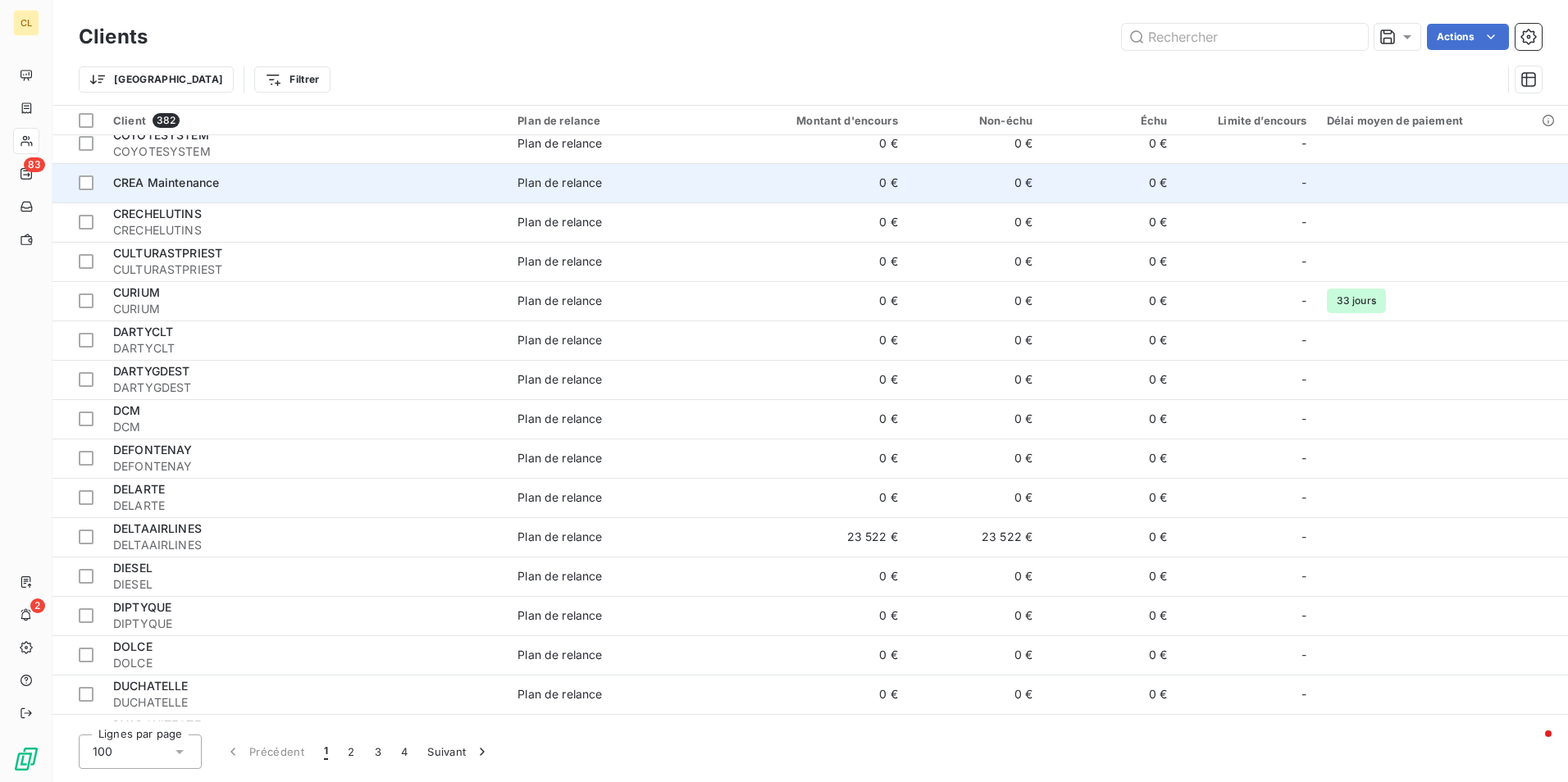
scroll to position [3279, 0]
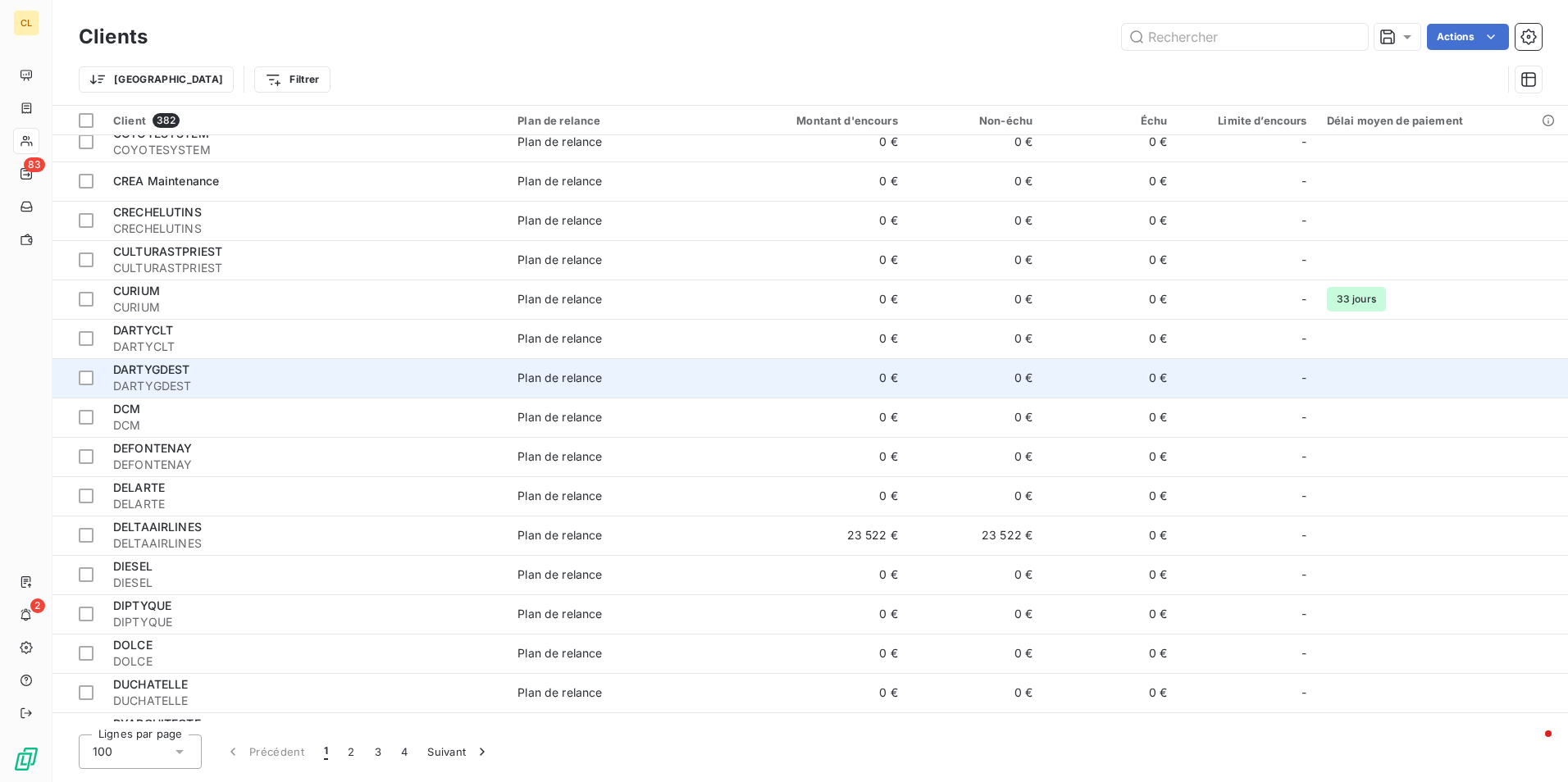
click at [156, 367] on span "DARTYGDEST" at bounding box center [151, 369] width 77 height 14
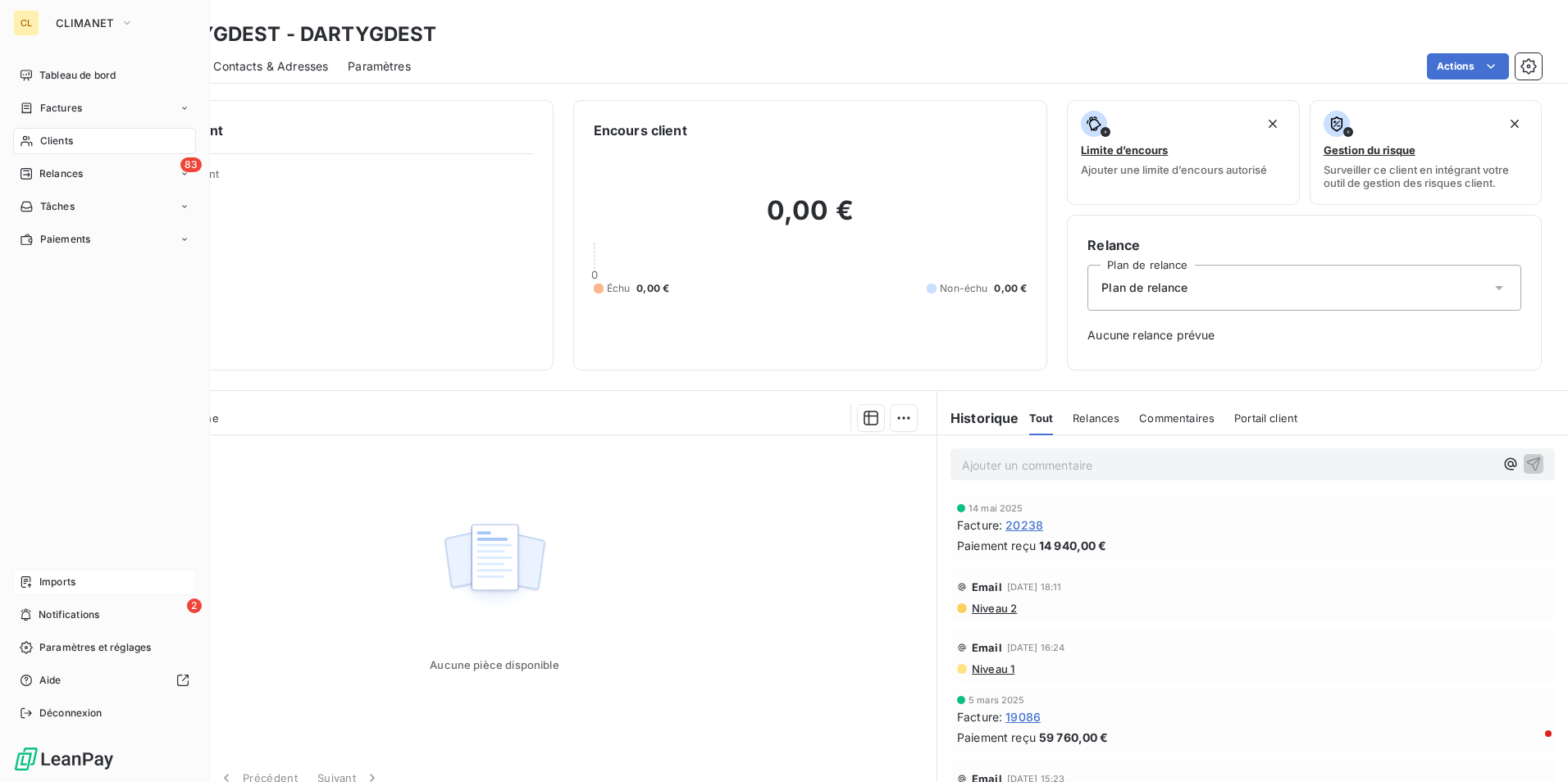
click at [59, 583] on span "Imports" at bounding box center [57, 581] width 36 height 15
click at [68, 232] on span "Paiements" at bounding box center [65, 239] width 50 height 15
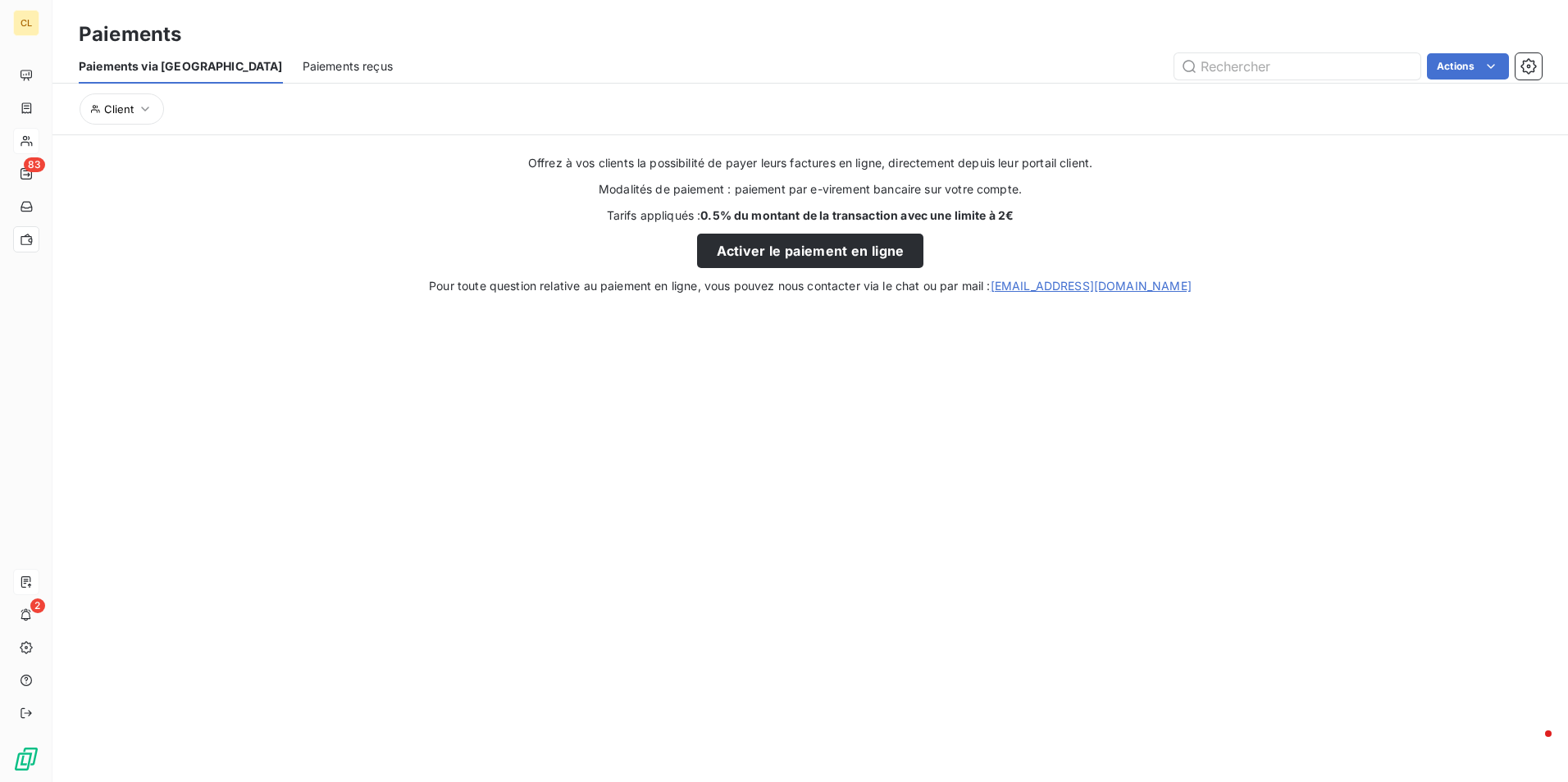
click at [302, 63] on span "Paiements reçus" at bounding box center [347, 66] width 90 height 17
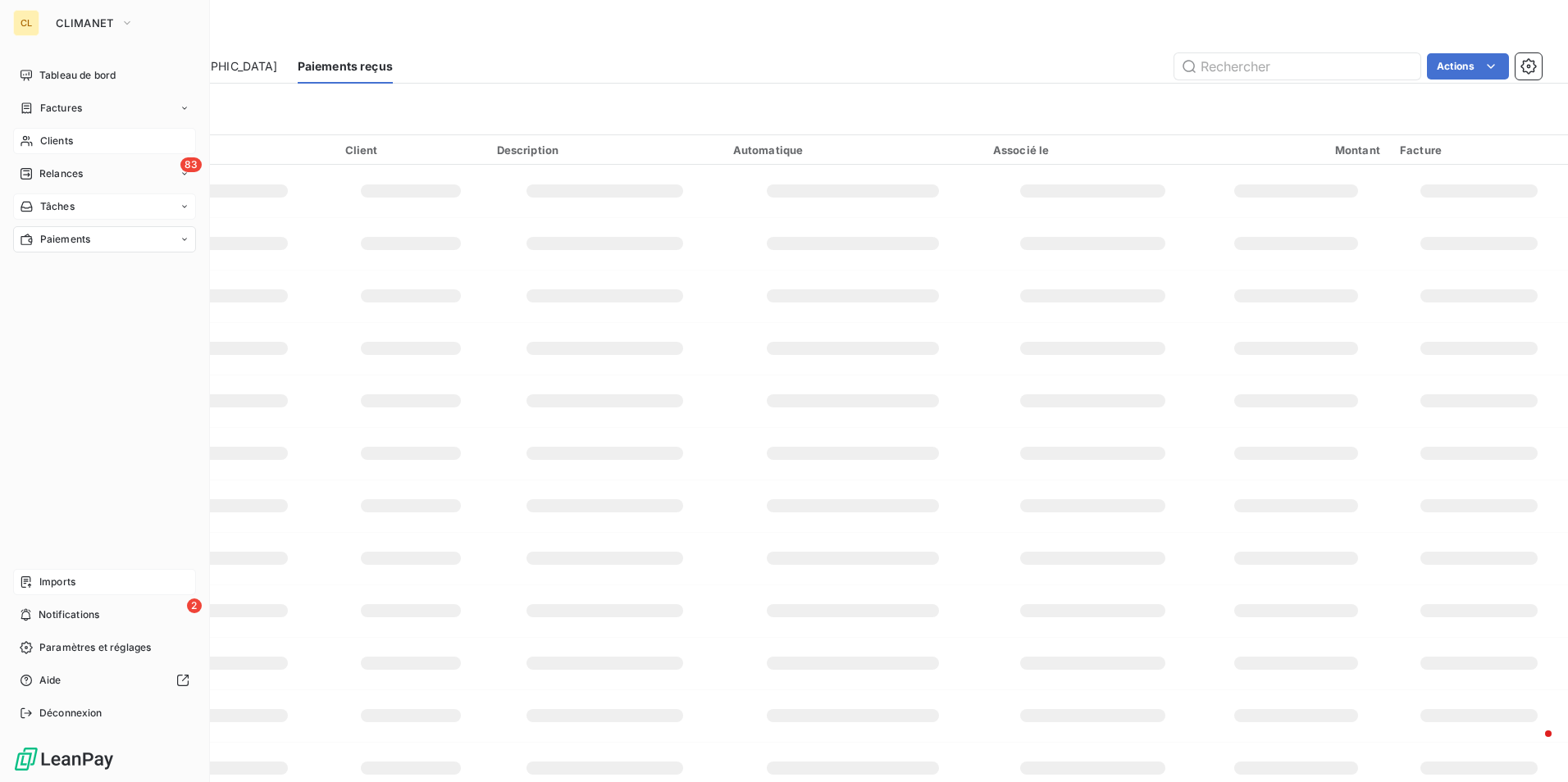
click at [72, 209] on span "Tâches" at bounding box center [57, 206] width 34 height 15
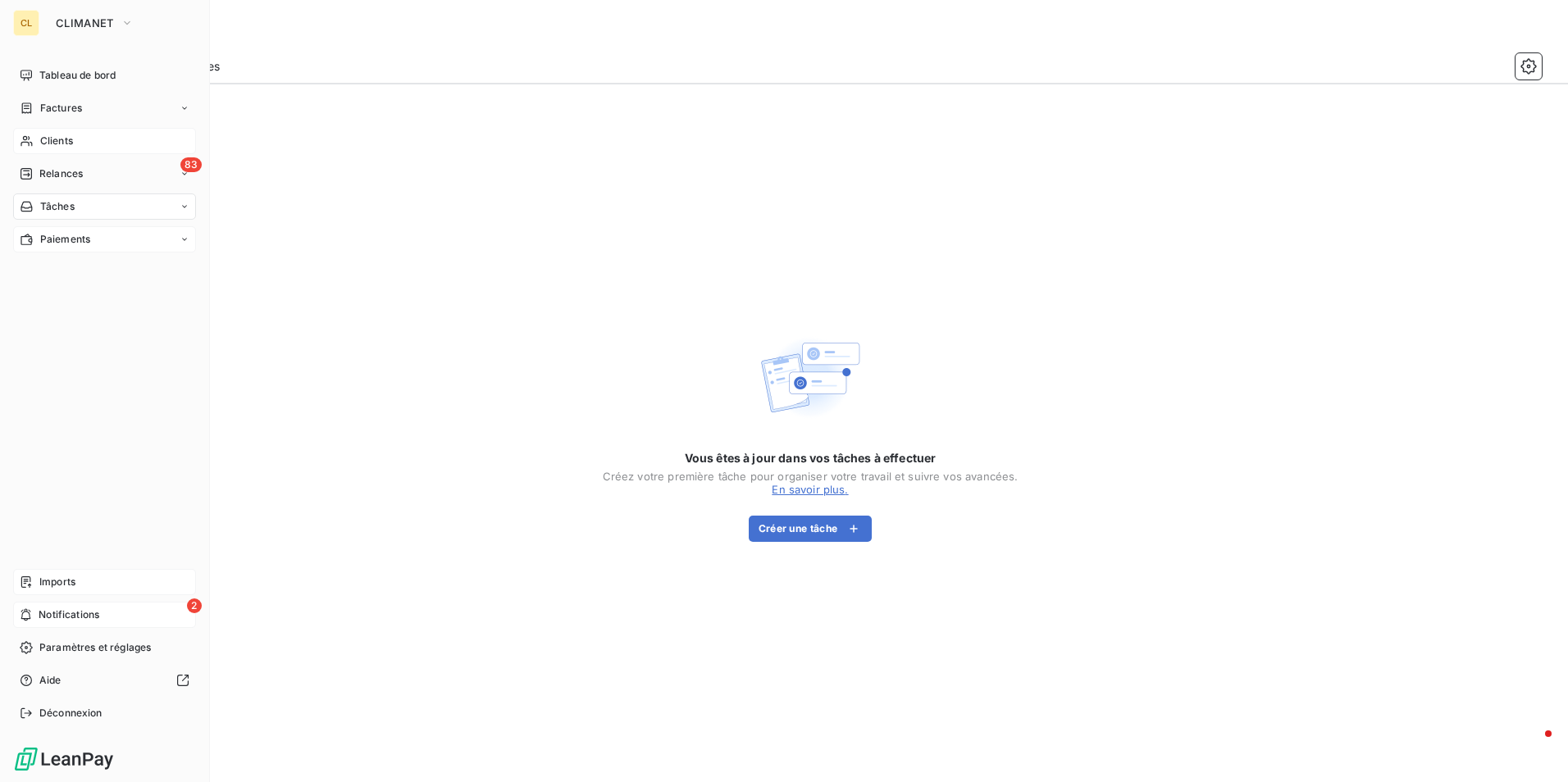
click at [66, 612] on span "Notifications" at bounding box center [69, 615] width 61 height 15
click at [27, 642] on icon at bounding box center [26, 648] width 12 height 12
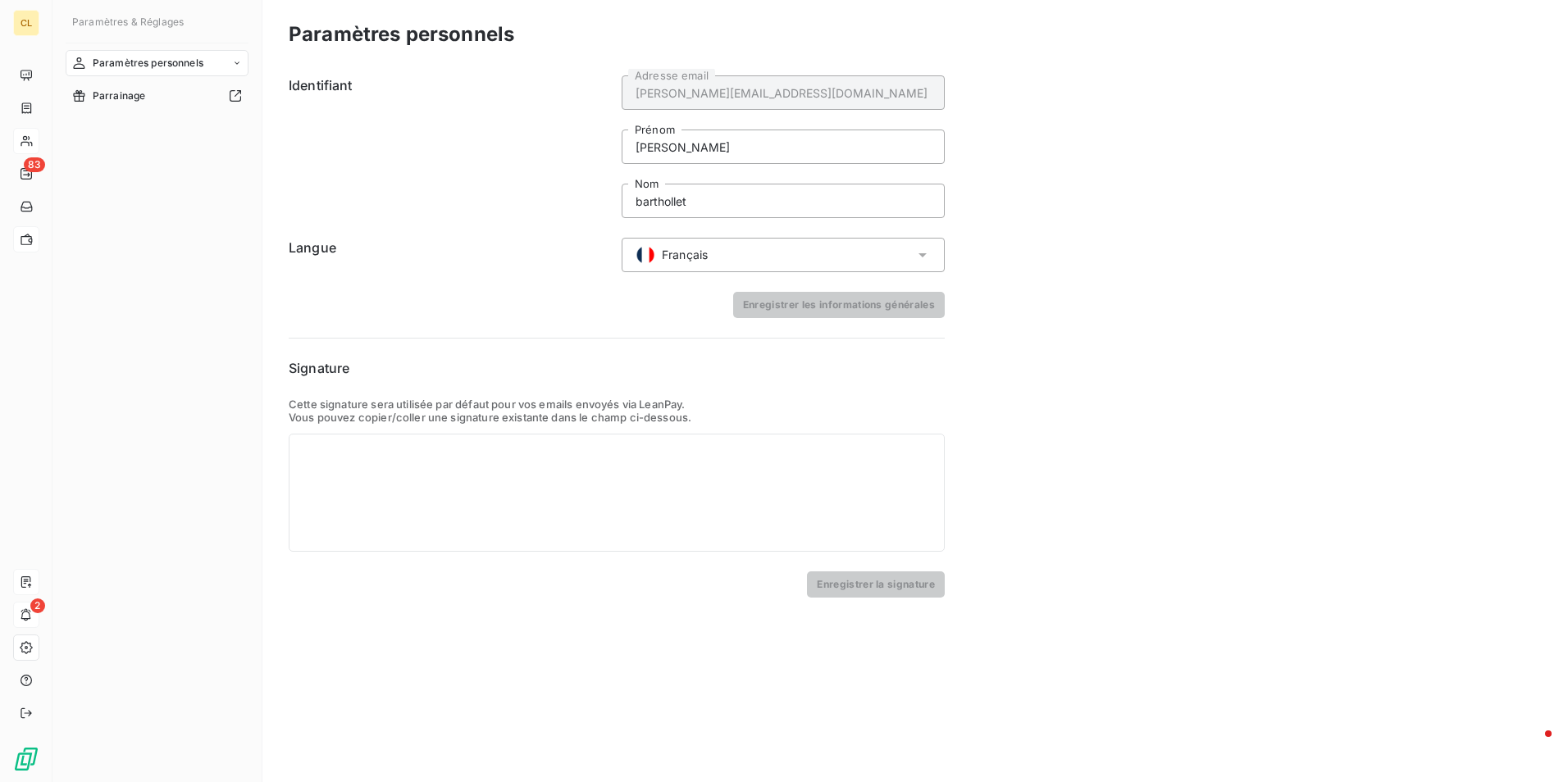
click at [214, 68] on div "Paramètres personnels" at bounding box center [156, 64] width 183 height 27
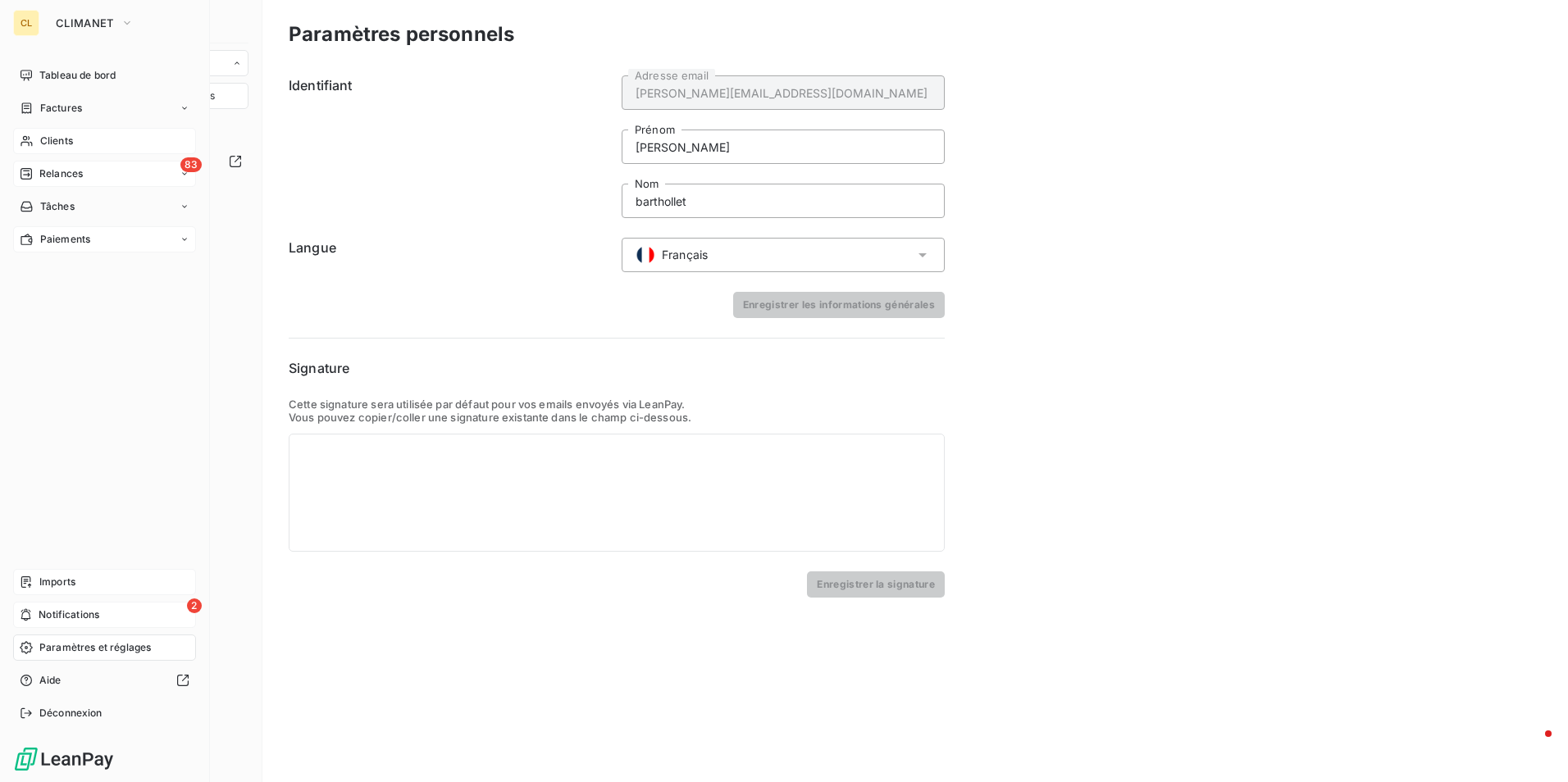
click at [66, 171] on span "Relances" at bounding box center [61, 173] width 43 height 15
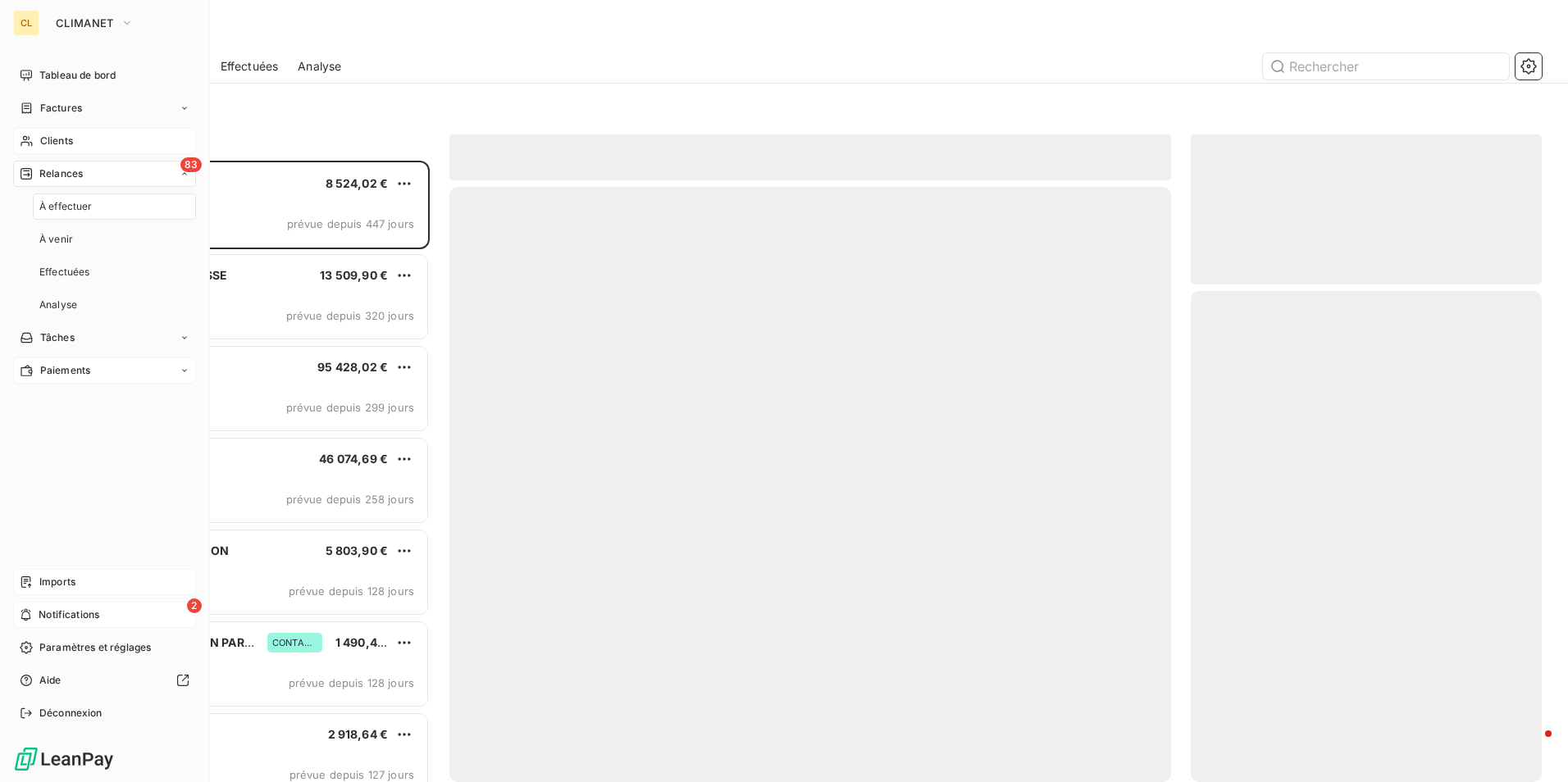
scroll to position [609, 339]
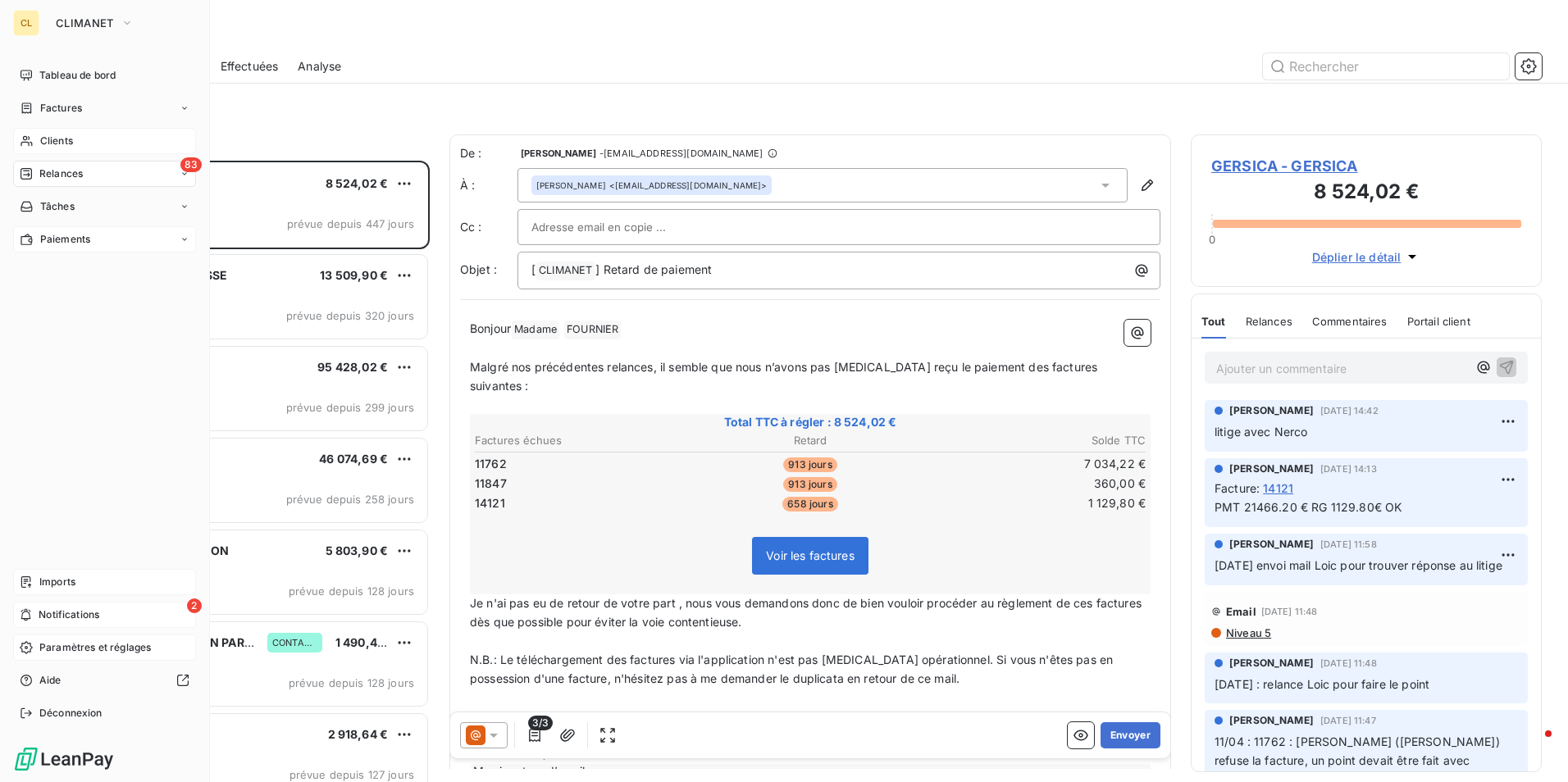
click at [88, 649] on span "Paramètres et réglages" at bounding box center [95, 648] width 111 height 15
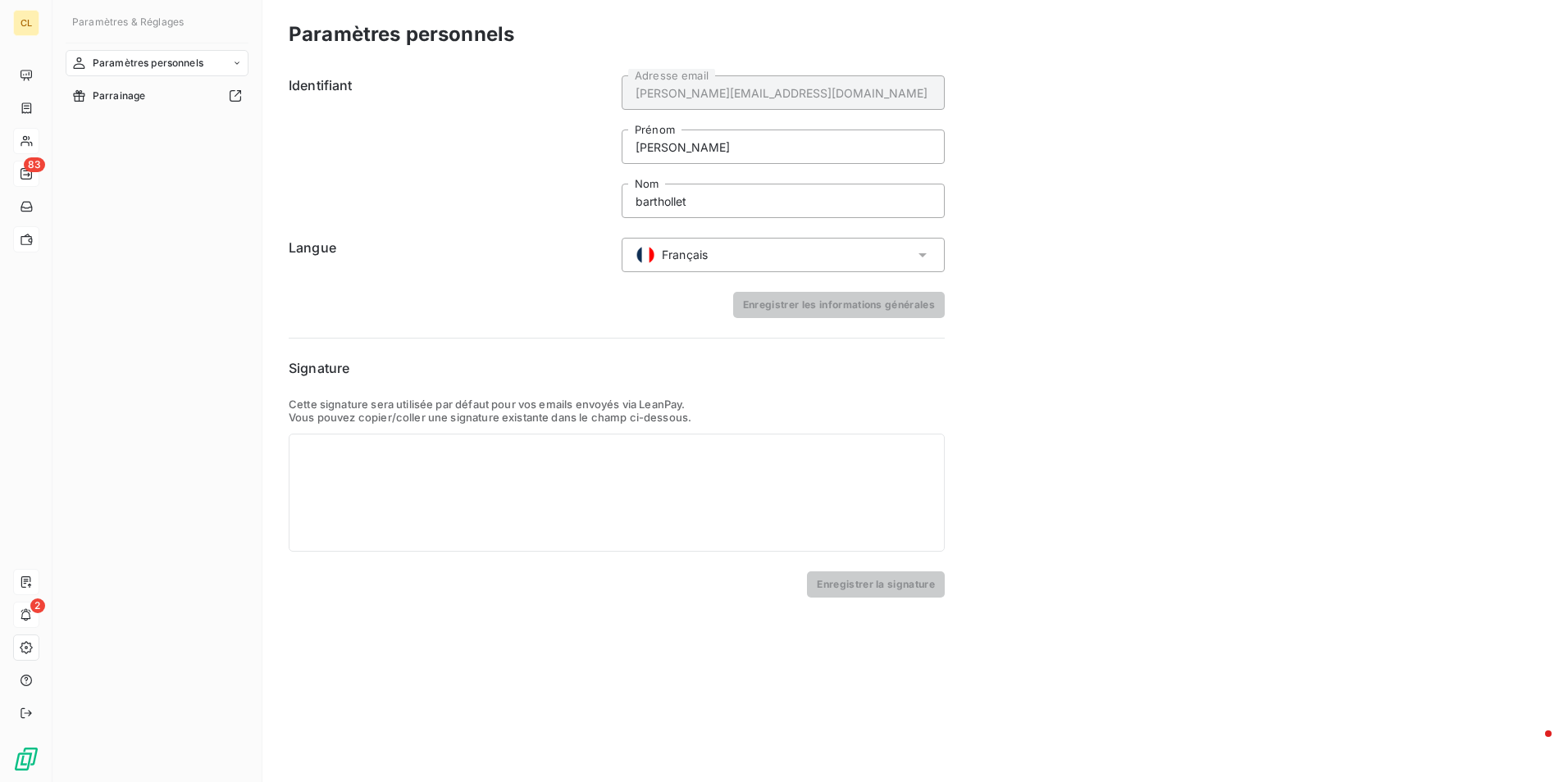
click at [225, 59] on div "Paramètres personnels" at bounding box center [156, 64] width 183 height 27
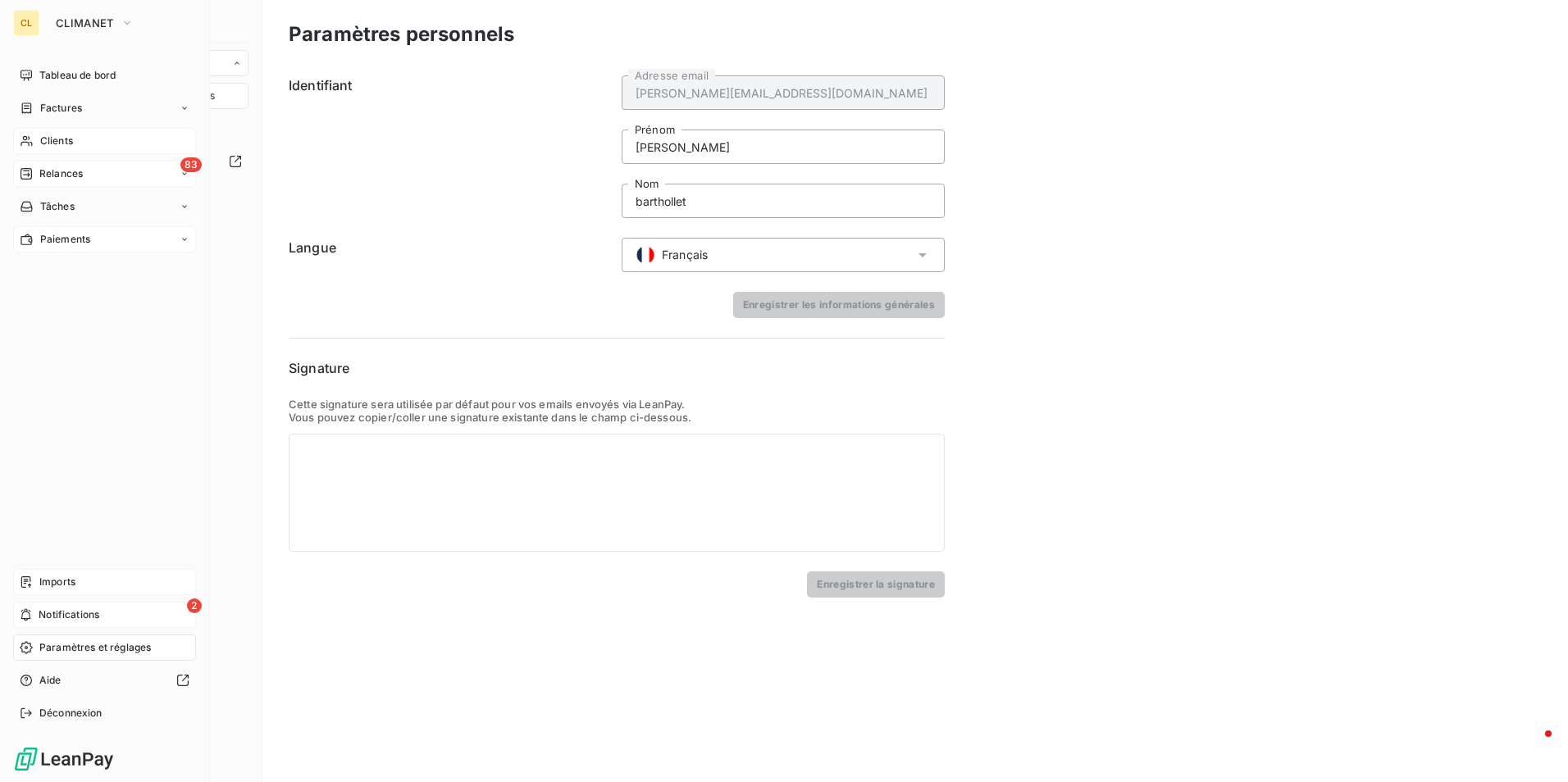
click at [48, 165] on div "83 Relances" at bounding box center [104, 174] width 183 height 27
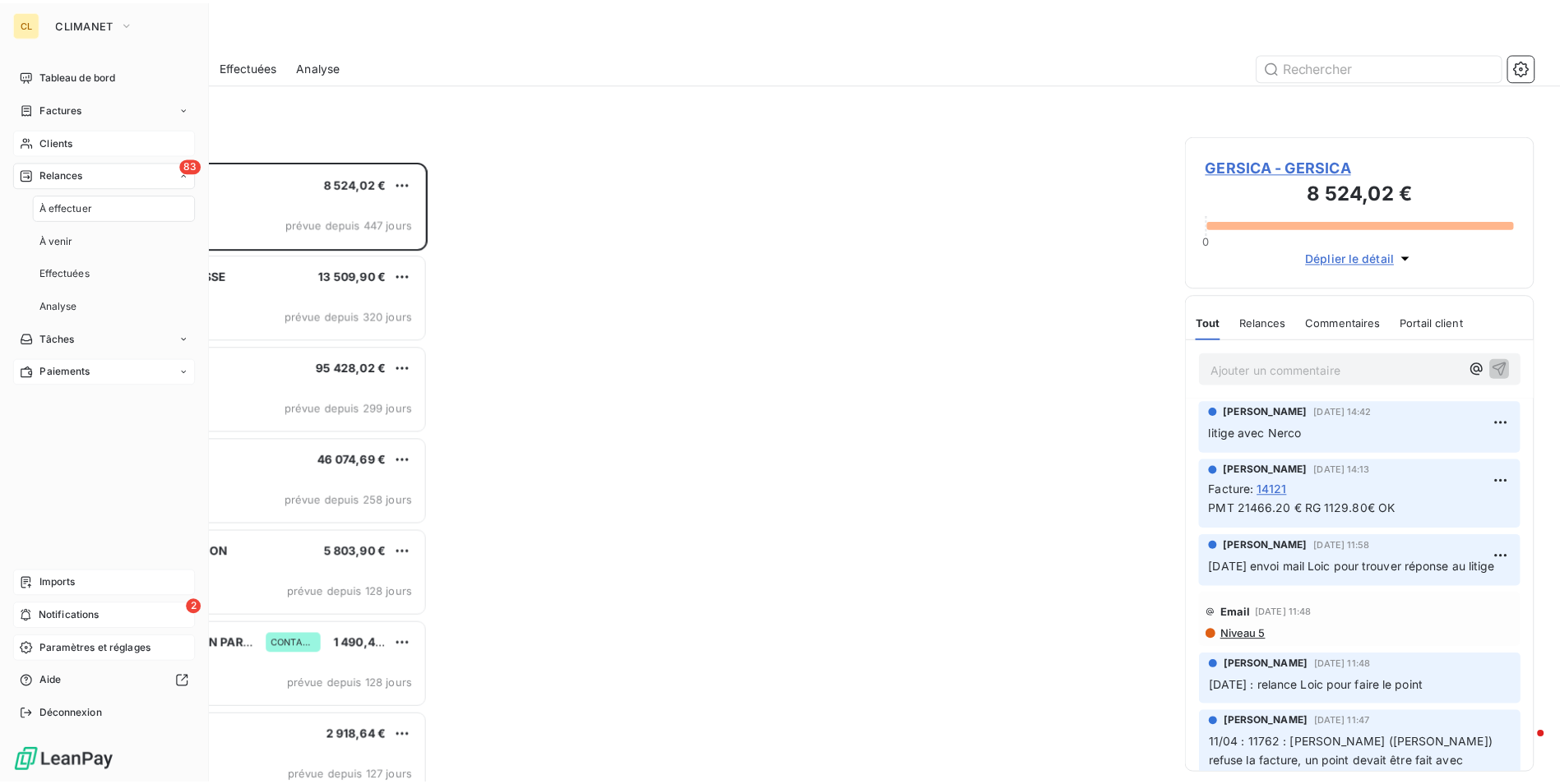
scroll to position [610, 339]
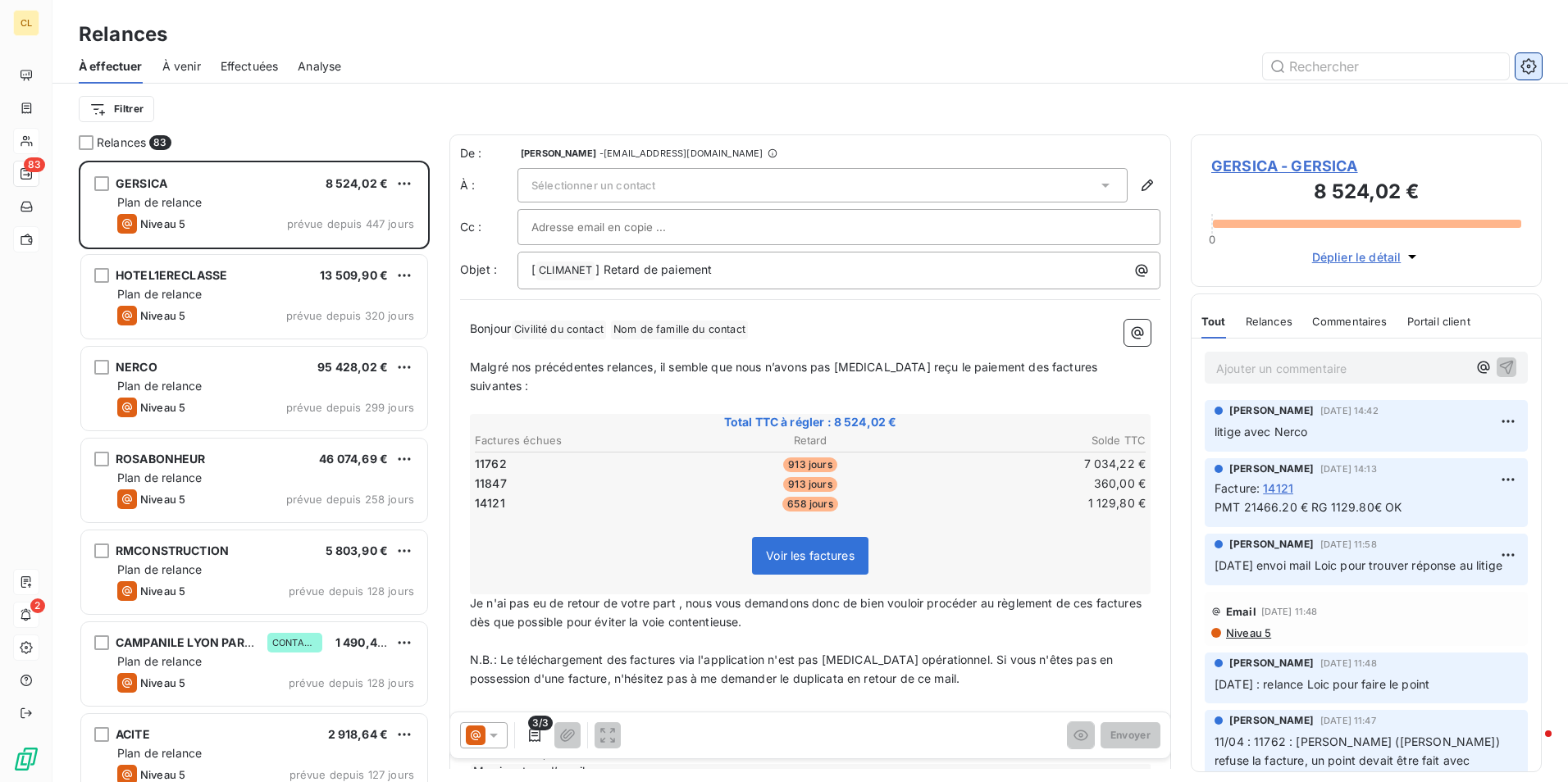
click at [1534, 64] on icon "button" at bounding box center [1528, 66] width 16 height 16
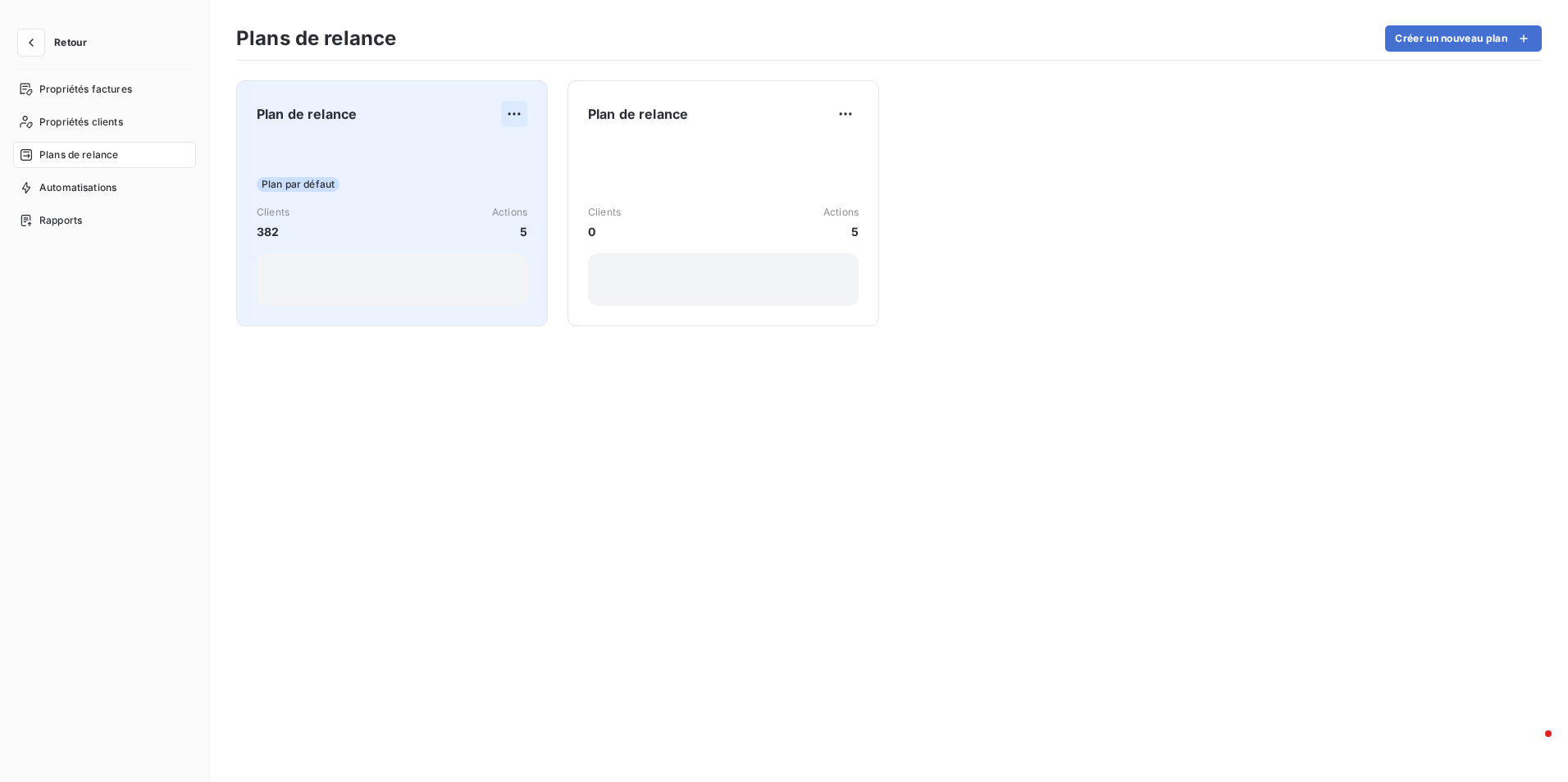
click at [508, 112] on html "Retour Propriétés factures Propriétés clients Plans de relance Automatisations …" at bounding box center [784, 391] width 1568 height 782
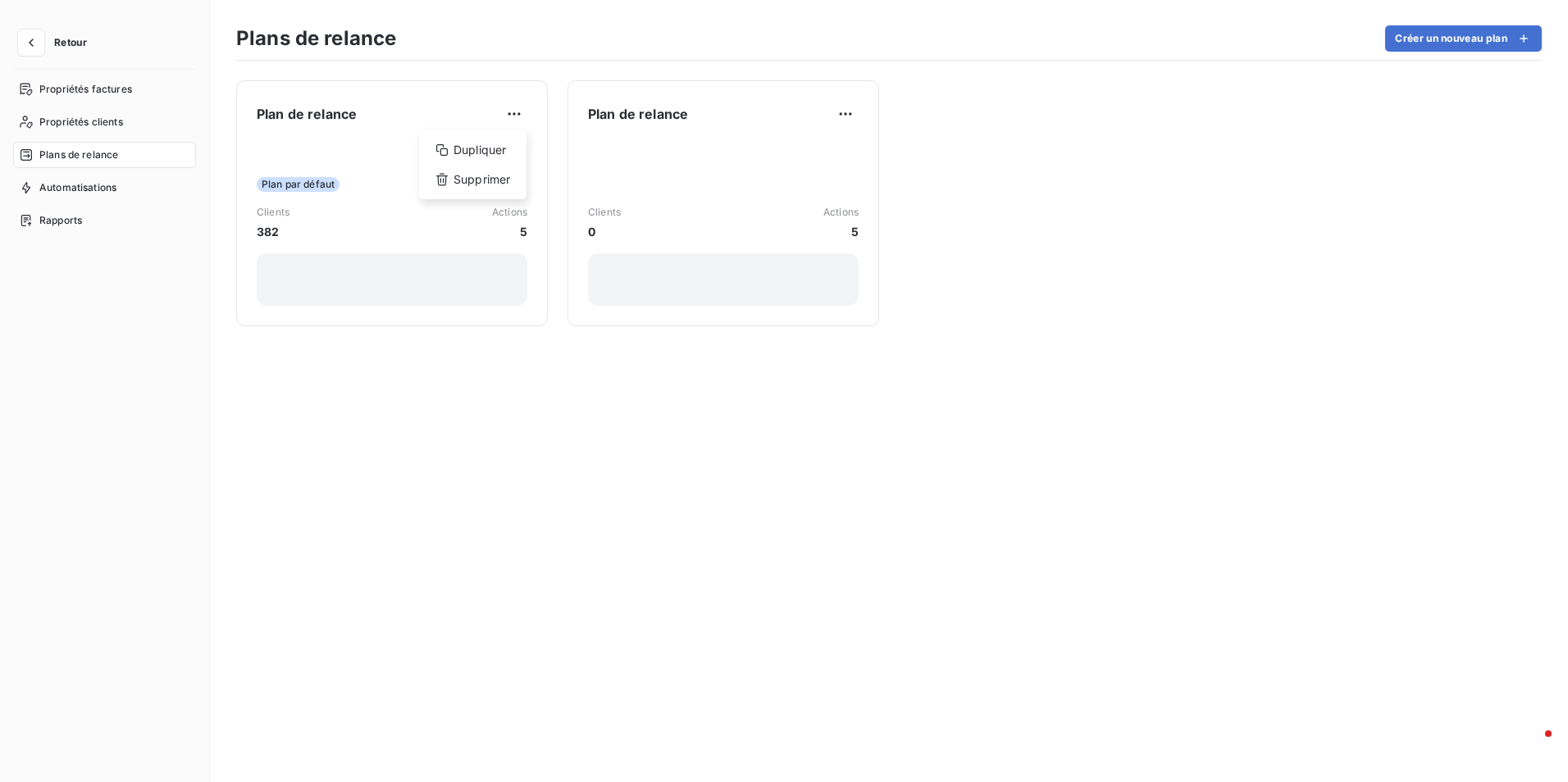
drag, startPoint x: 63, startPoint y: 329, endPoint x: 74, endPoint y: 327, distance: 11.2
click at [72, 329] on html "Retour Propriétés factures Propriétés clients Plans de relance Automatisations …" at bounding box center [784, 391] width 1568 height 782
click at [73, 157] on span "Plans de relance" at bounding box center [79, 155] width 79 height 15
click at [74, 157] on span "Plans de relance" at bounding box center [79, 155] width 79 height 15
click at [61, 215] on span "Rapports" at bounding box center [61, 220] width 42 height 15
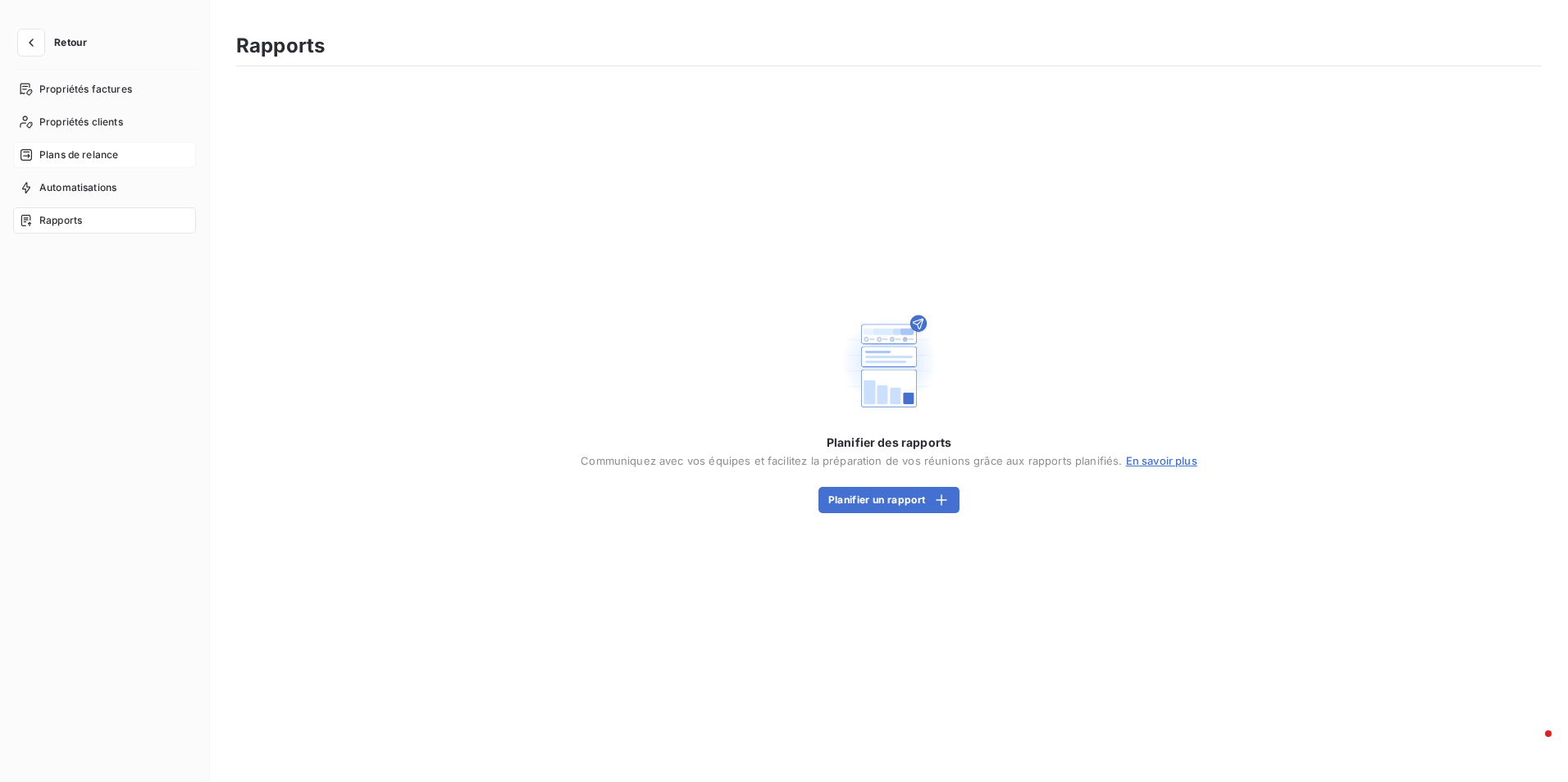
click at [64, 158] on span "Plans de relance" at bounding box center [79, 155] width 79 height 15
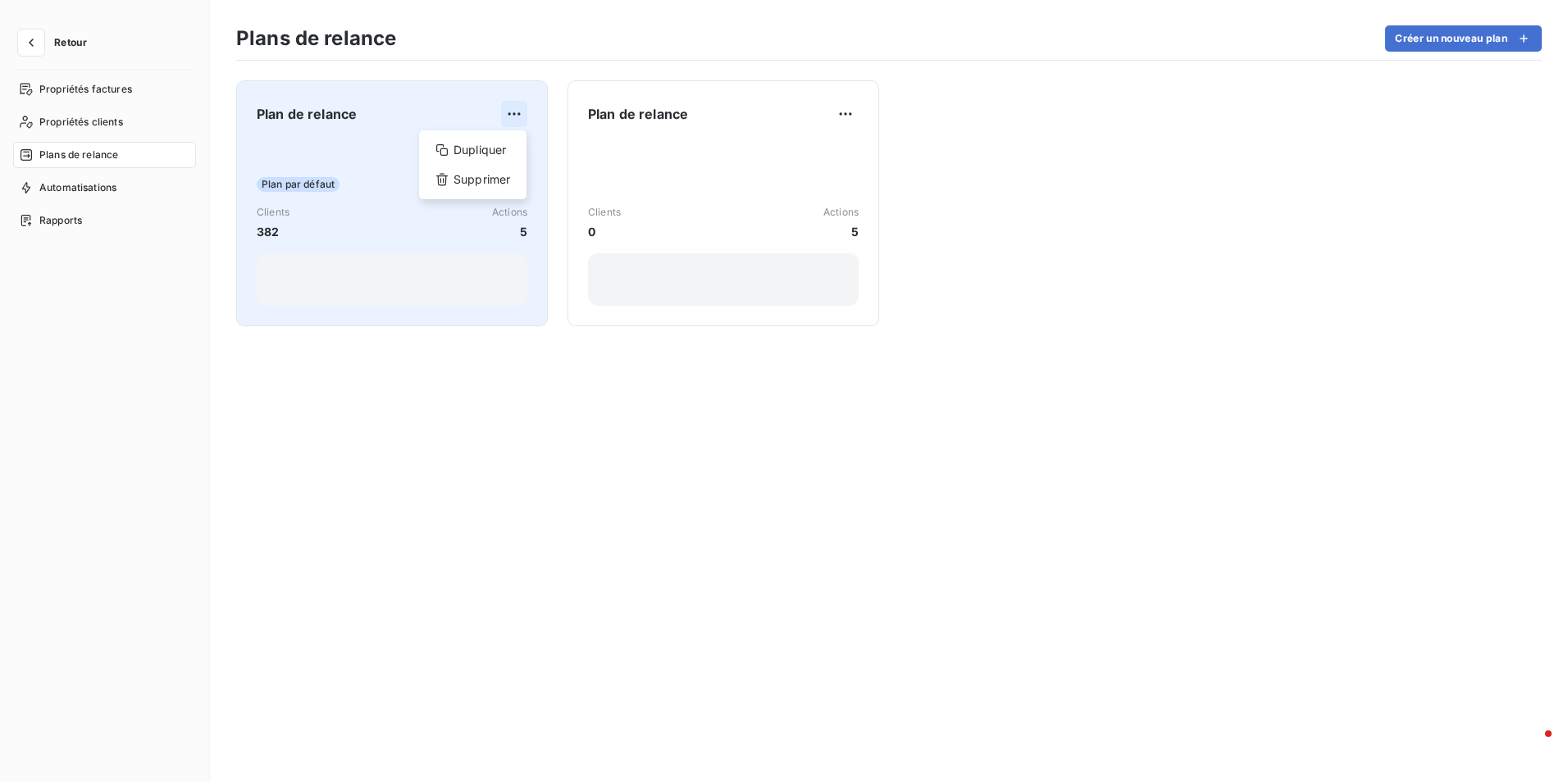
click at [523, 115] on html "Retour Propriétés factures Propriétés clients Plans de relance Automatisations …" at bounding box center [784, 391] width 1568 height 782
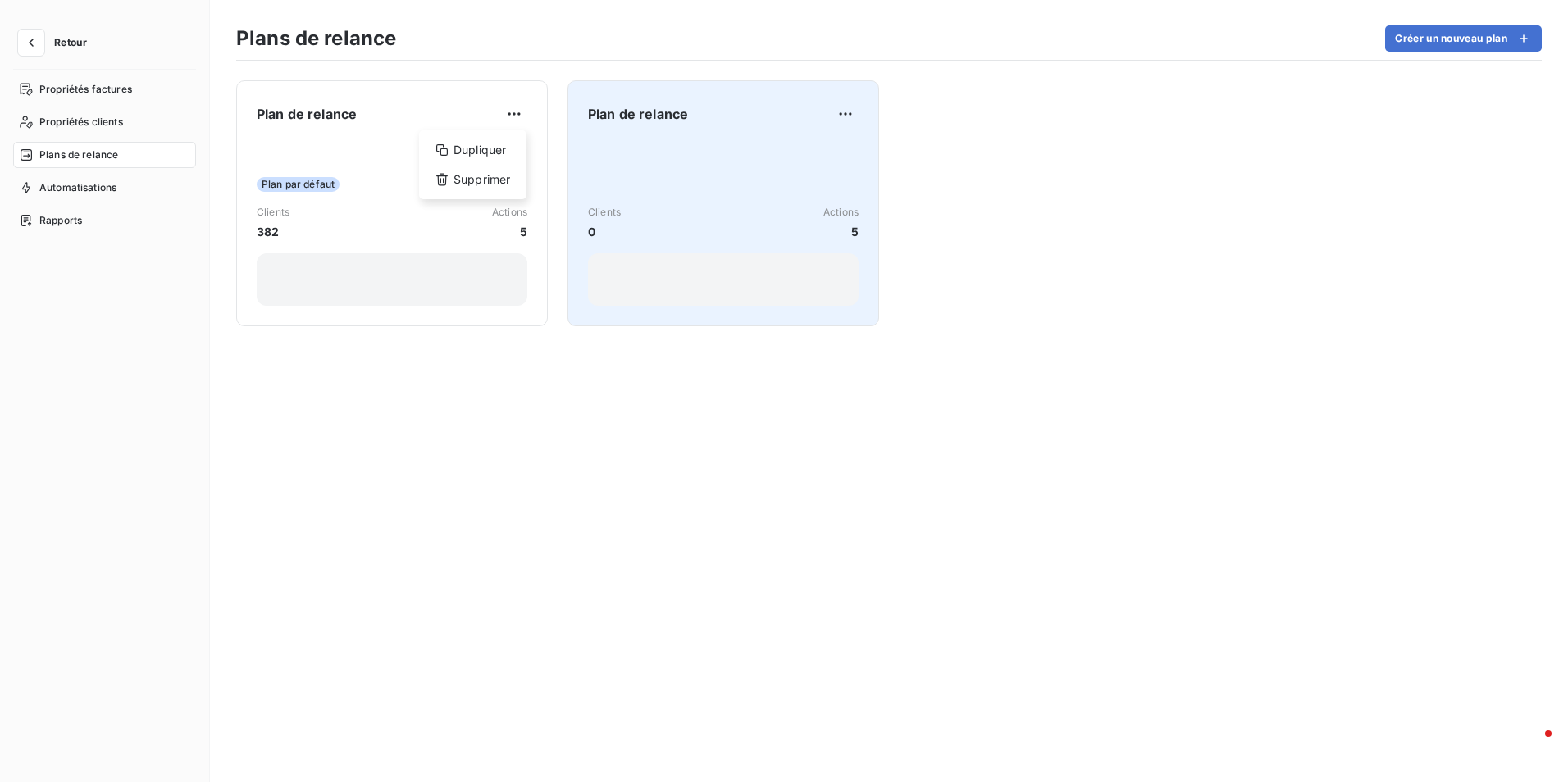
drag, startPoint x: 686, startPoint y: 158, endPoint x: 817, endPoint y: 119, distance: 136.7
click at [689, 157] on html "Retour Propriétés factures Propriétés clients Plans de relance Automatisations …" at bounding box center [784, 391] width 1568 height 782
click at [836, 112] on html "Retour Propriétés factures Propriétés clients Plans de relance Automatisations …" at bounding box center [784, 391] width 1568 height 782
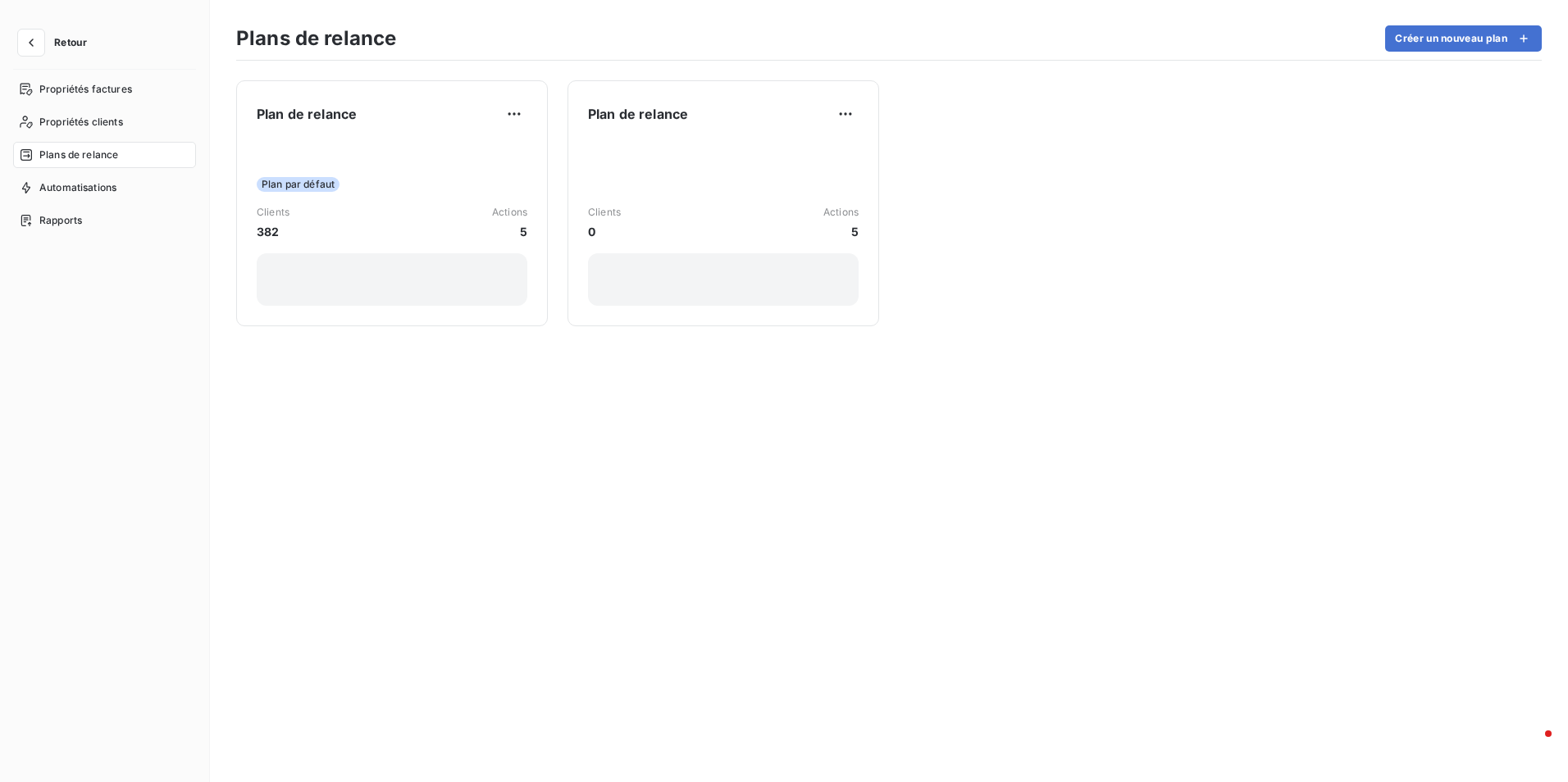
click at [117, 341] on html "Retour Propriétés factures Propriétés clients Plans de relance Automatisations …" at bounding box center [784, 391] width 1568 height 782
click at [42, 88] on span "Propriétés factures" at bounding box center [86, 89] width 93 height 15
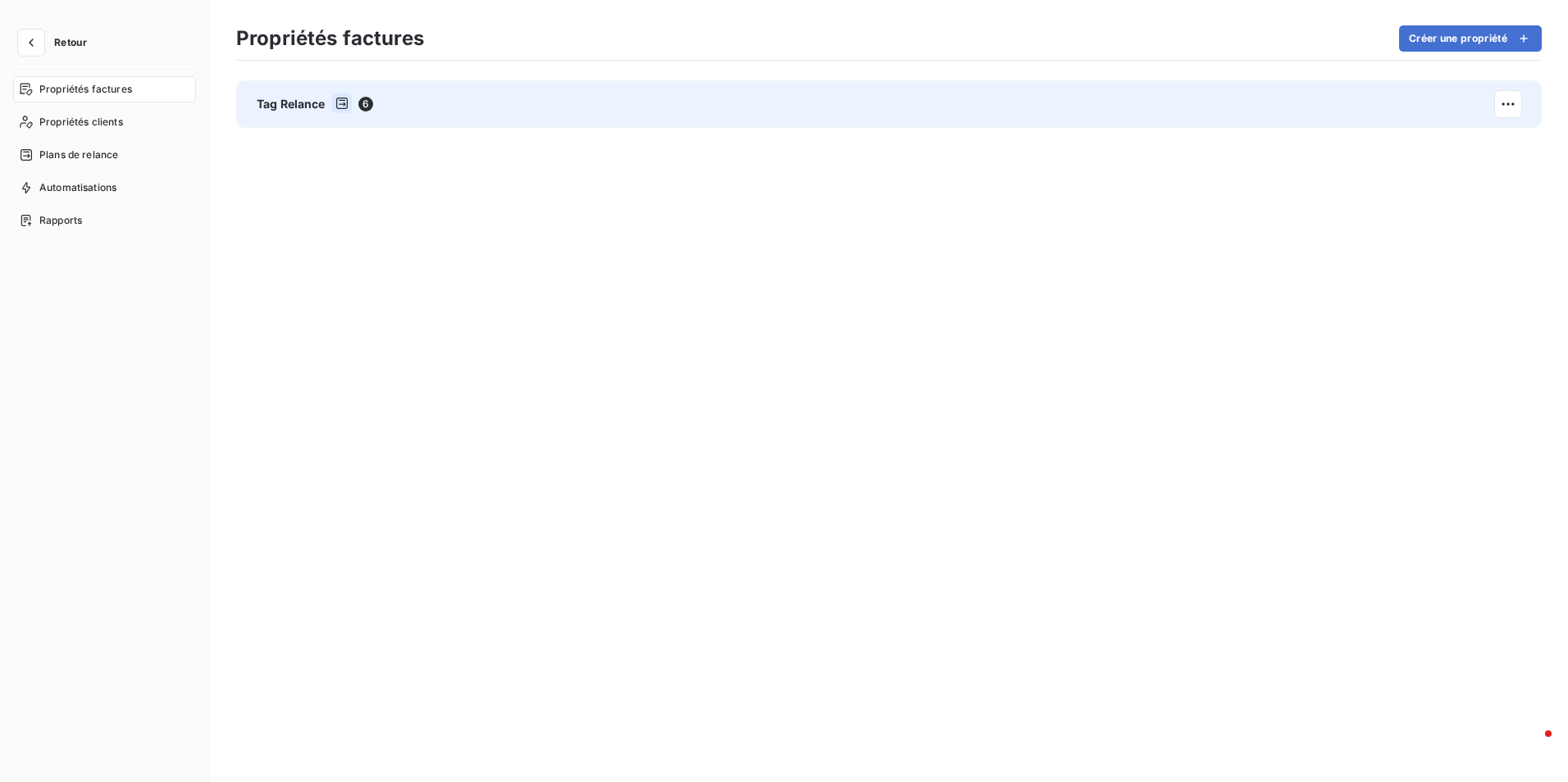
click at [303, 101] on span "Tag Relance" at bounding box center [291, 104] width 69 height 17
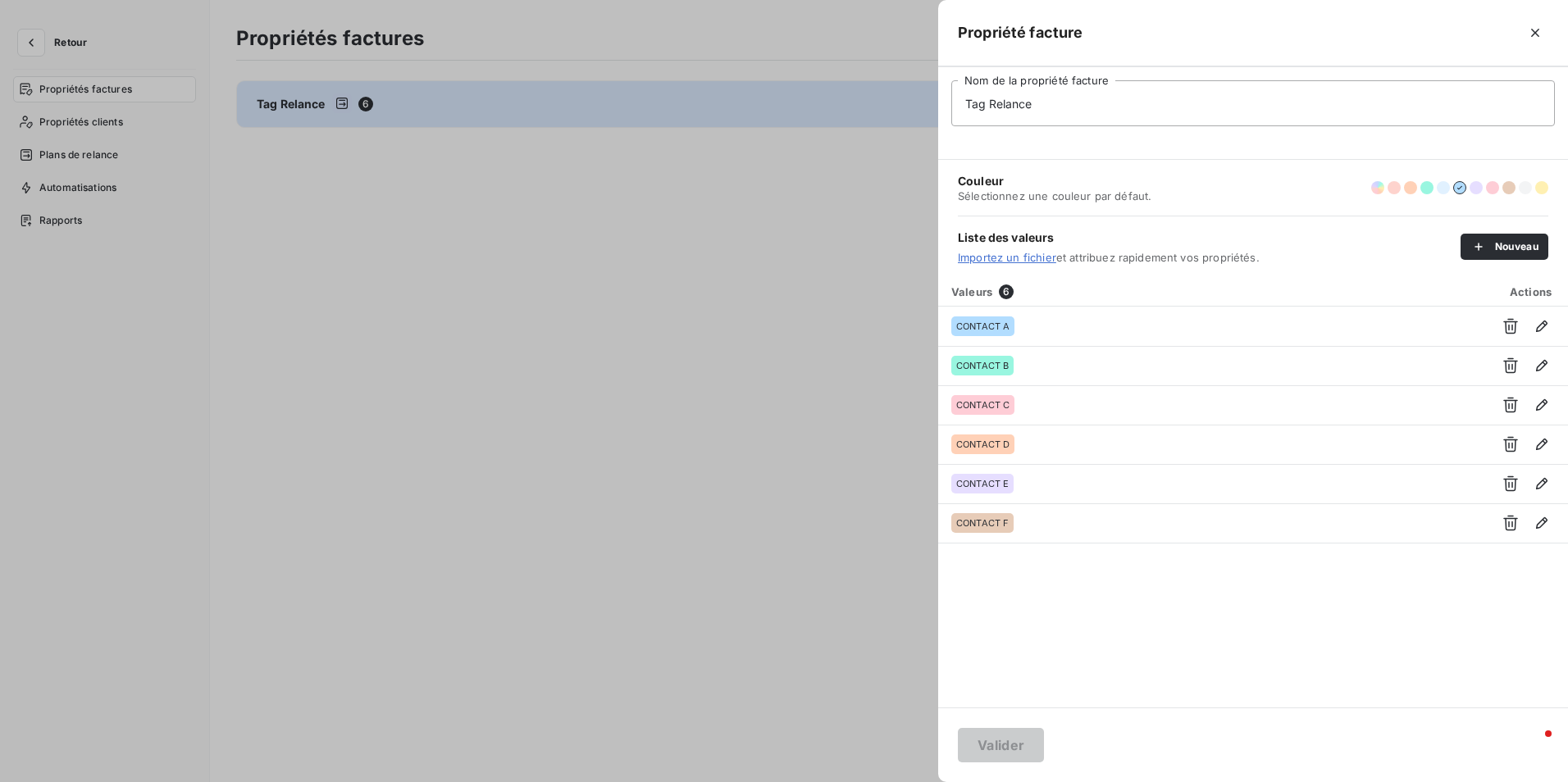
click at [86, 120] on div at bounding box center [784, 391] width 1568 height 782
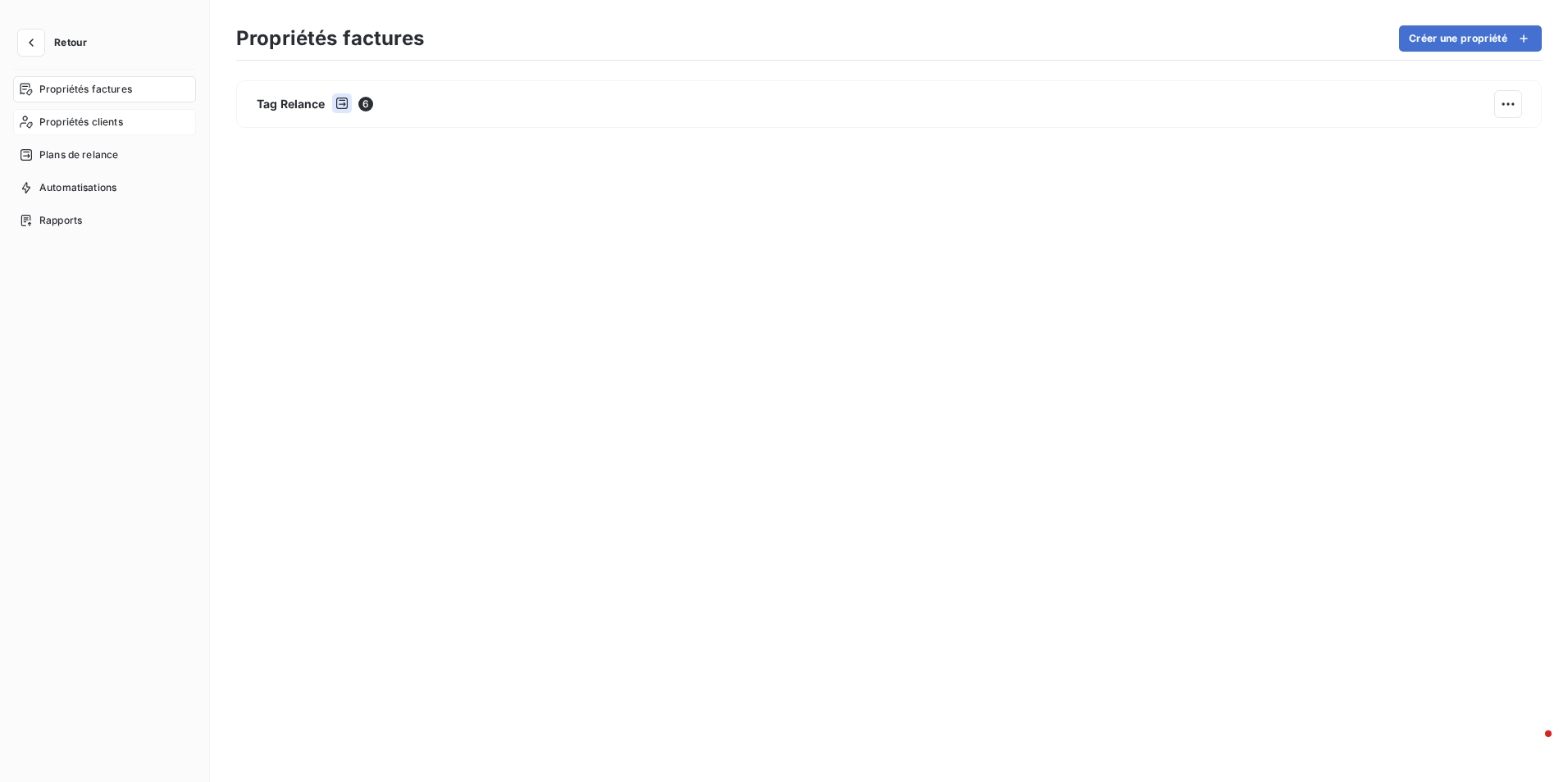
click at [90, 120] on span "Propriétés clients" at bounding box center [81, 122] width 84 height 15
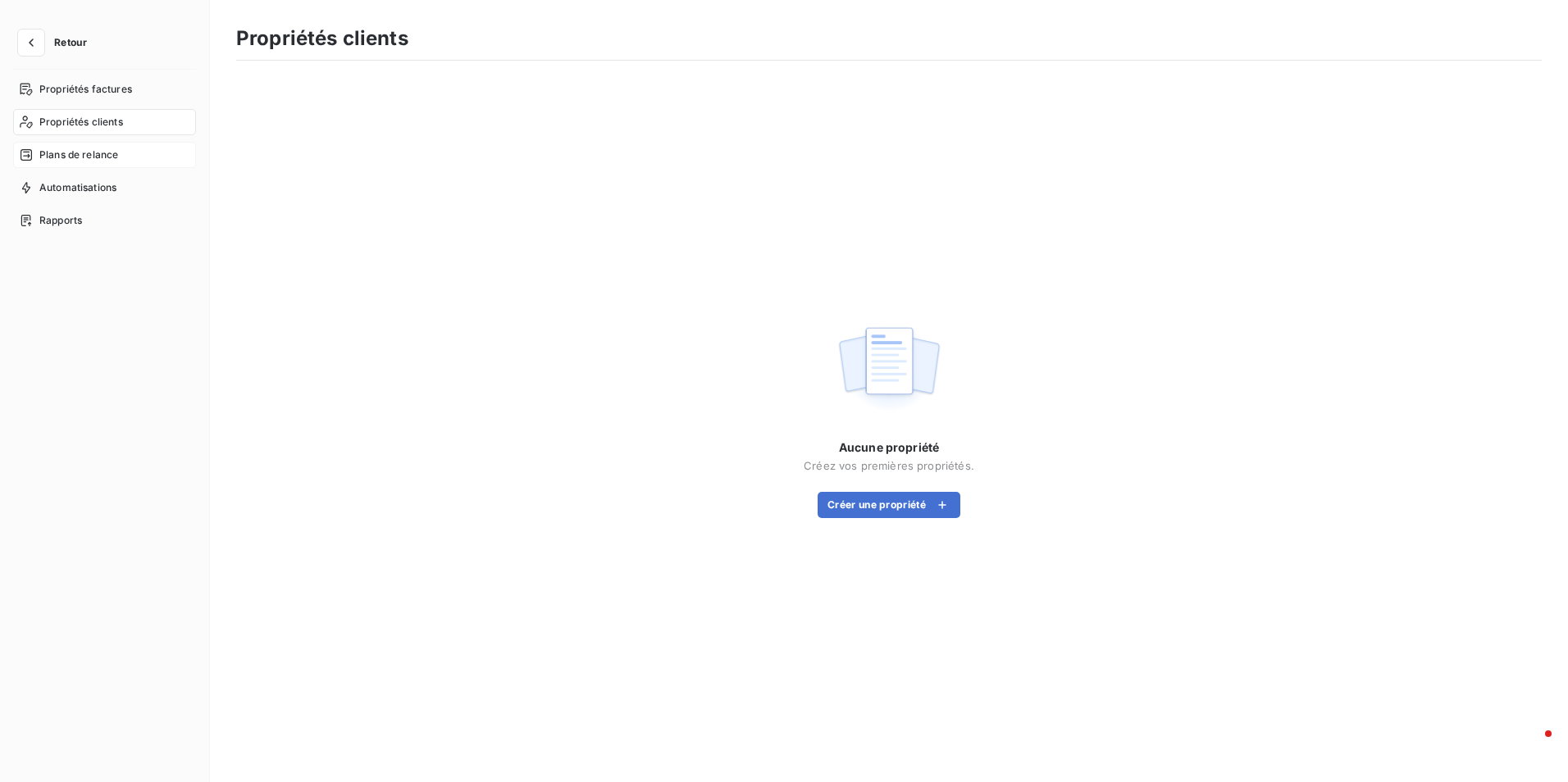
click at [83, 156] on span "Plans de relance" at bounding box center [79, 155] width 79 height 15
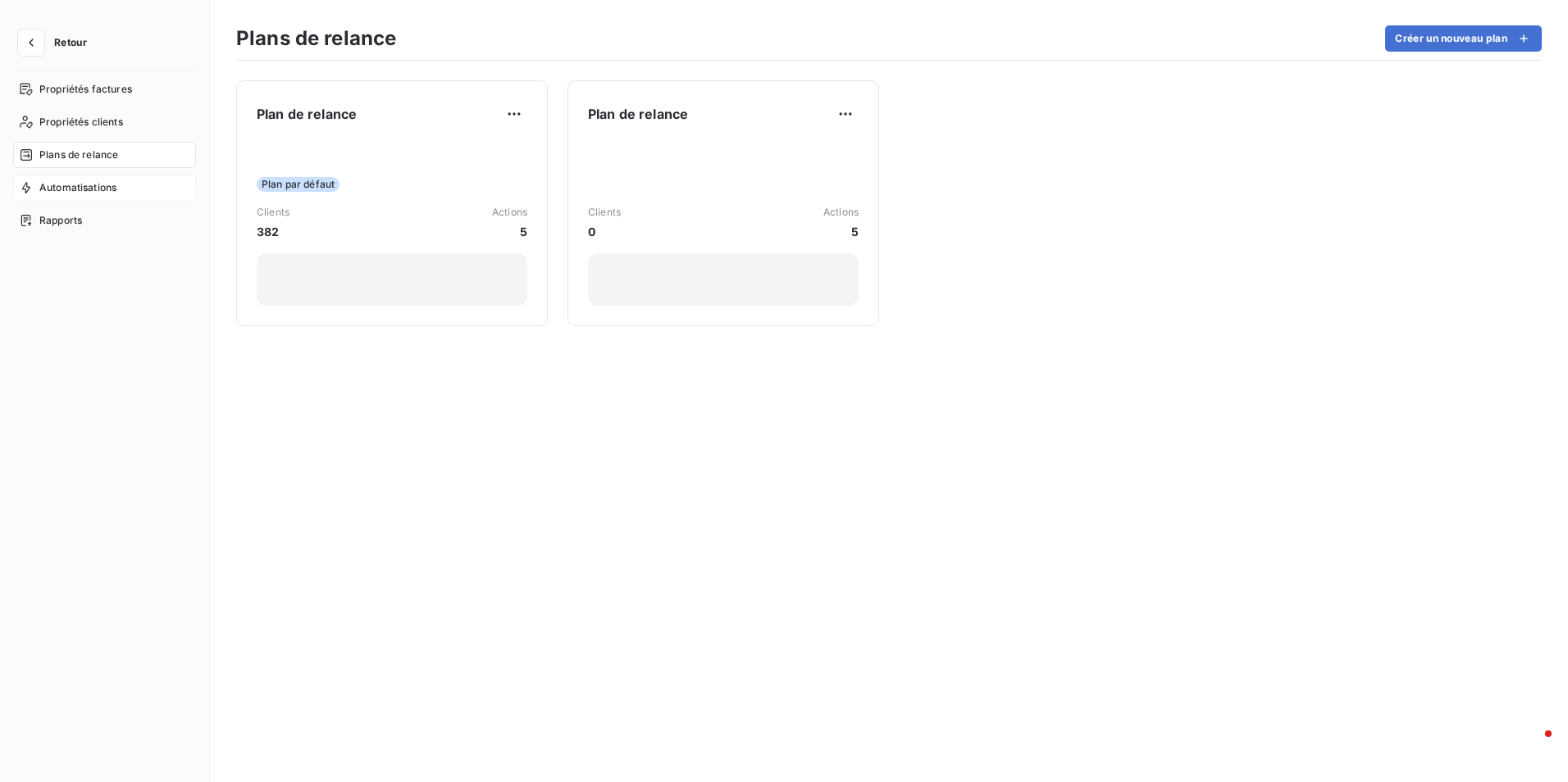
click at [81, 191] on span "Automatisations" at bounding box center [78, 187] width 77 height 15
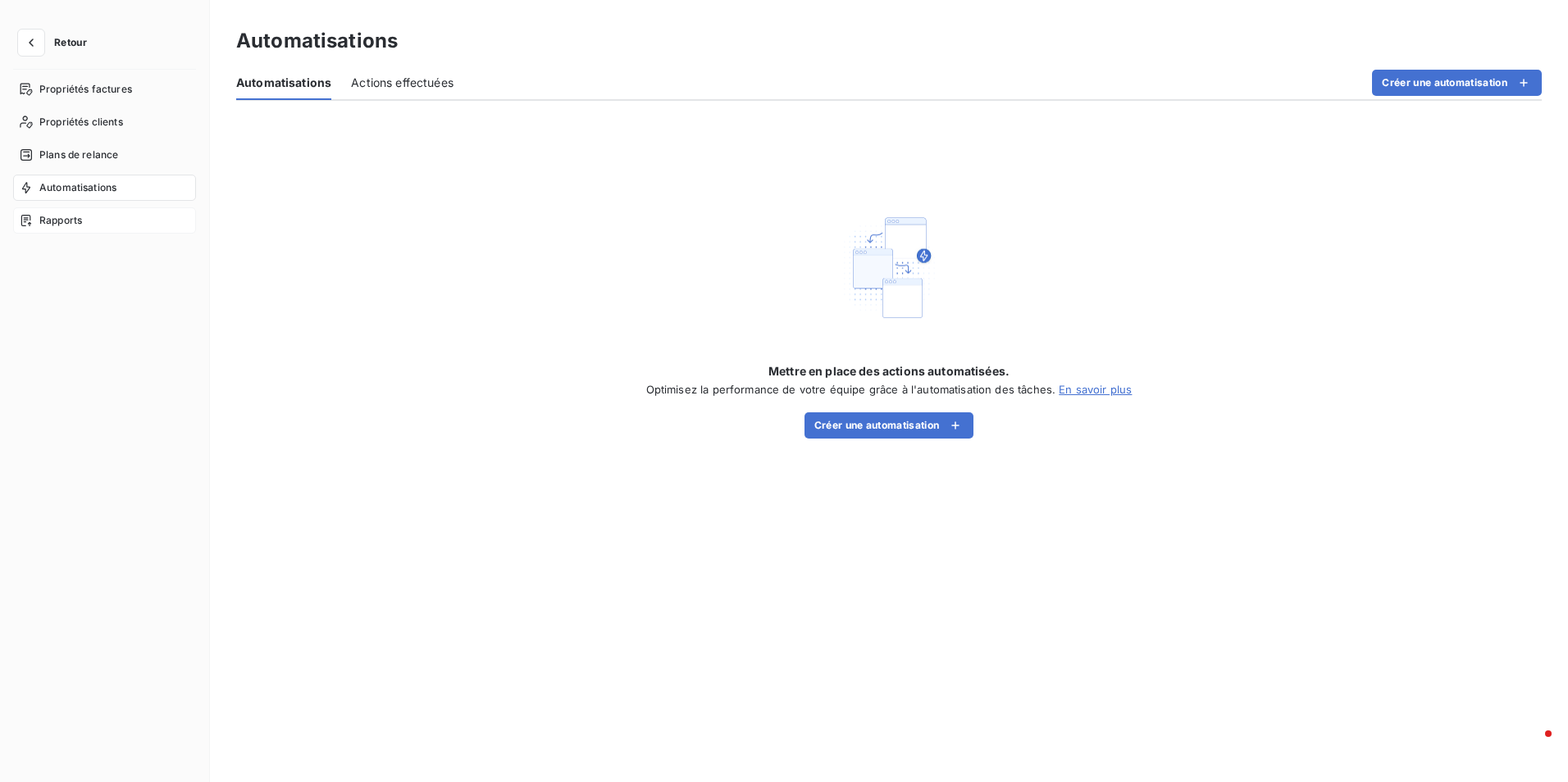
click at [66, 225] on span "Rapports" at bounding box center [61, 220] width 42 height 15
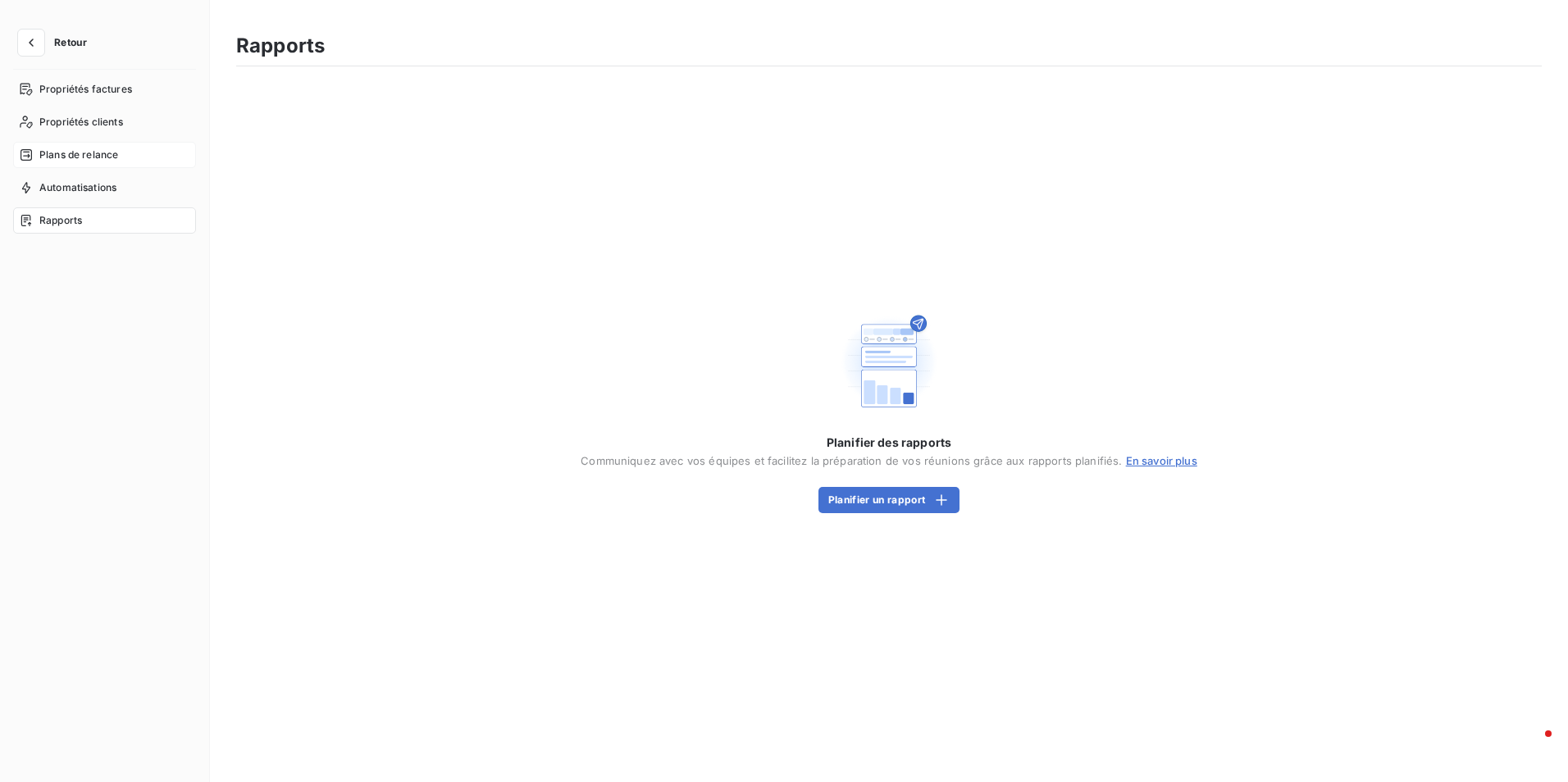
click at [87, 151] on span "Plans de relance" at bounding box center [79, 155] width 79 height 15
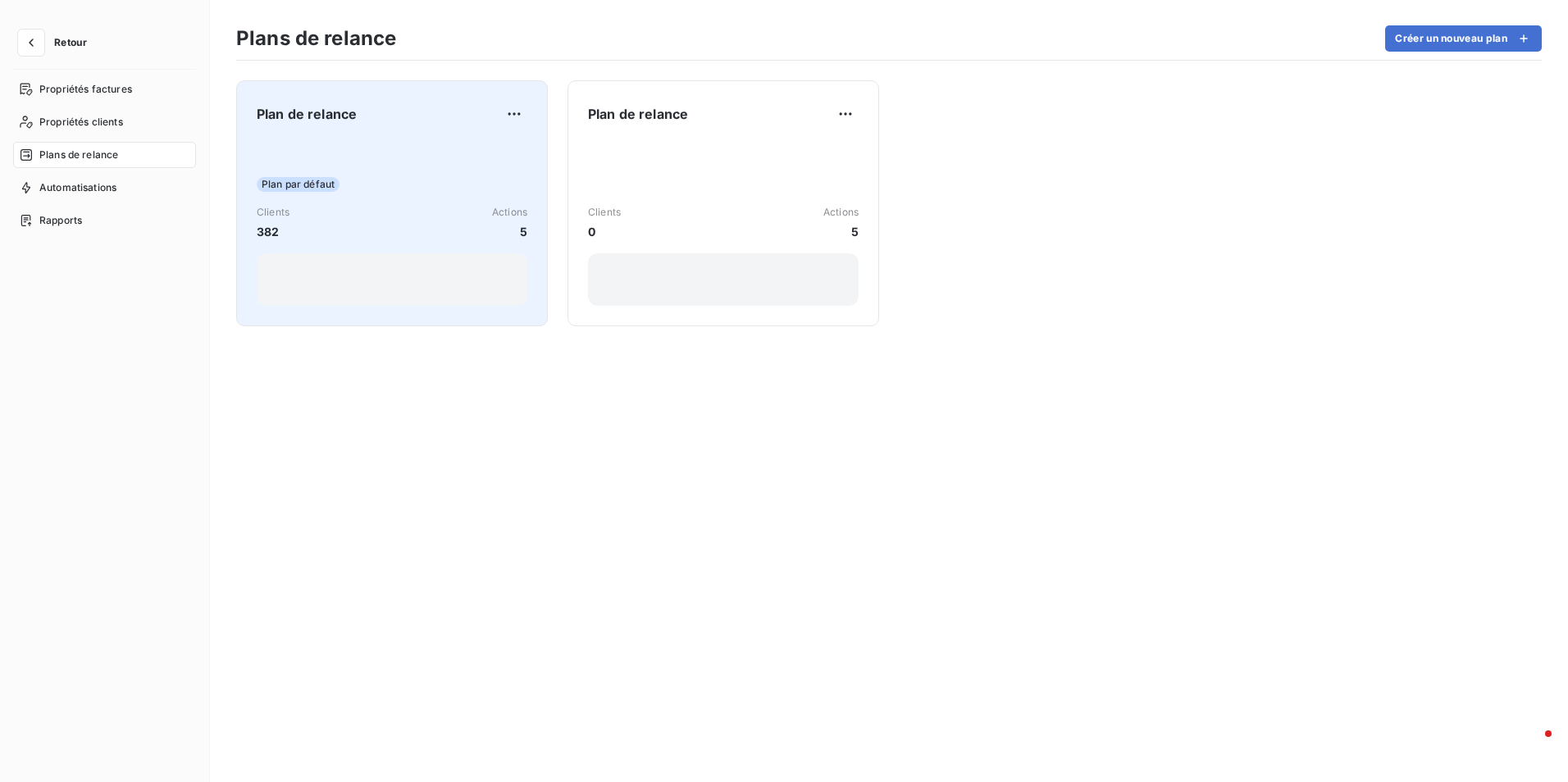
click at [310, 181] on span "Plan par défaut" at bounding box center [298, 184] width 83 height 15
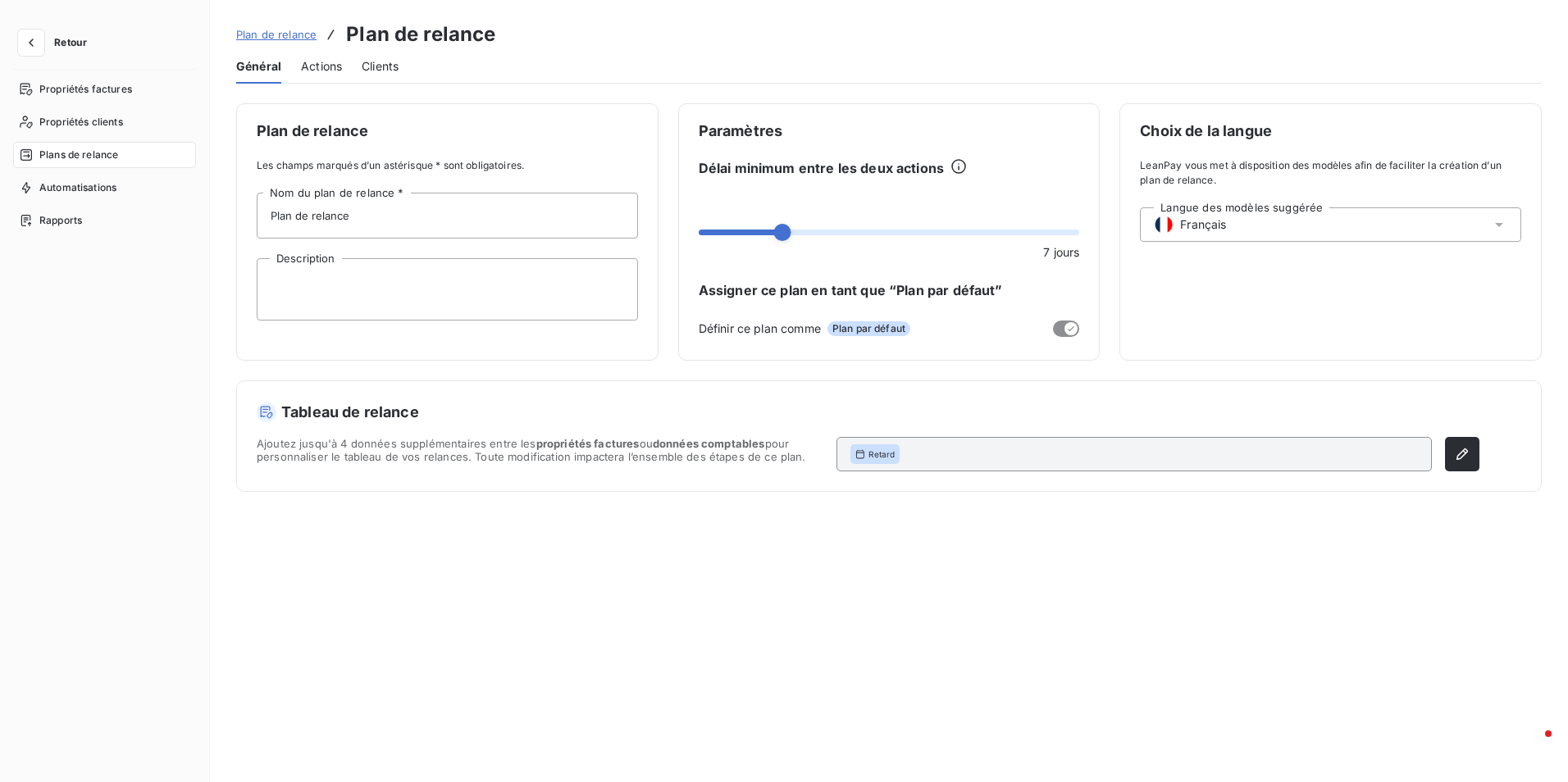
click at [313, 75] on div "Actions" at bounding box center [322, 66] width 41 height 34
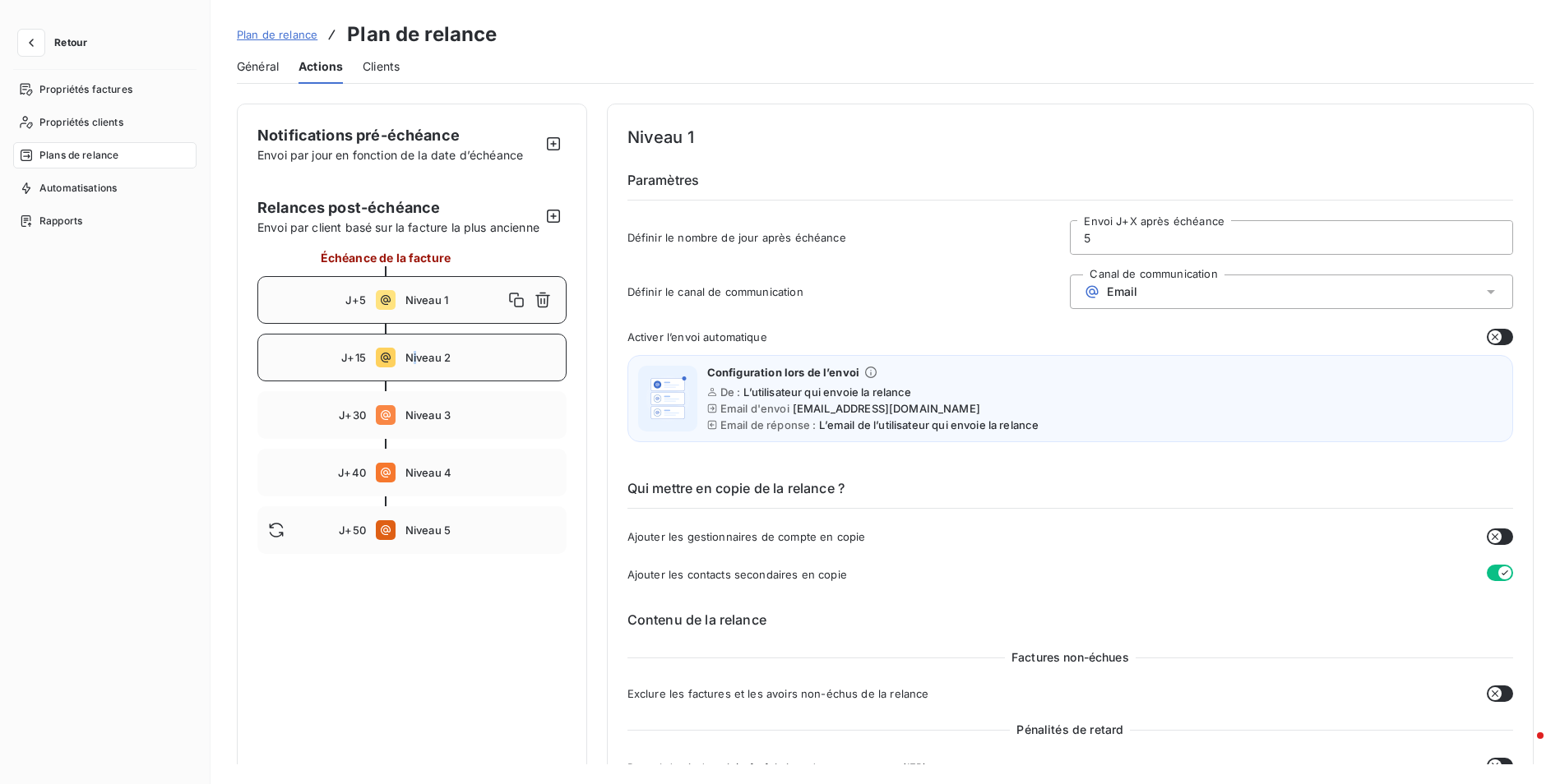
click at [415, 364] on span "Niveau 2" at bounding box center [480, 357] width 151 height 13
type input "15"
click at [439, 364] on span "Niveau 2" at bounding box center [454, 357] width 98 height 13
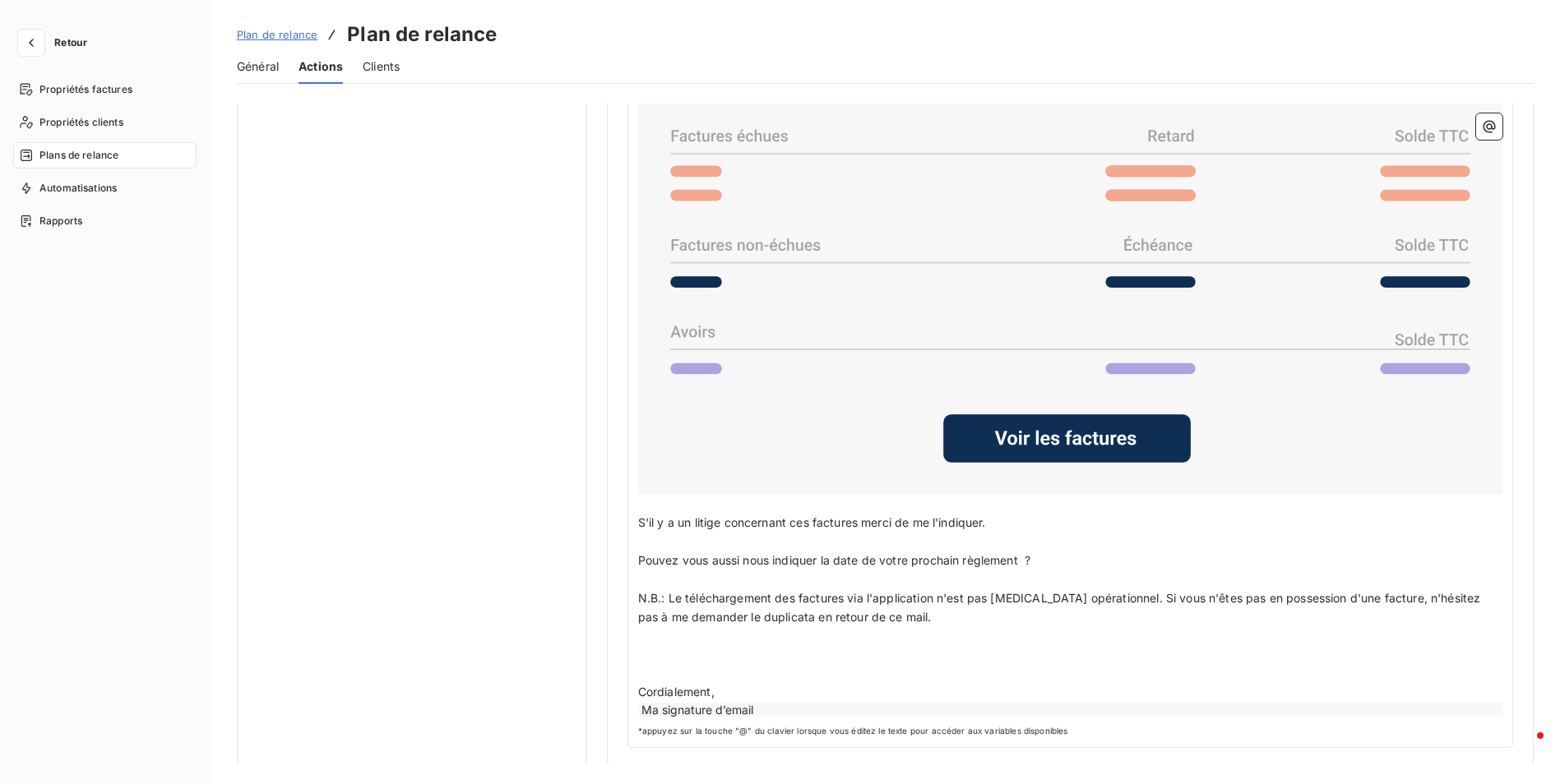
scroll to position [1334, 0]
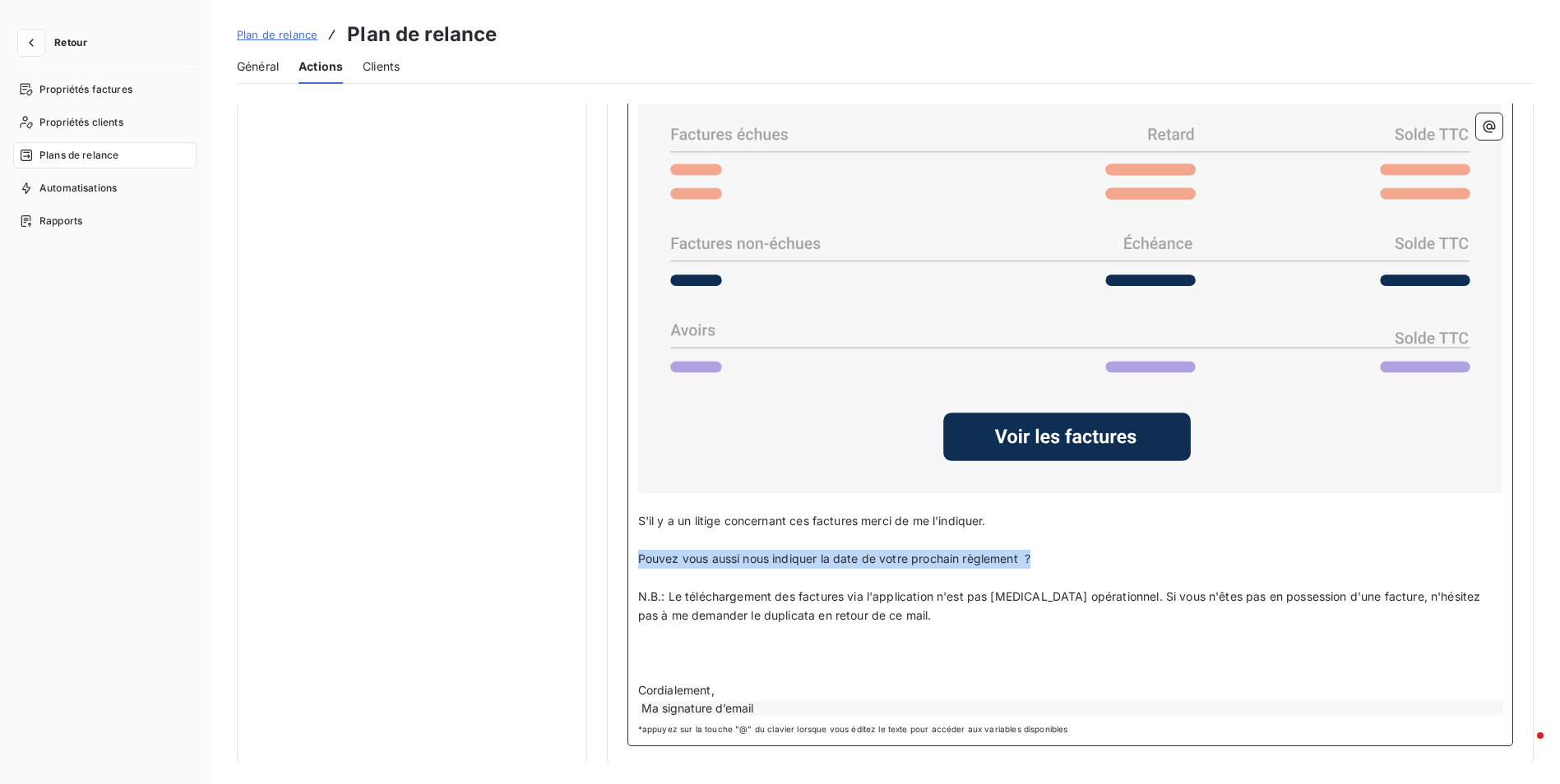
drag, startPoint x: 1041, startPoint y: 549, endPoint x: 627, endPoint y: 558, distance: 414.1
click at [628, 558] on div "﻿ URGENT ﻿ Bonjour Civilité du contact ﻿ Nom de famille du contact ﻿ ﻿ ﻿ Malgré…" at bounding box center [1070, 321] width 885 height 850
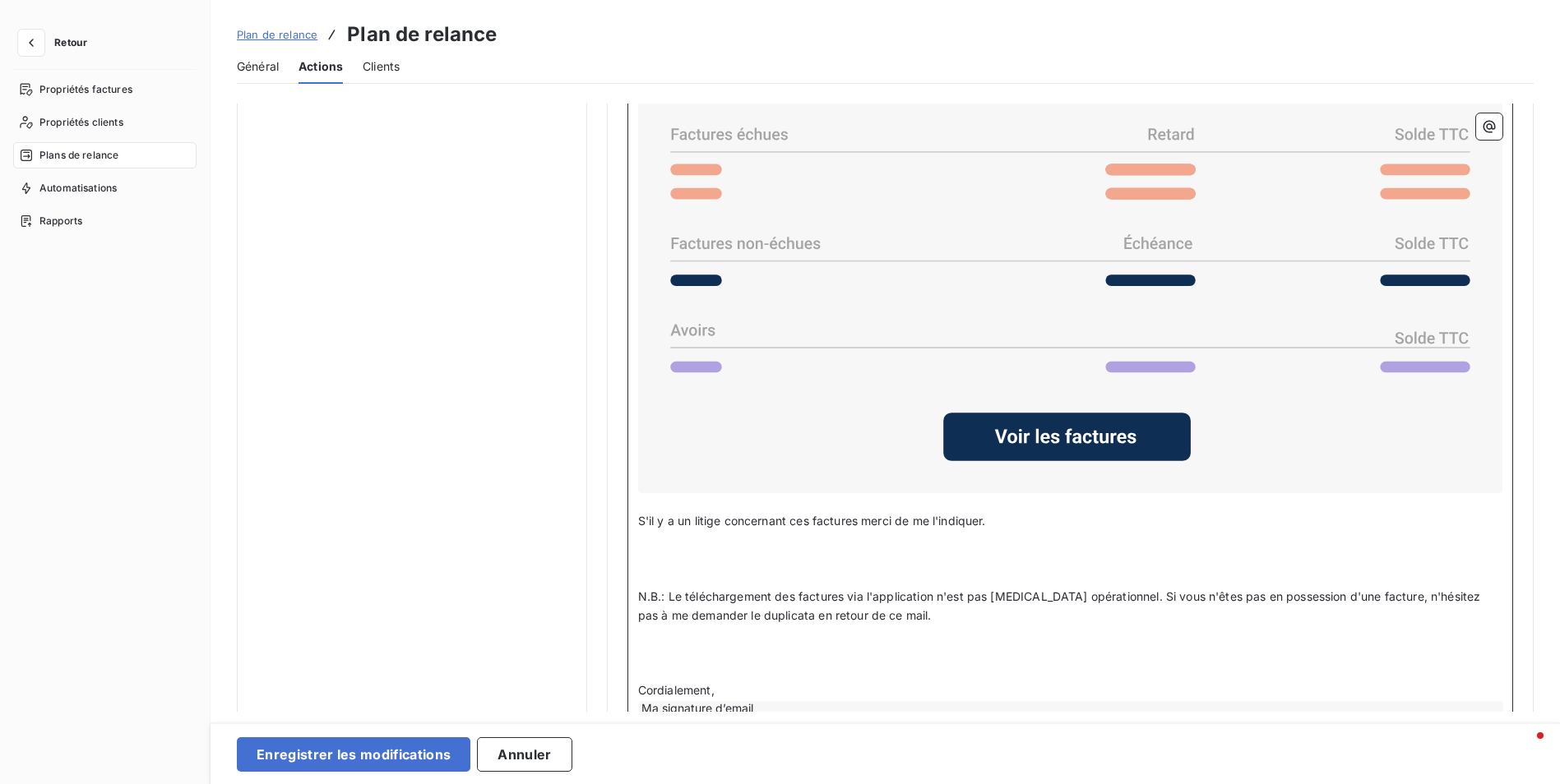
click at [857, 516] on span "S'il y a un litige concernant ces factures merci de me l'indiquer." at bounding box center [812, 521] width 347 height 14
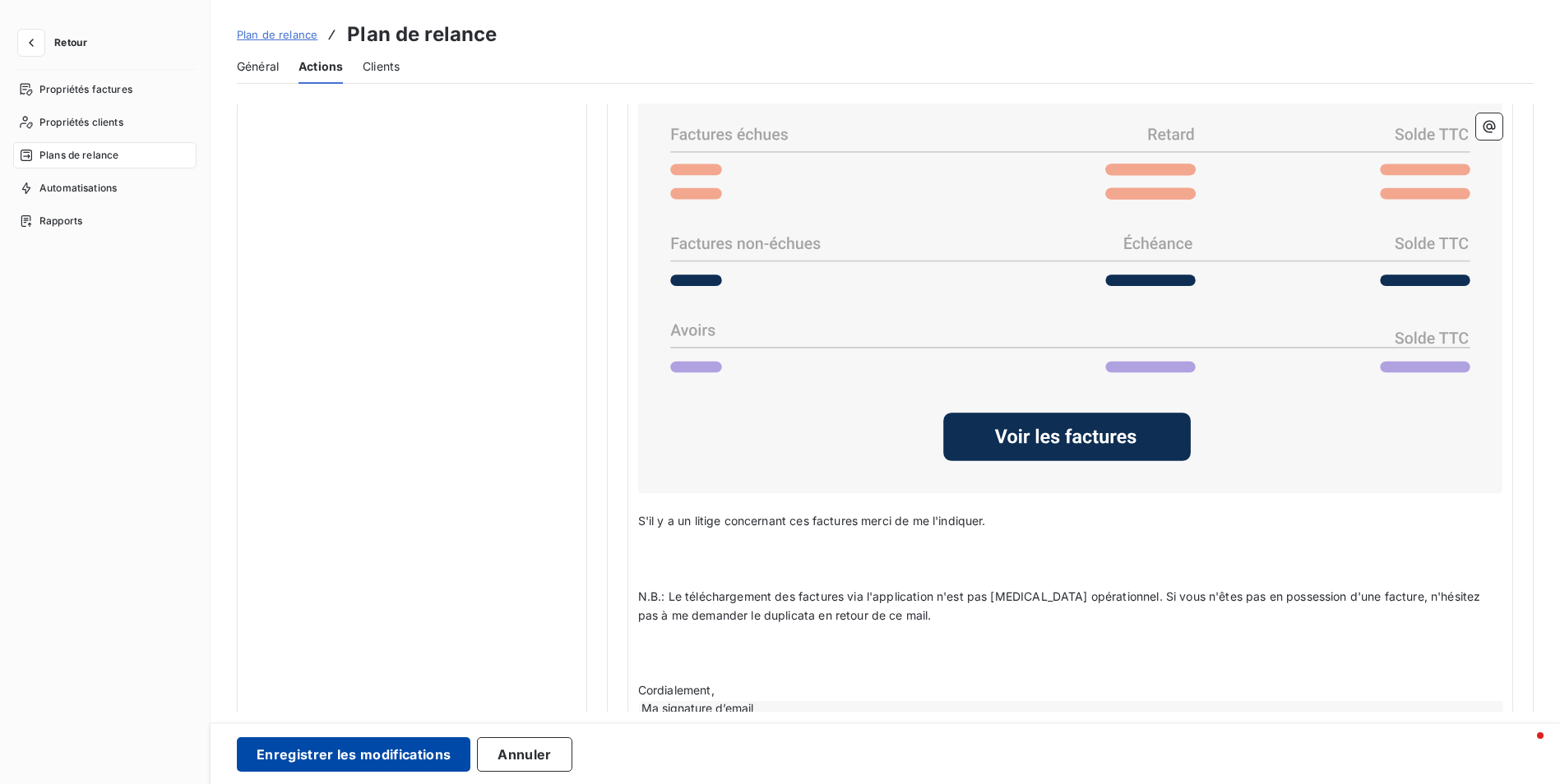
click at [417, 763] on button "Enregistrer les modifications" at bounding box center [354, 754] width 234 height 35
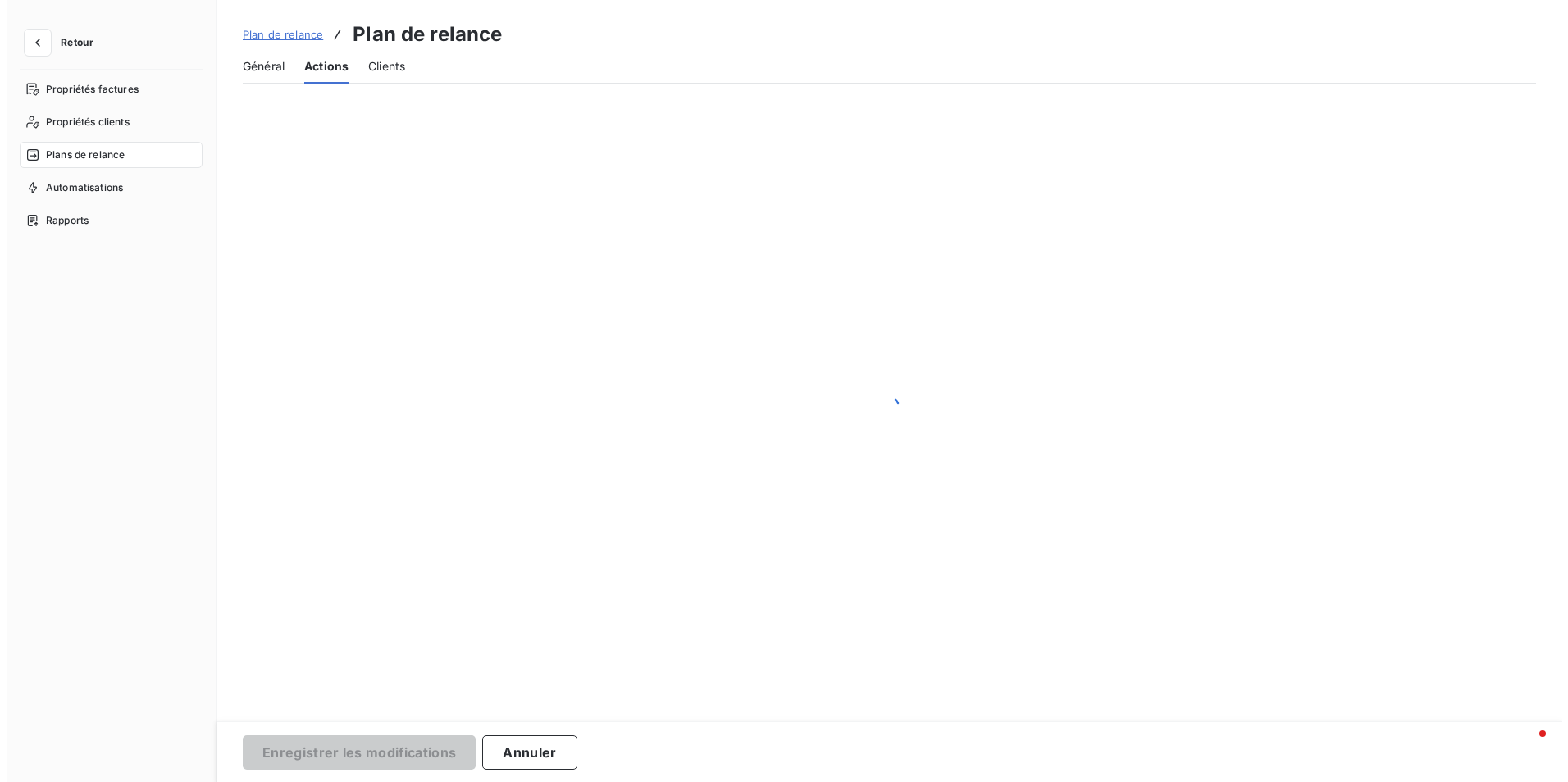
scroll to position [0, 0]
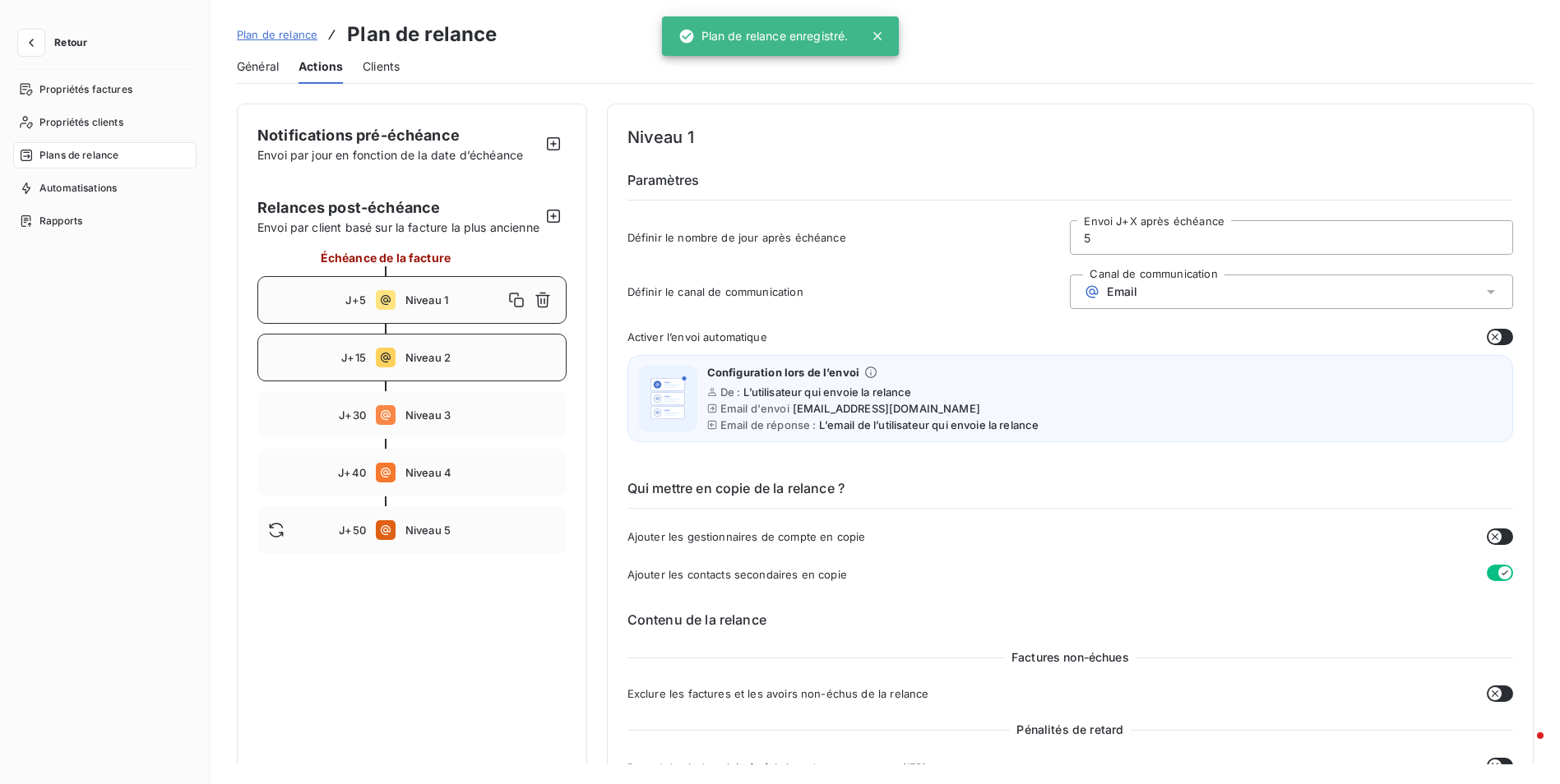
click at [436, 367] on div "J+15 Niveau 2" at bounding box center [411, 358] width 309 height 48
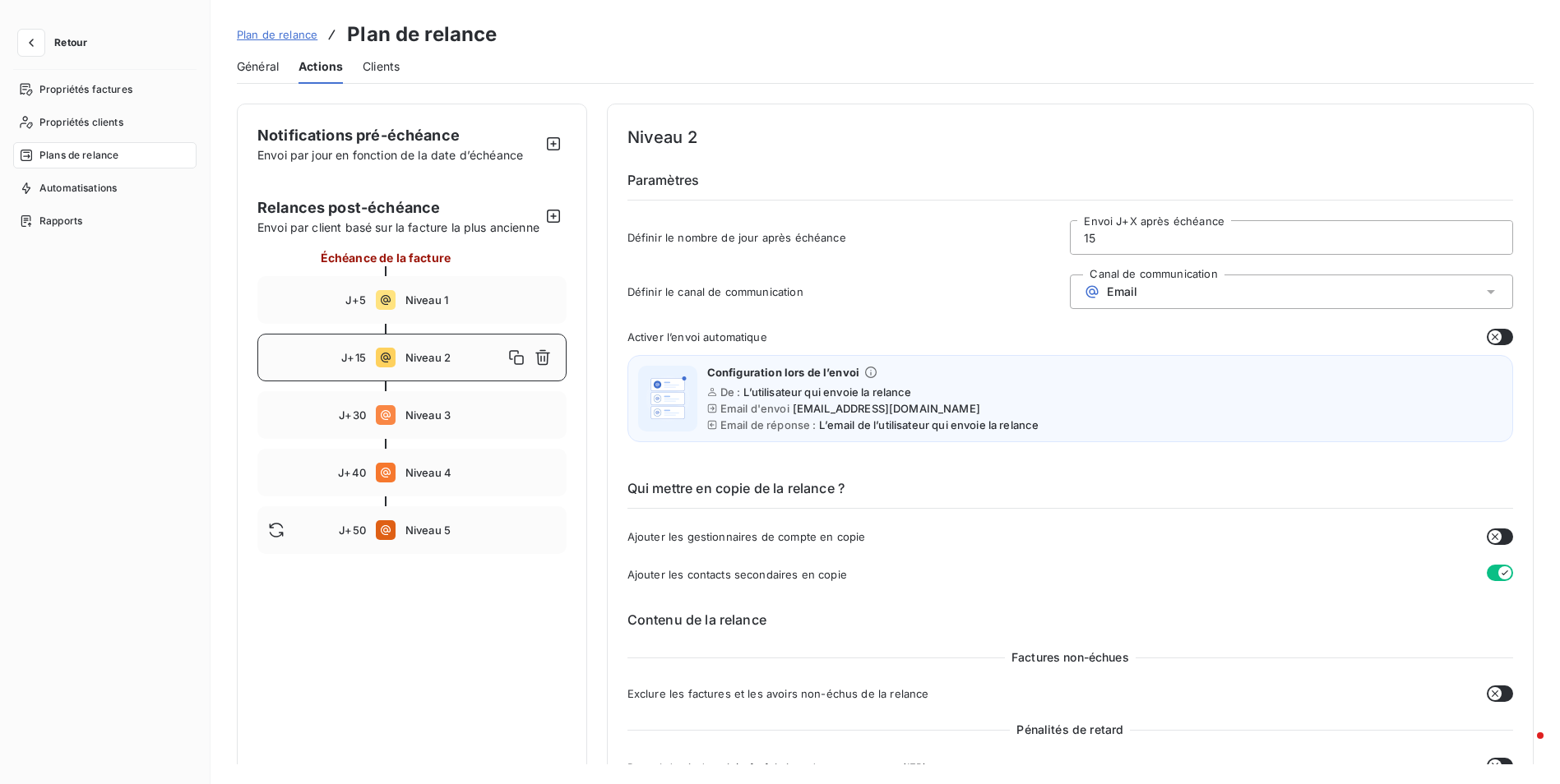
click at [1012, 96] on div "Plan de relance Plan de relance Général Actions Clients Notifications pré-échéa…" at bounding box center [885, 392] width 1350 height 784
click at [437, 423] on div "J+30 Niveau 3" at bounding box center [411, 415] width 309 height 48
click at [441, 423] on div "Niveau 3" at bounding box center [480, 415] width 151 height 27
click at [440, 423] on div "Niveau 3" at bounding box center [480, 415] width 151 height 27
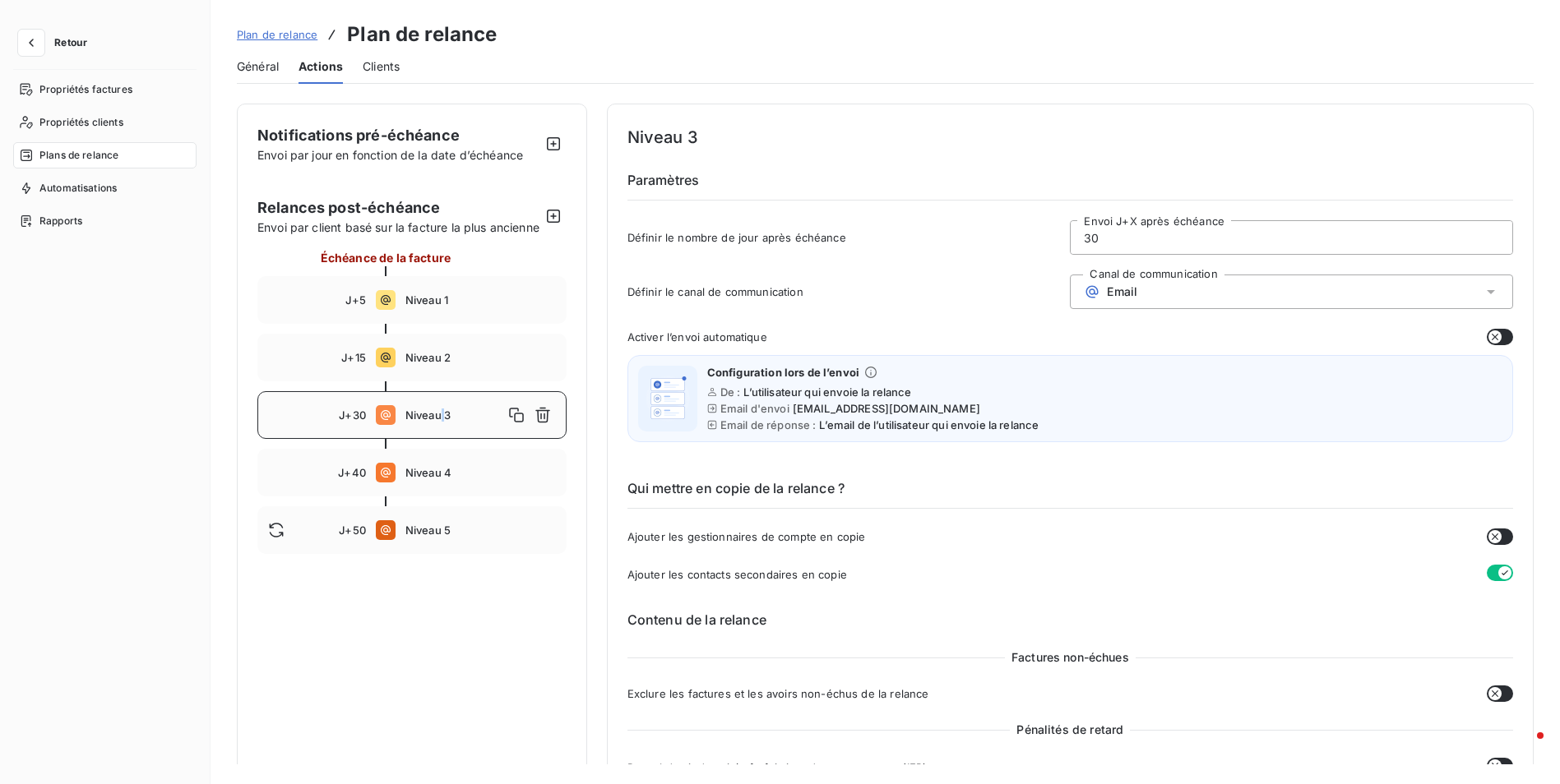
click at [439, 423] on div "Niveau 3" at bounding box center [480, 415] width 151 height 27
click at [427, 479] on span "Niveau 4" at bounding box center [480, 472] width 151 height 13
click at [922, 128] on h4 "Niveau 4" at bounding box center [1070, 137] width 885 height 27
click at [424, 554] on div "J+50 Niveau 5" at bounding box center [411, 531] width 309 height 48
type input "50"
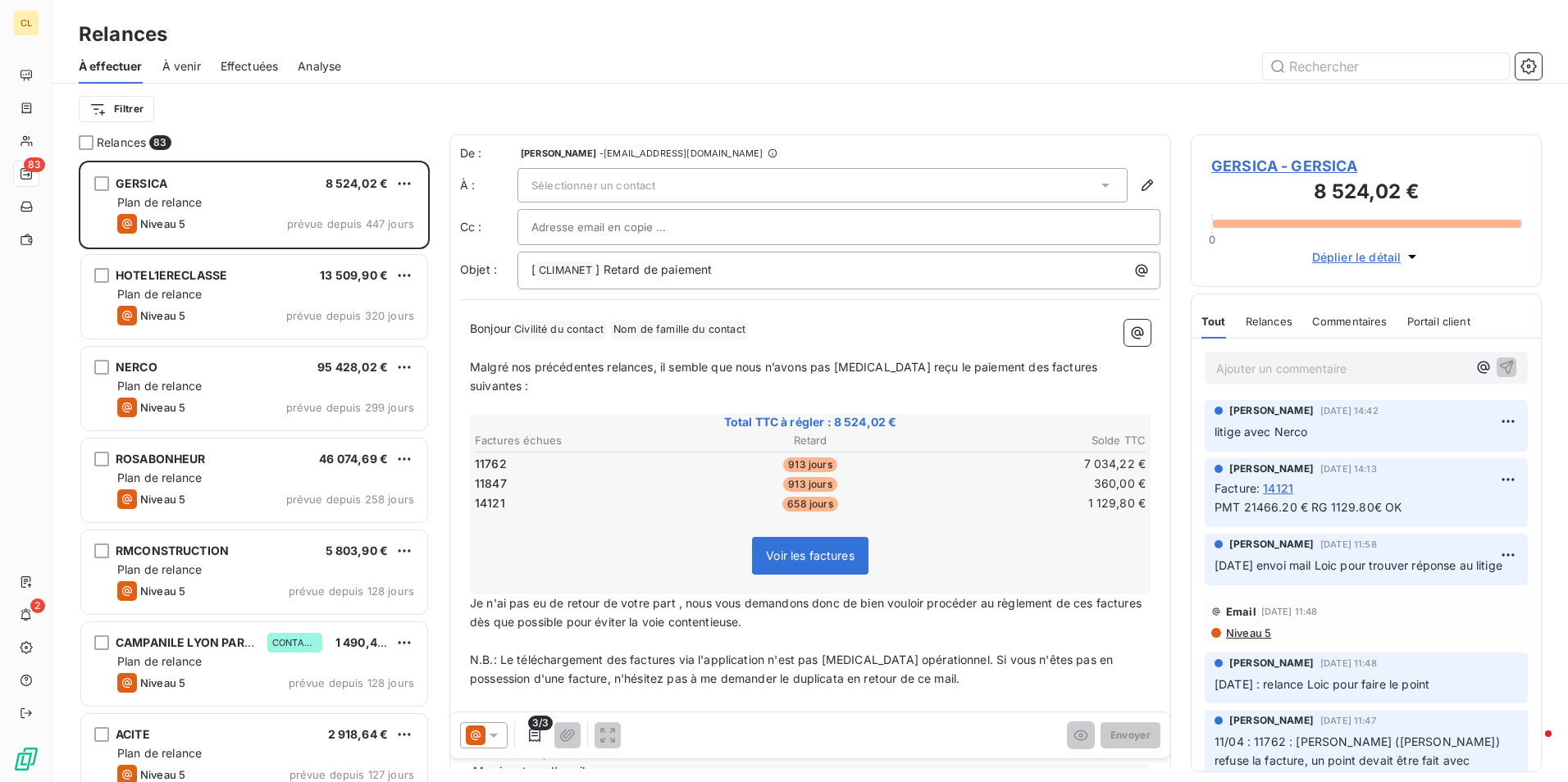
scroll to position [609, 339]
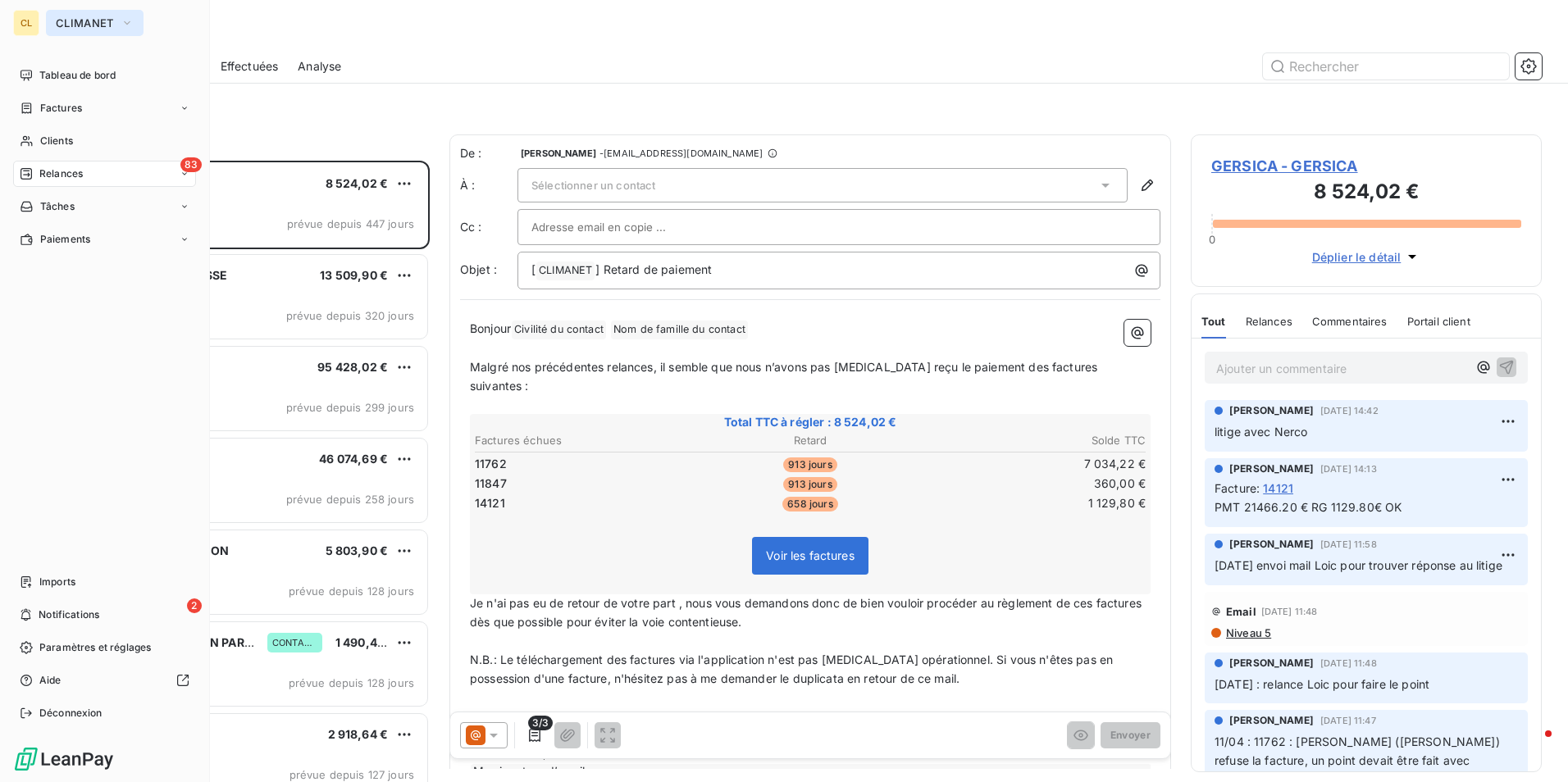
click at [124, 17] on icon "button" at bounding box center [126, 23] width 13 height 17
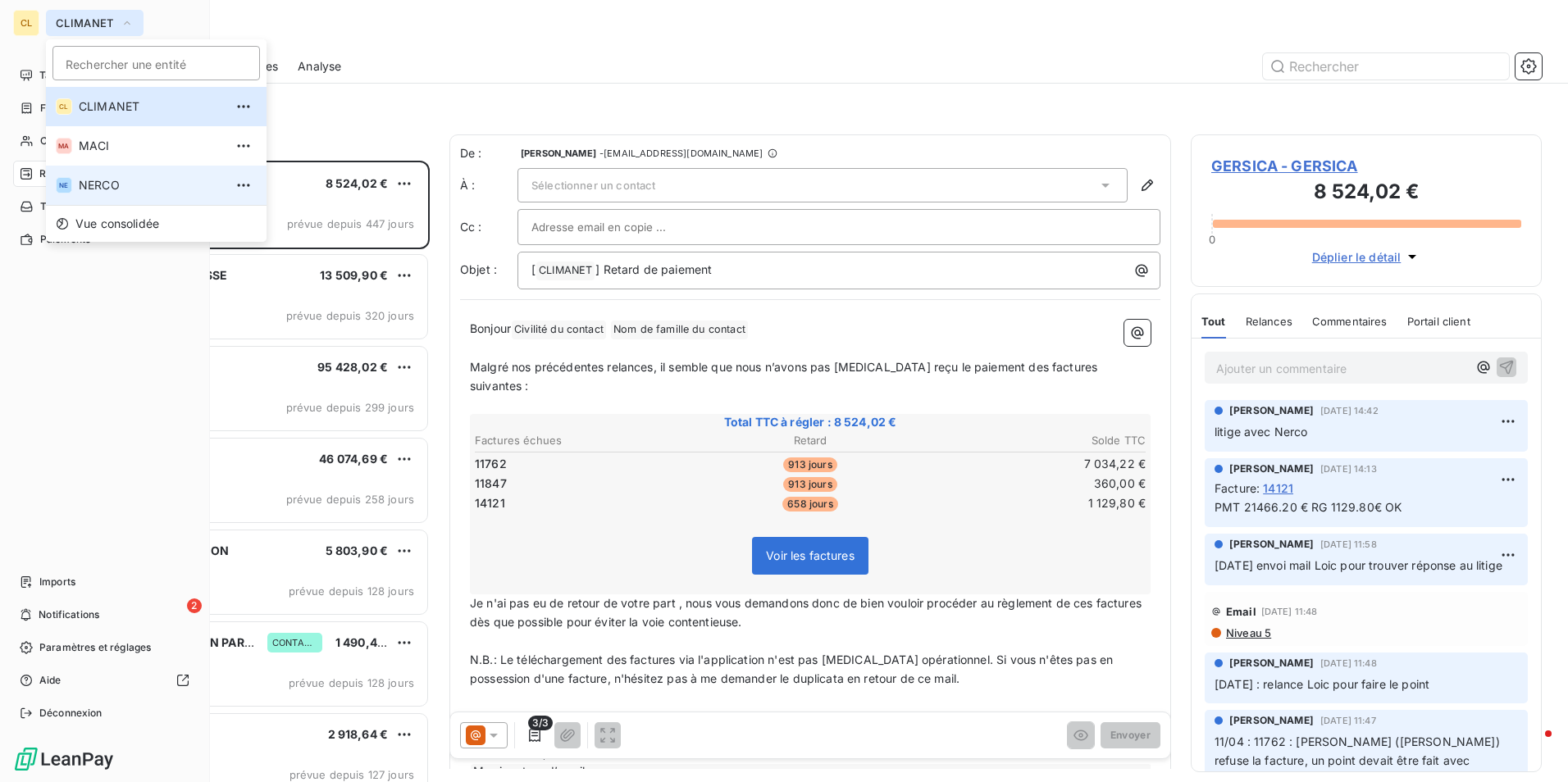
click at [133, 187] on span "NERCO" at bounding box center [151, 185] width 145 height 17
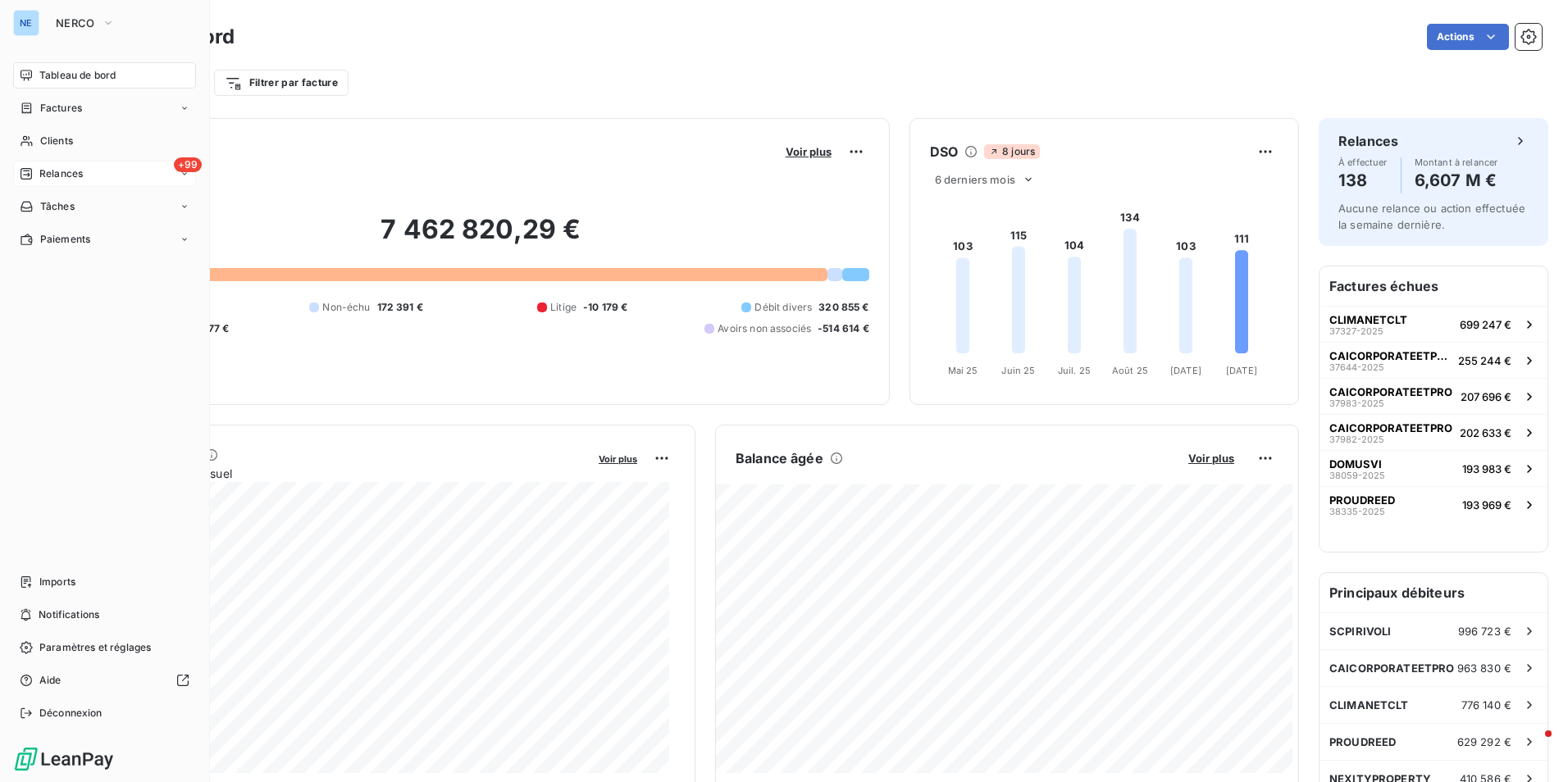
click at [192, 167] on span "+99" at bounding box center [188, 164] width 28 height 15
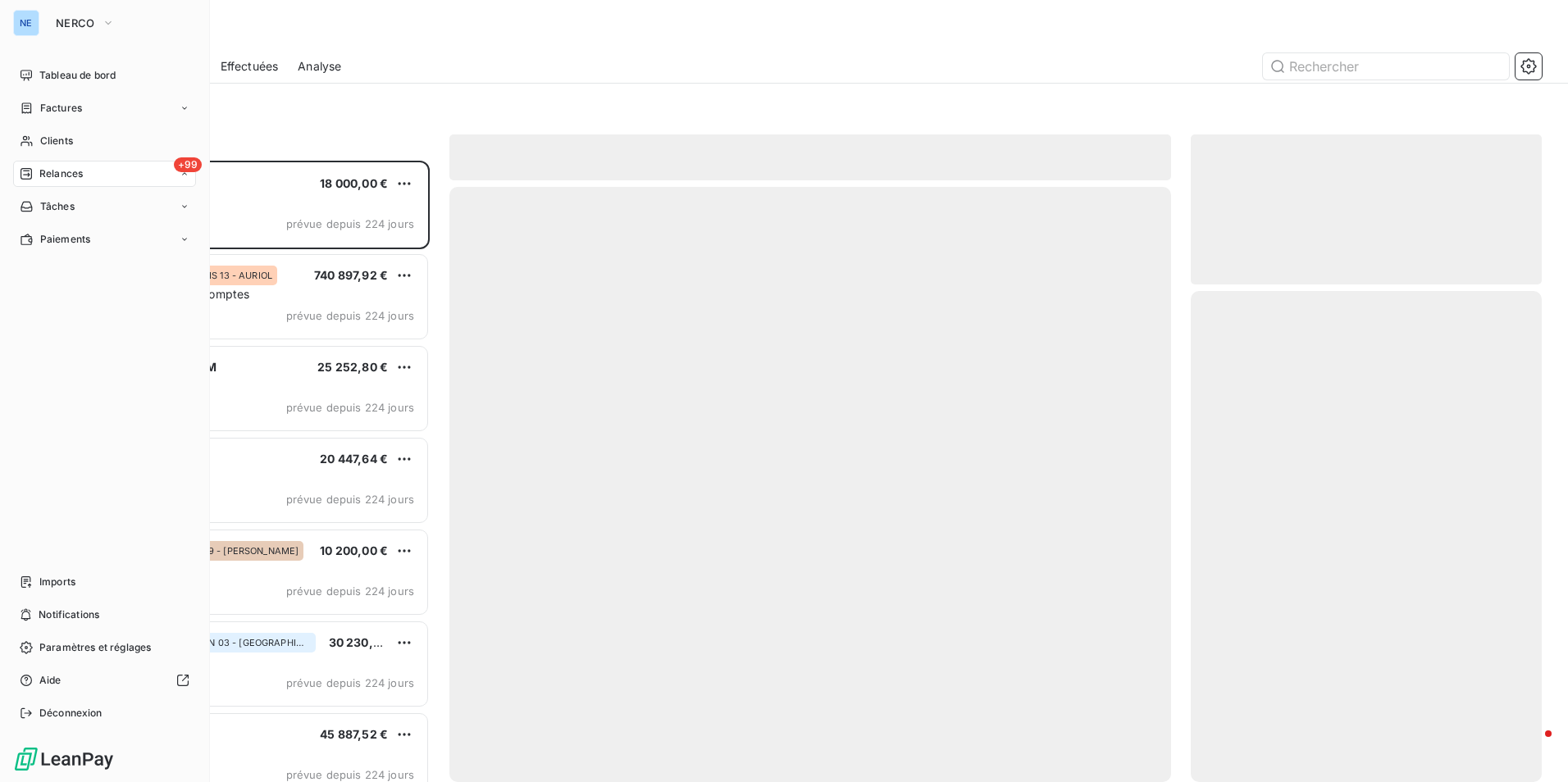
scroll to position [609, 339]
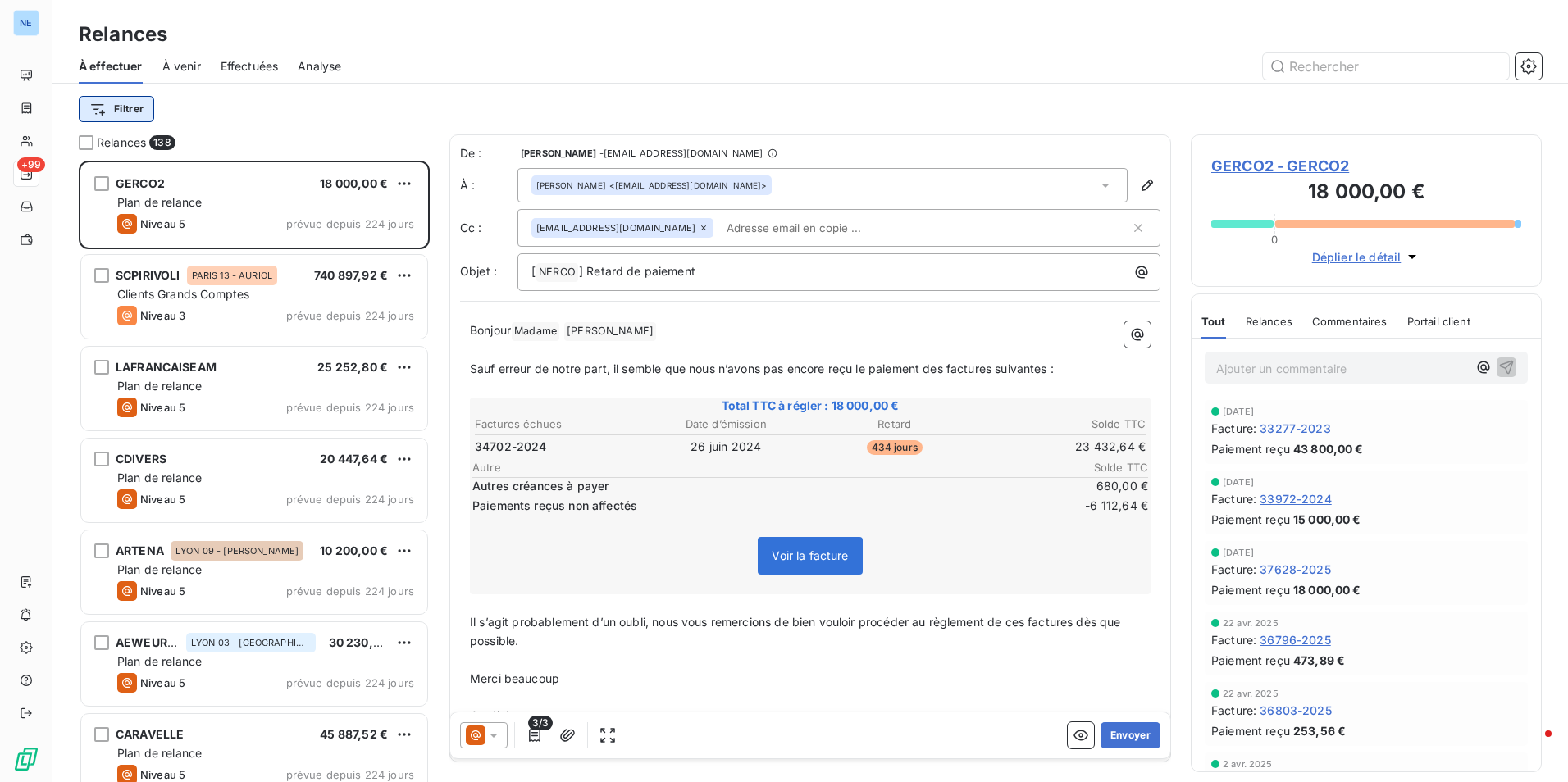
click at [121, 97] on html "NE +99 Relances À effectuer À venir Effectuées Analyse Filtrer Relances 138 GER…" at bounding box center [784, 391] width 1568 height 782
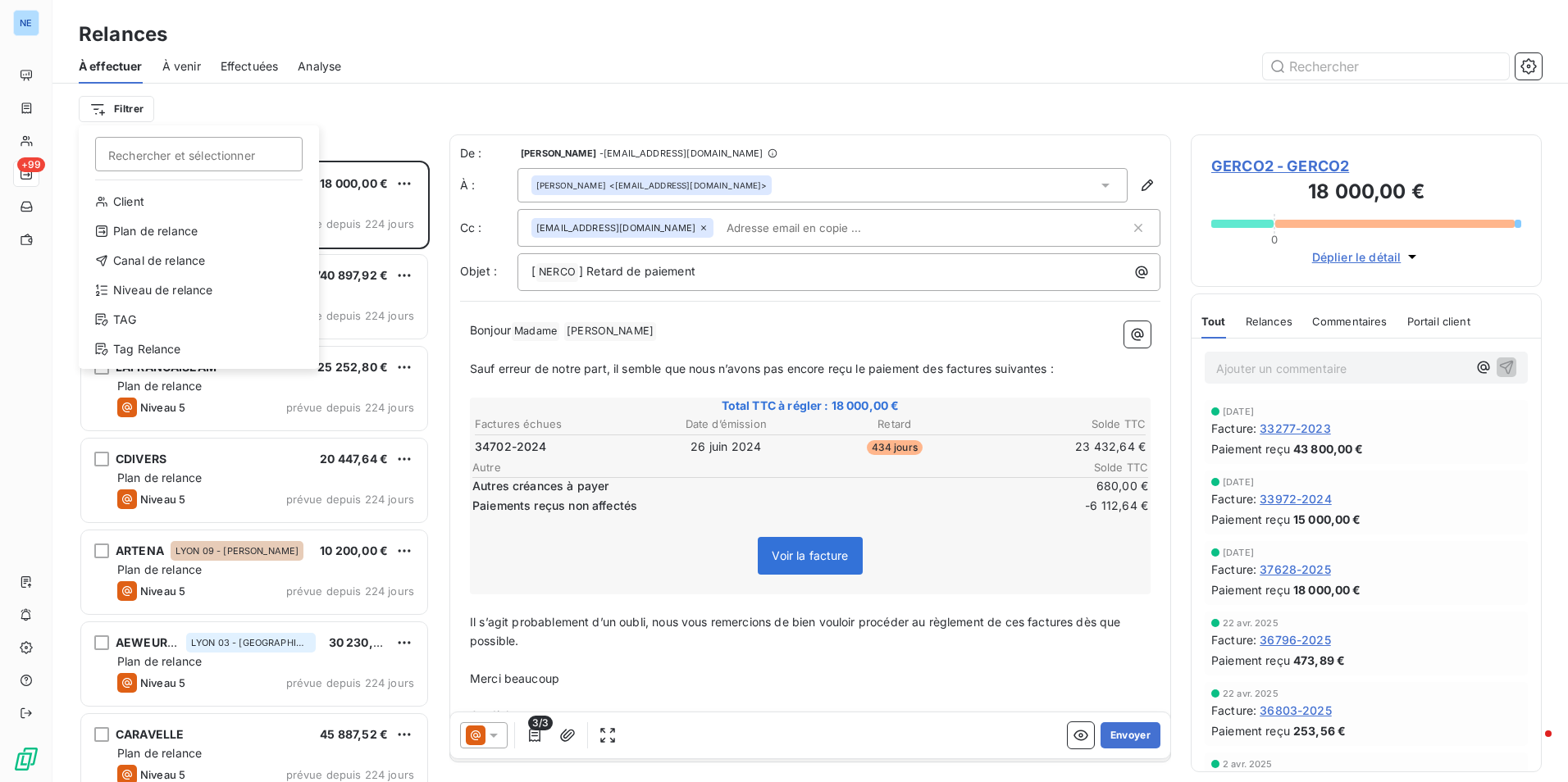
click at [186, 66] on html "NE +99 Relances À effectuer À venir Effectuées Analyse Filtrer Rechercher et sé…" at bounding box center [784, 391] width 1568 height 782
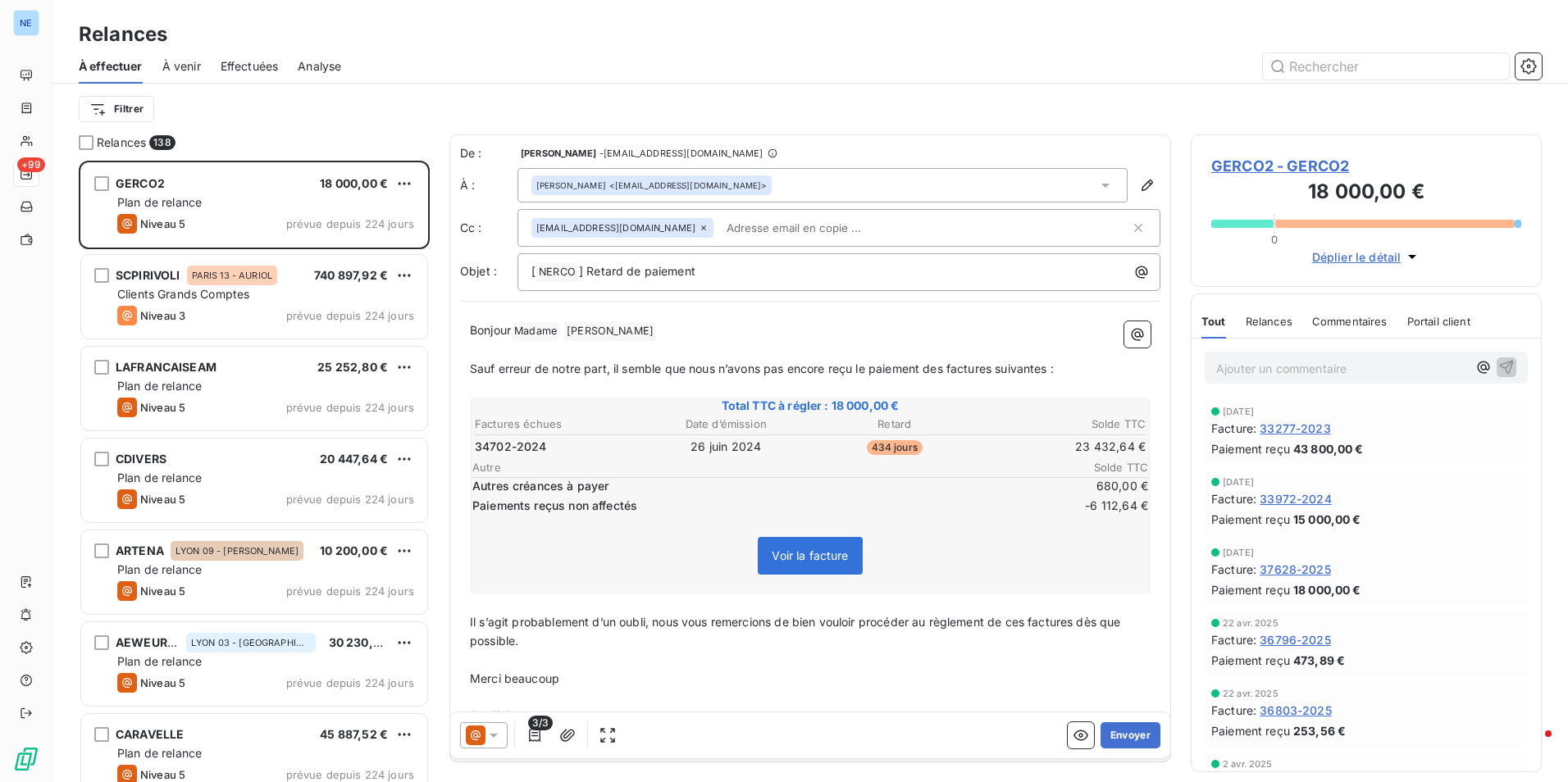
click at [187, 66] on span "À venir" at bounding box center [182, 66] width 39 height 17
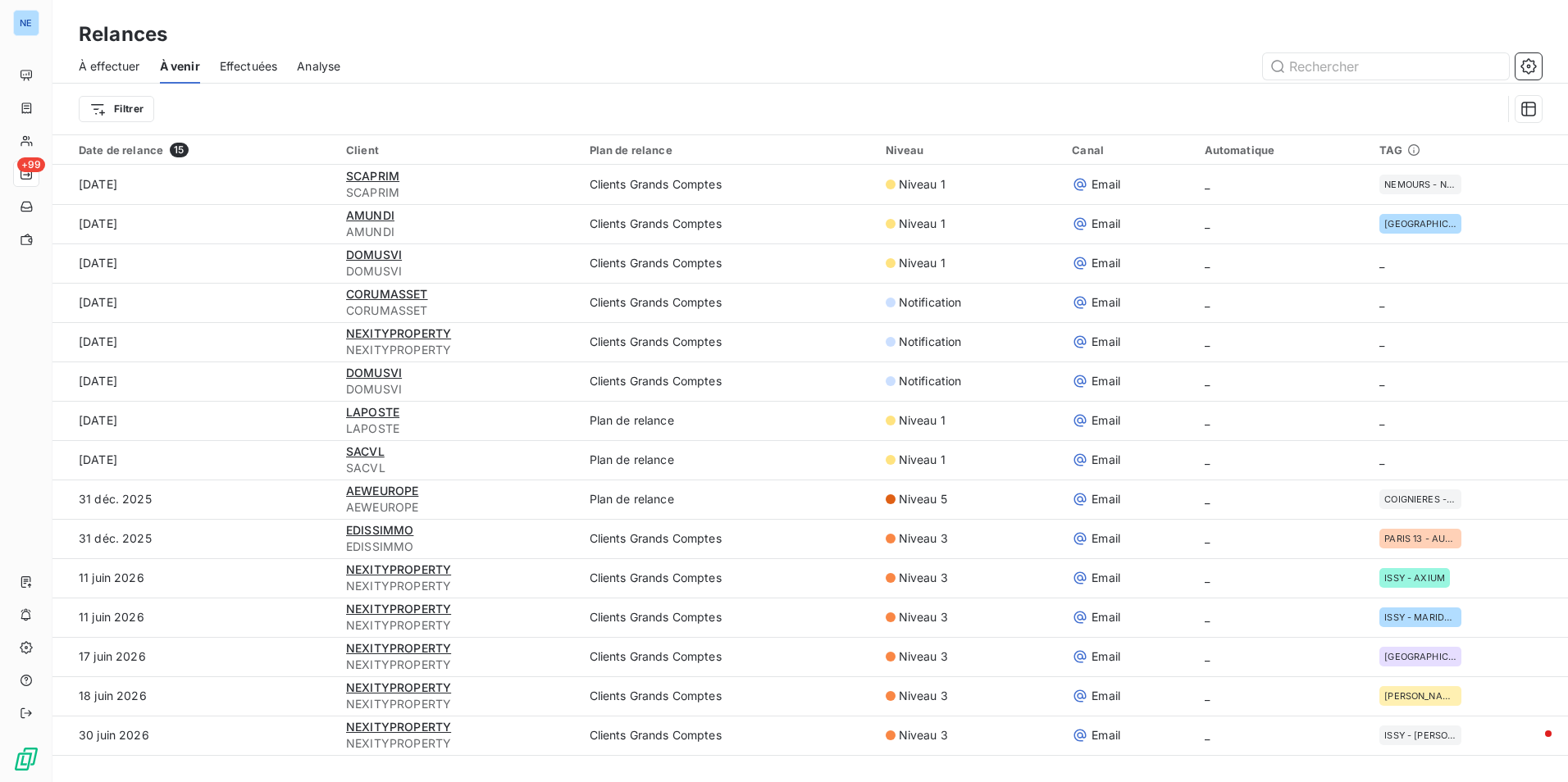
click at [223, 63] on span "Effectuées" at bounding box center [249, 66] width 58 height 17
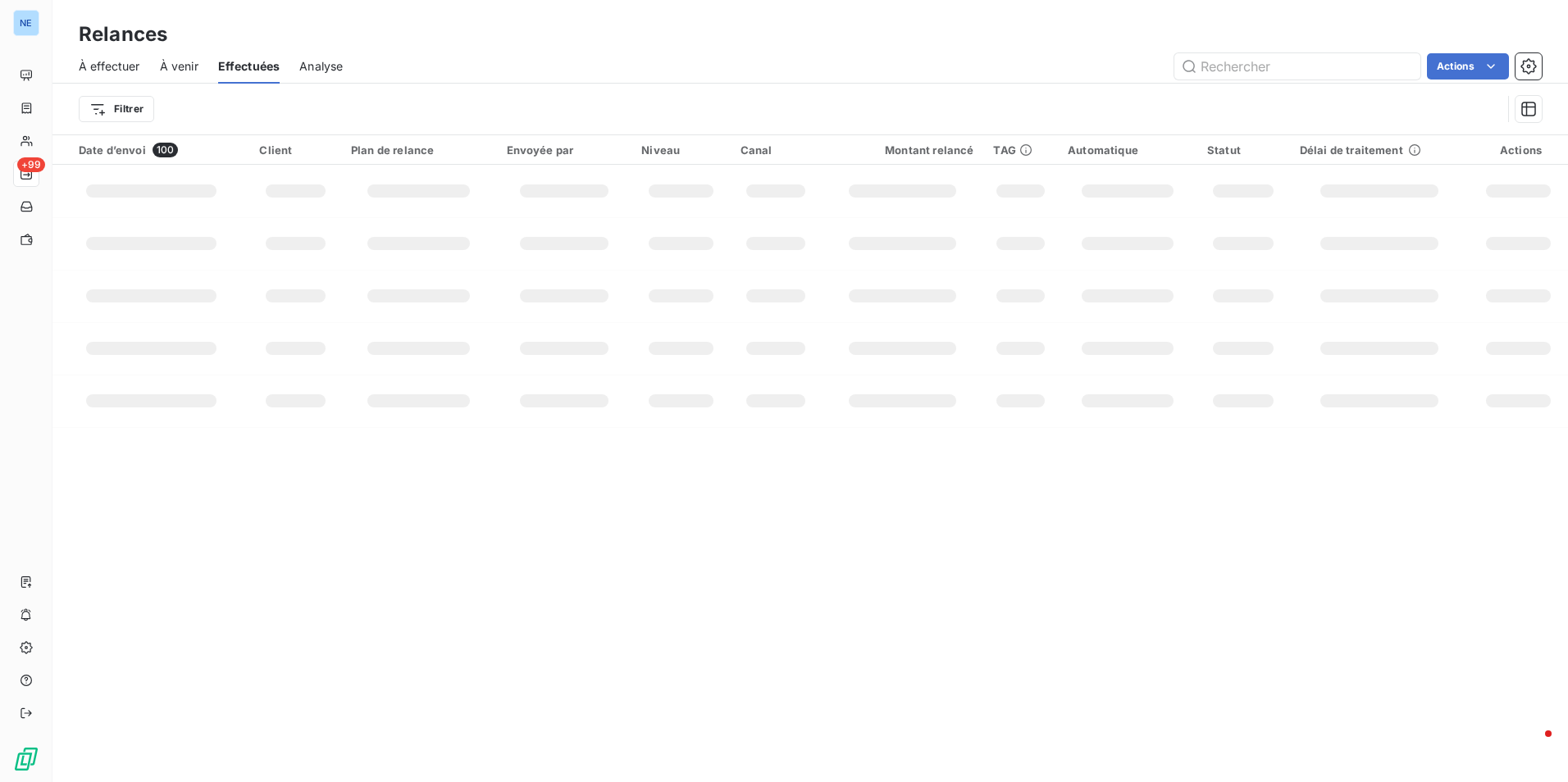
click at [265, 63] on span "Effectuées" at bounding box center [249, 66] width 63 height 17
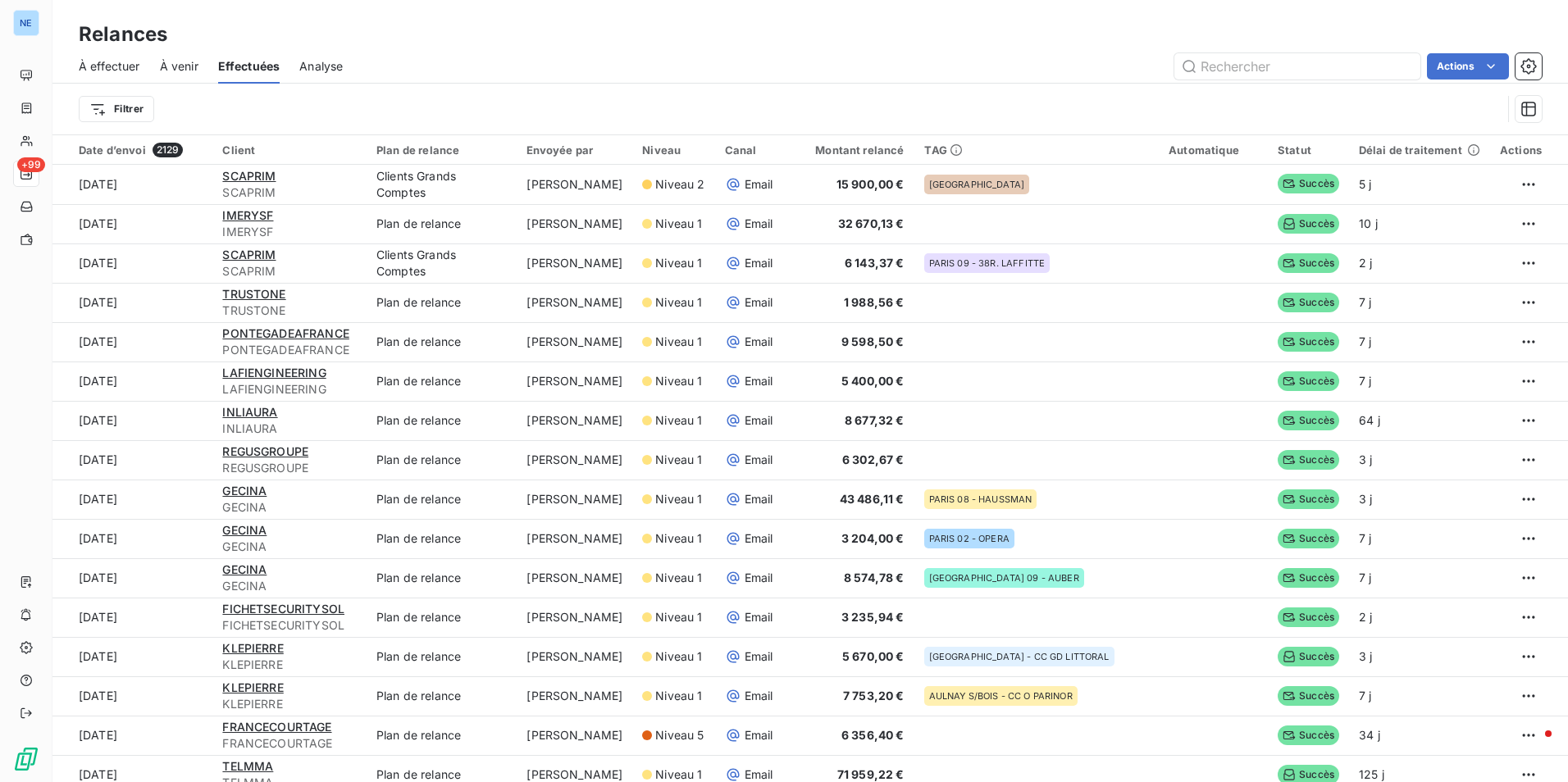
click at [307, 63] on span "Analyse" at bounding box center [321, 66] width 43 height 17
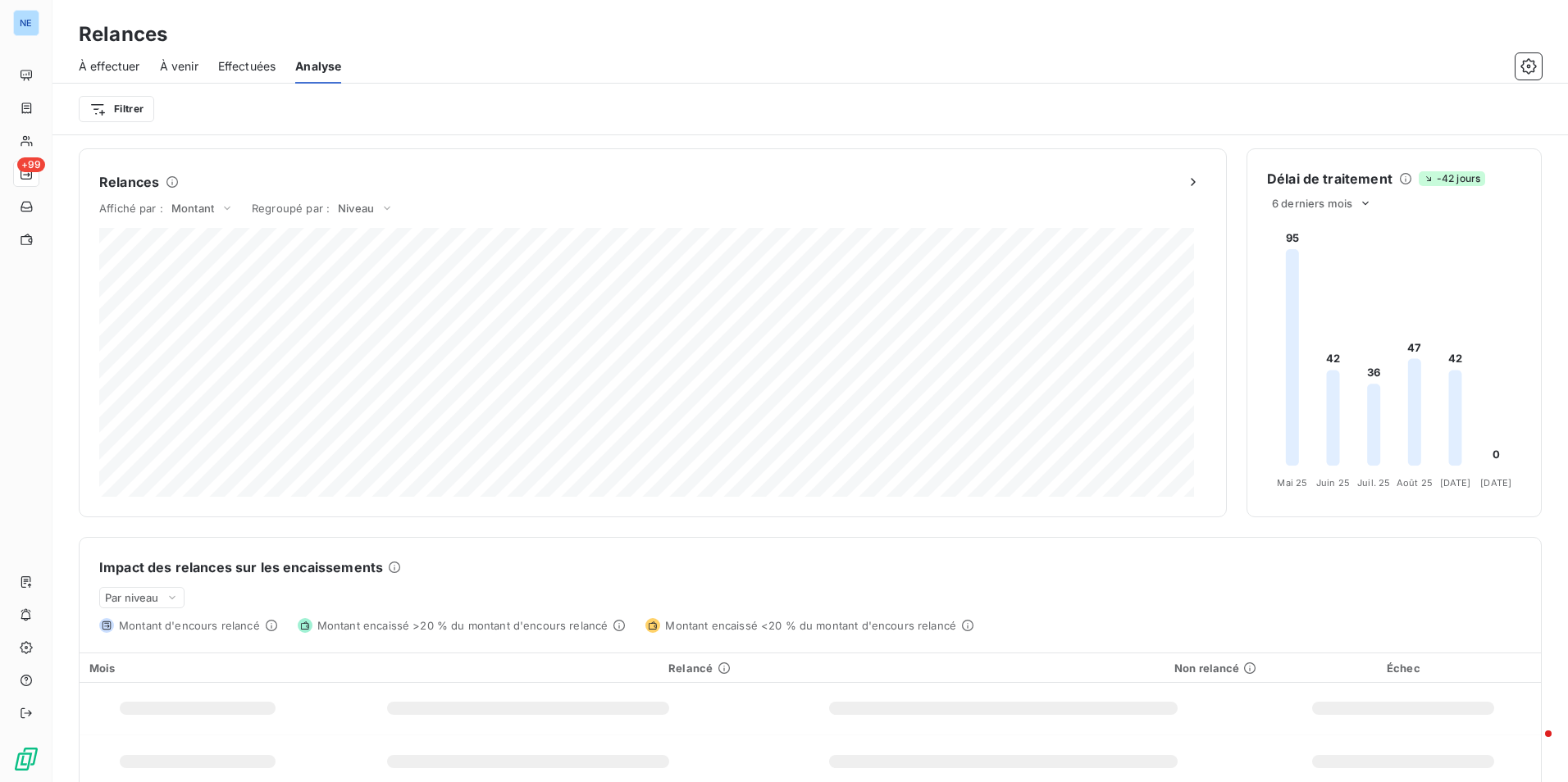
click at [258, 63] on span "Effectuées" at bounding box center [247, 66] width 58 height 17
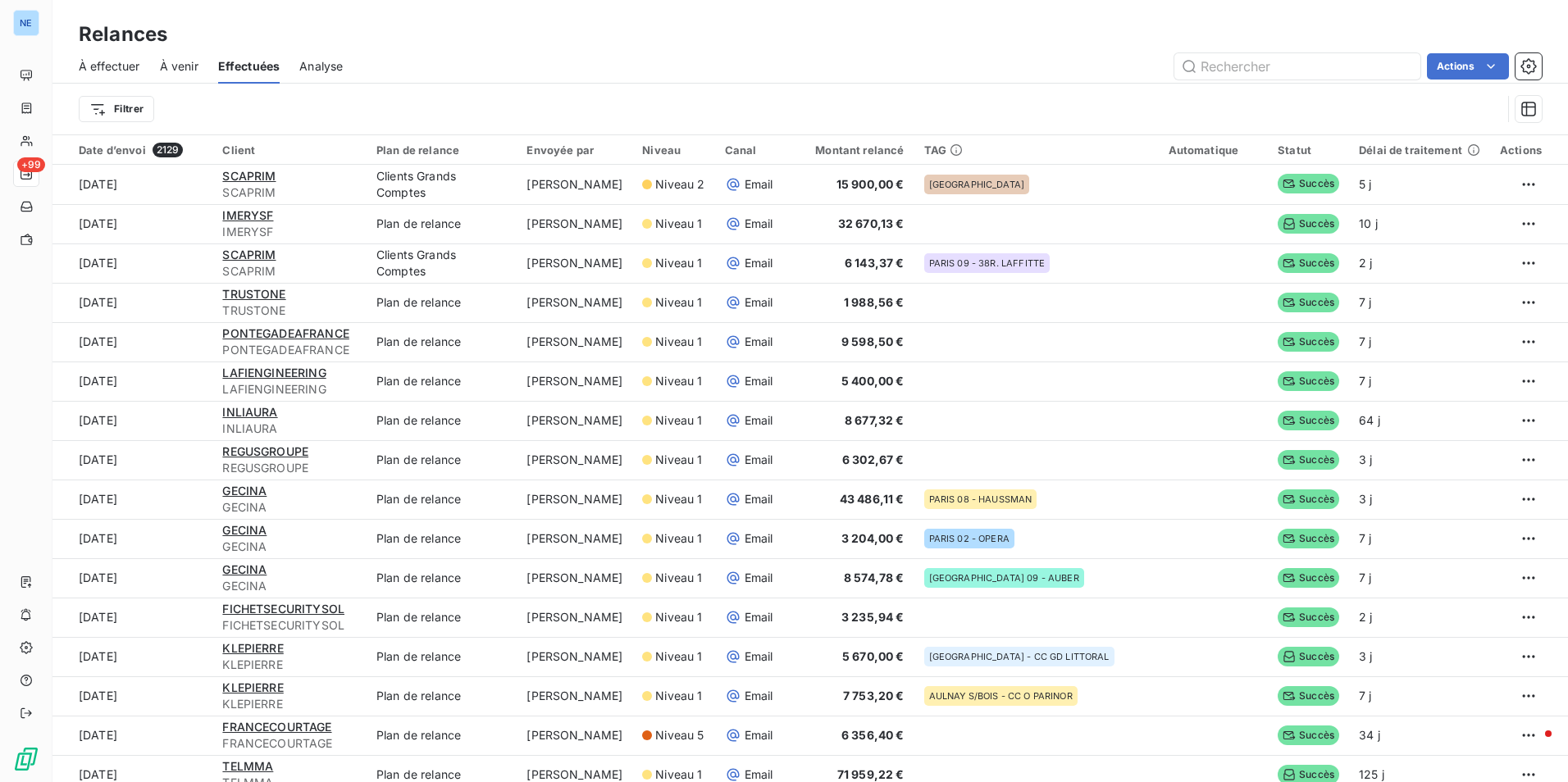
click at [96, 62] on span "À effectuer" at bounding box center [110, 66] width 62 height 17
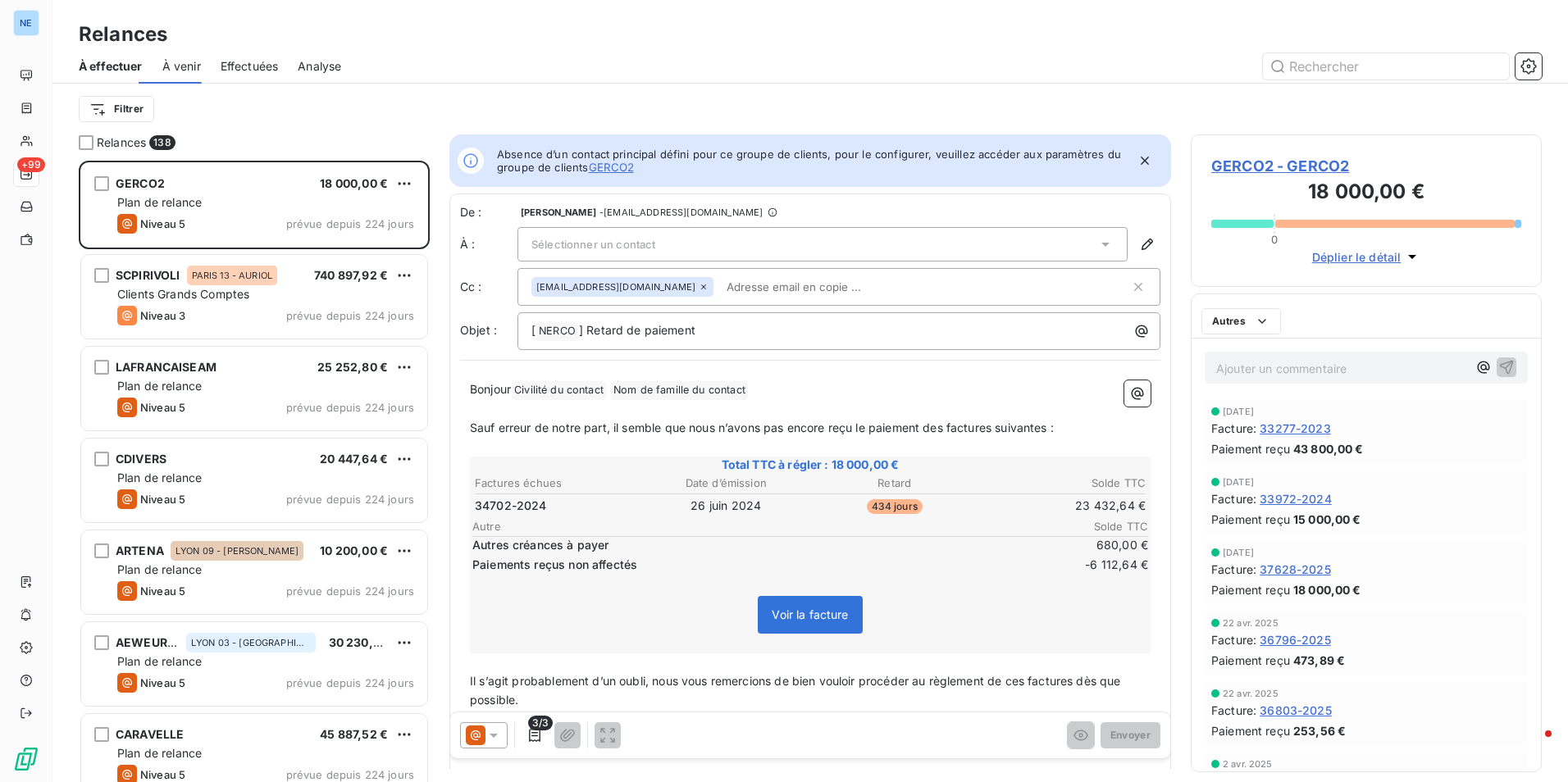
scroll to position [609, 339]
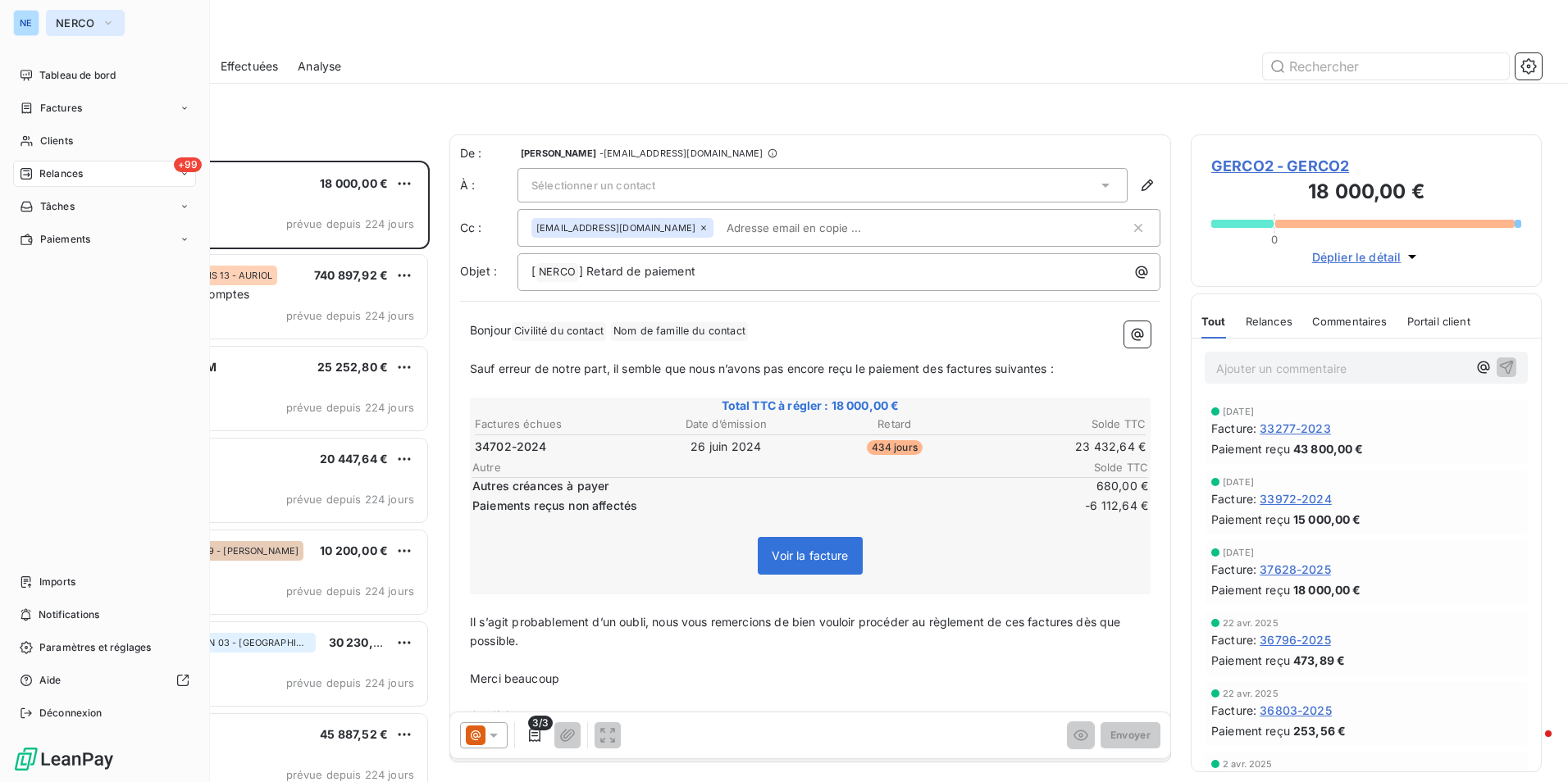
click at [115, 23] on button "NERCO" at bounding box center [85, 23] width 79 height 27
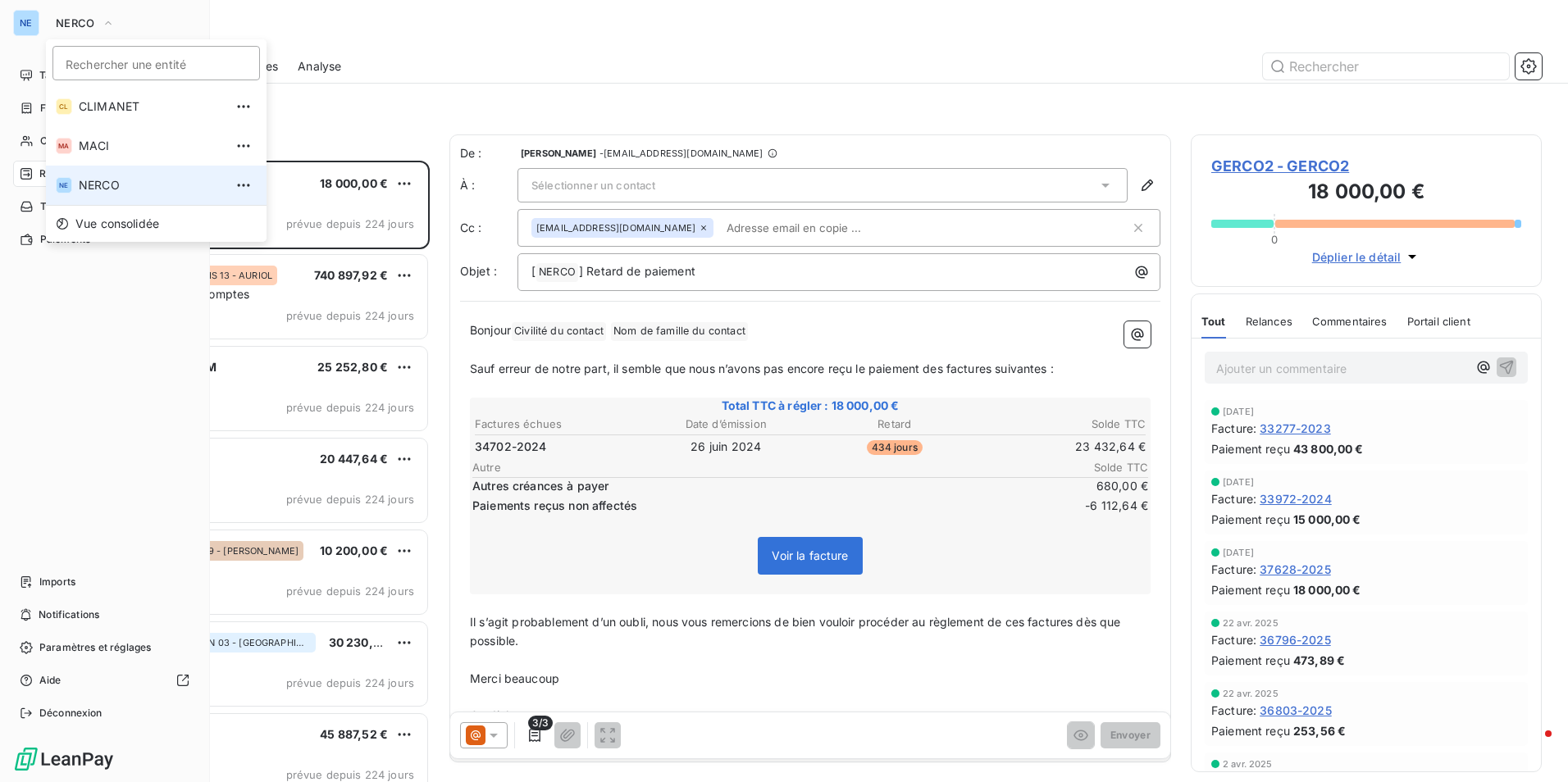
click at [95, 182] on span "NERCO" at bounding box center [151, 185] width 145 height 17
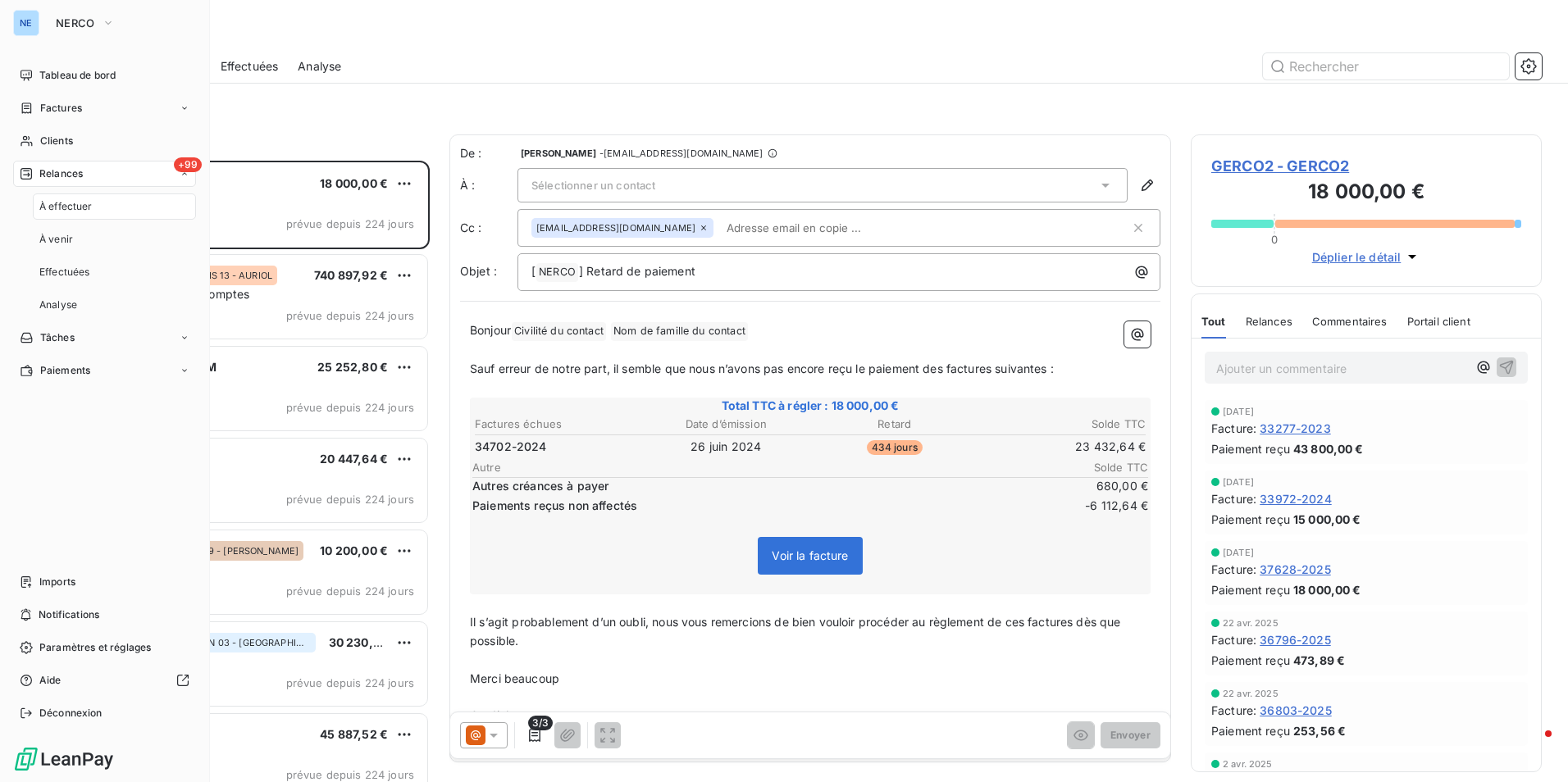
scroll to position [609, 339]
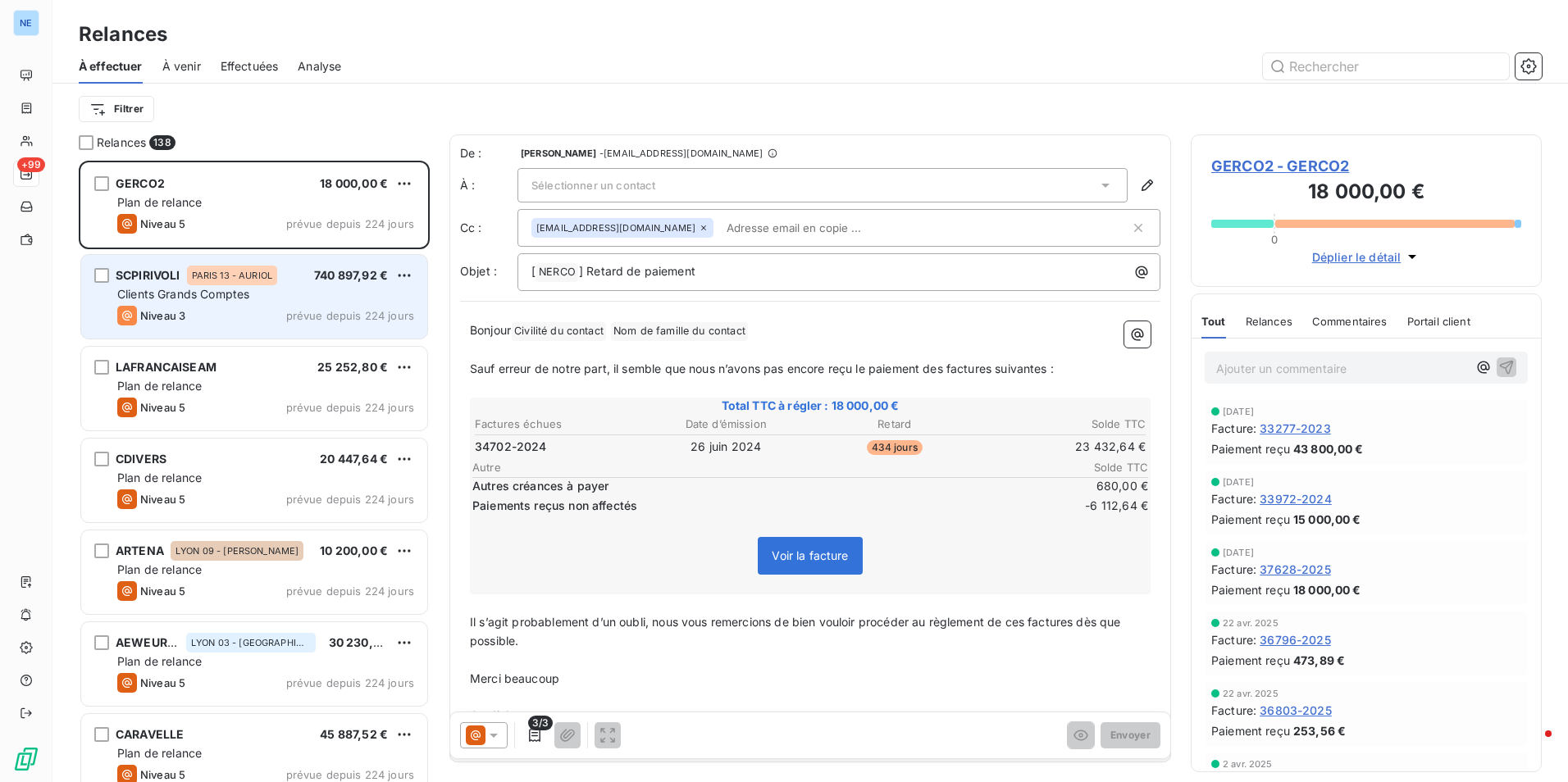
click at [255, 292] on div "Clients Grands Comptes" at bounding box center [266, 294] width 297 height 17
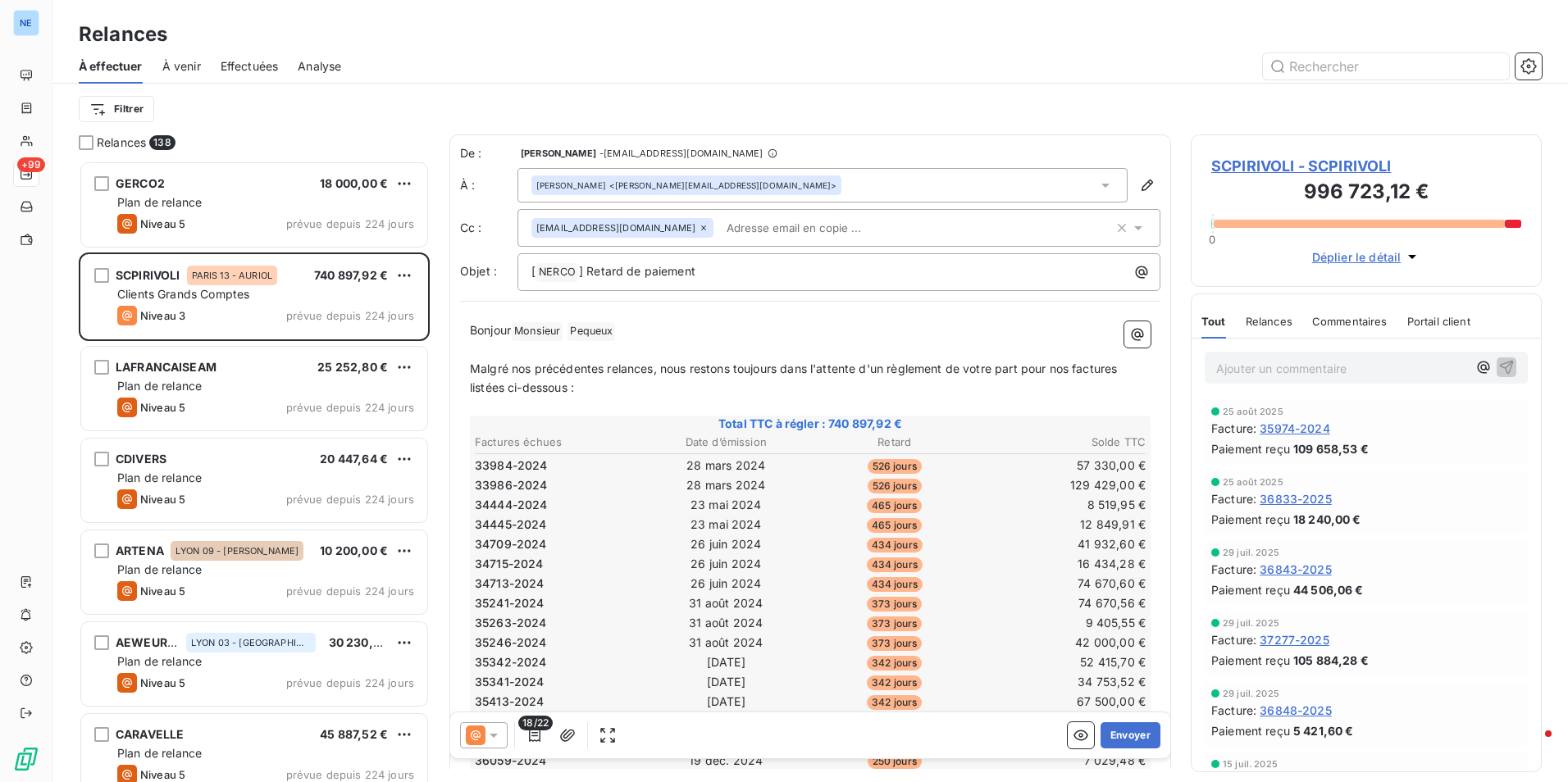
click at [600, 383] on p "Malgré nos précédentes relances, nous restons toujours dans l'attente d'un règl…" at bounding box center [811, 378] width 681 height 38
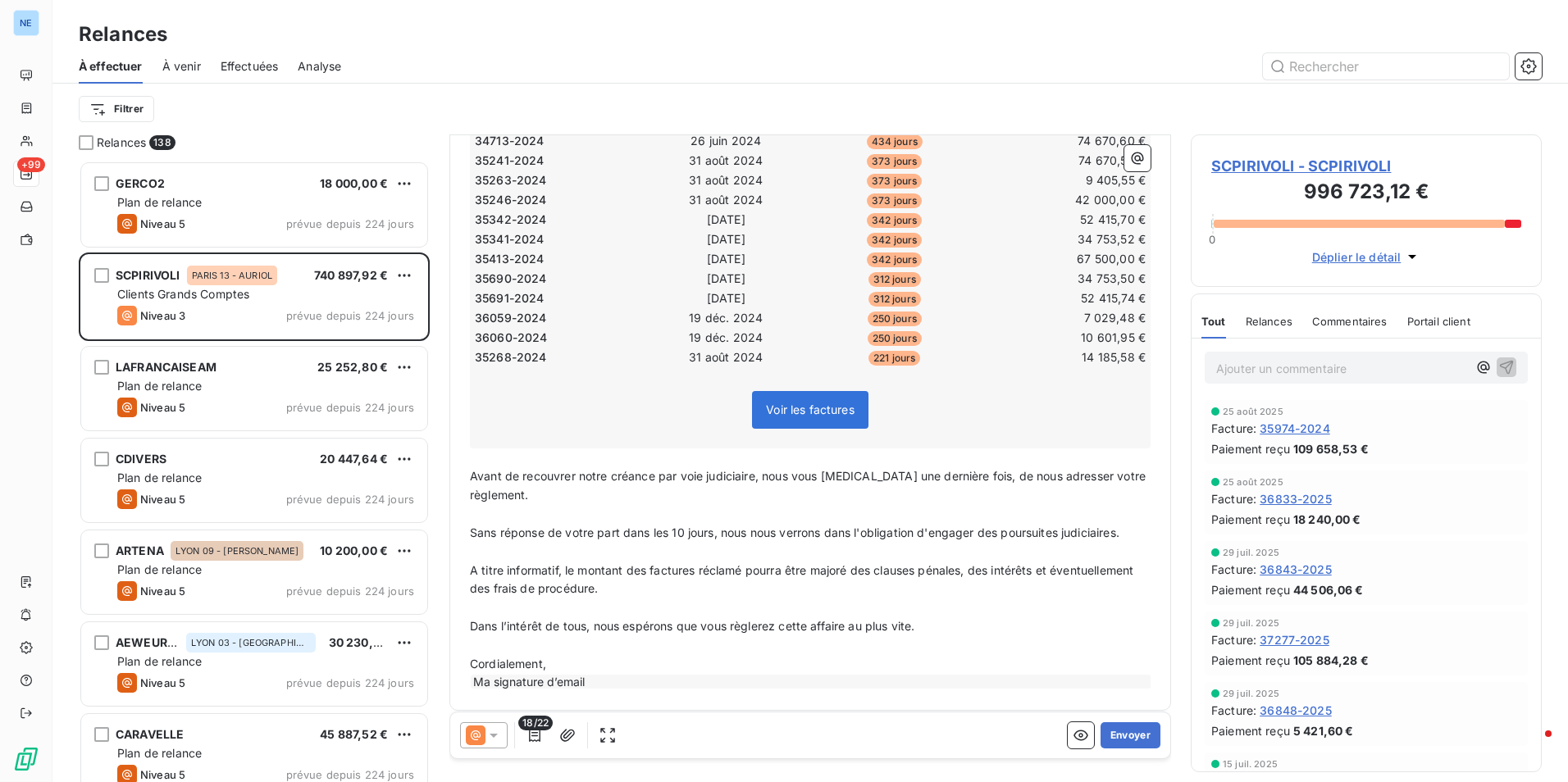
scroll to position [452, 0]
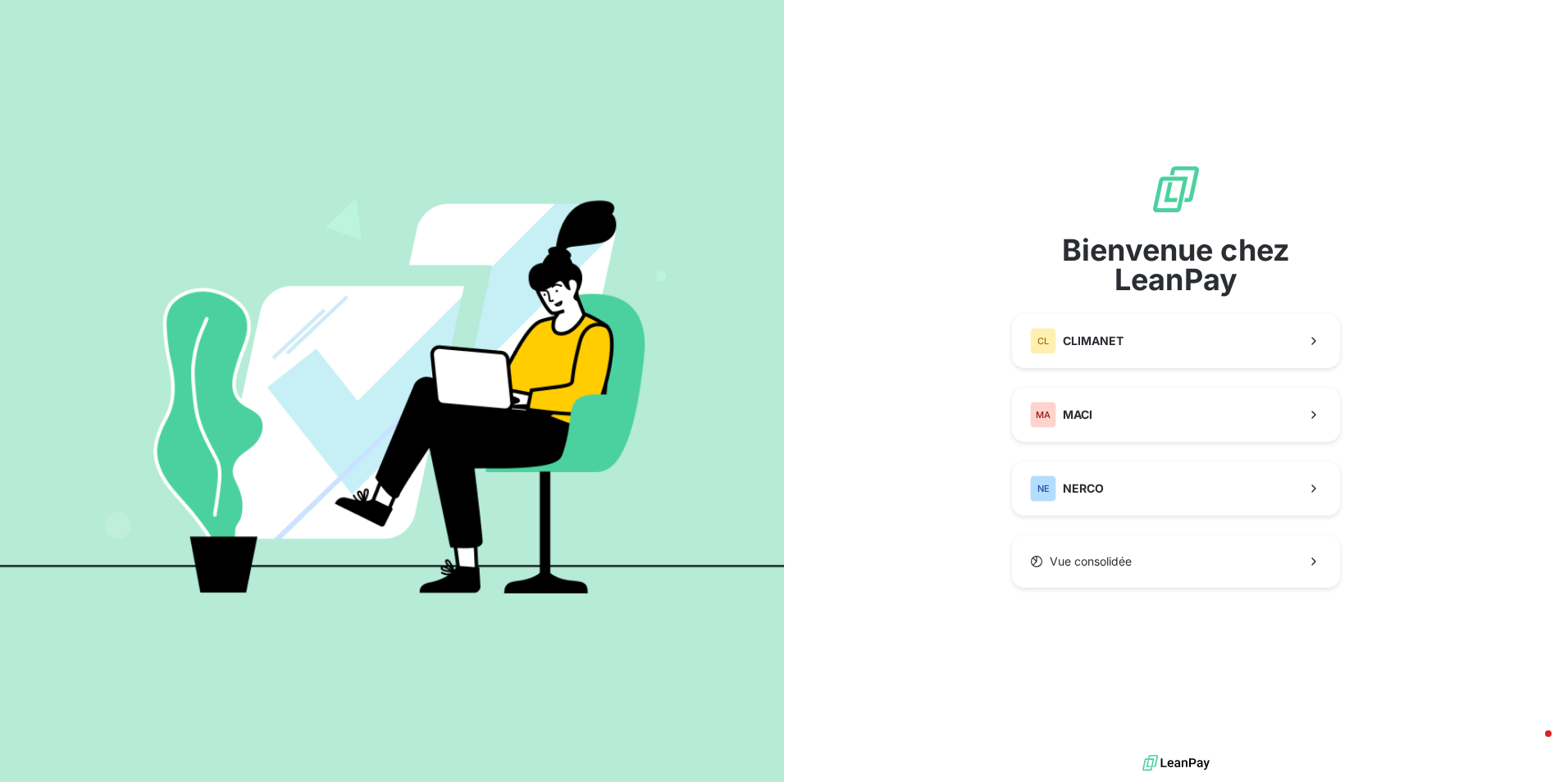
drag, startPoint x: 1149, startPoint y: 95, endPoint x: 1127, endPoint y: 94, distance: 22.0
click at [1152, 95] on div "Bienvenue chez LeanPay CL CLIMANET MA MACI NE NERCO Vue consolidée" at bounding box center [1176, 376] width 328 height 751
